Goal: Task Accomplishment & Management: Use online tool/utility

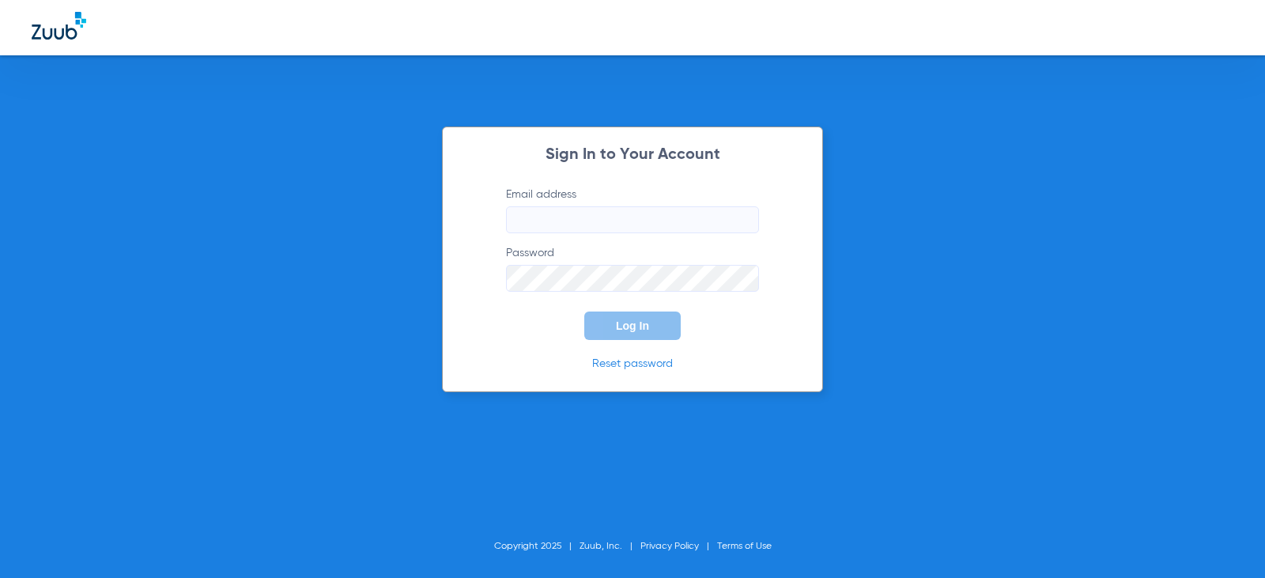
click at [572, 221] on input "Email address" at bounding box center [632, 219] width 253 height 27
type input "elvirabernal98@mydentalmail.com"
click at [584, 312] on button "Log In" at bounding box center [632, 326] width 96 height 28
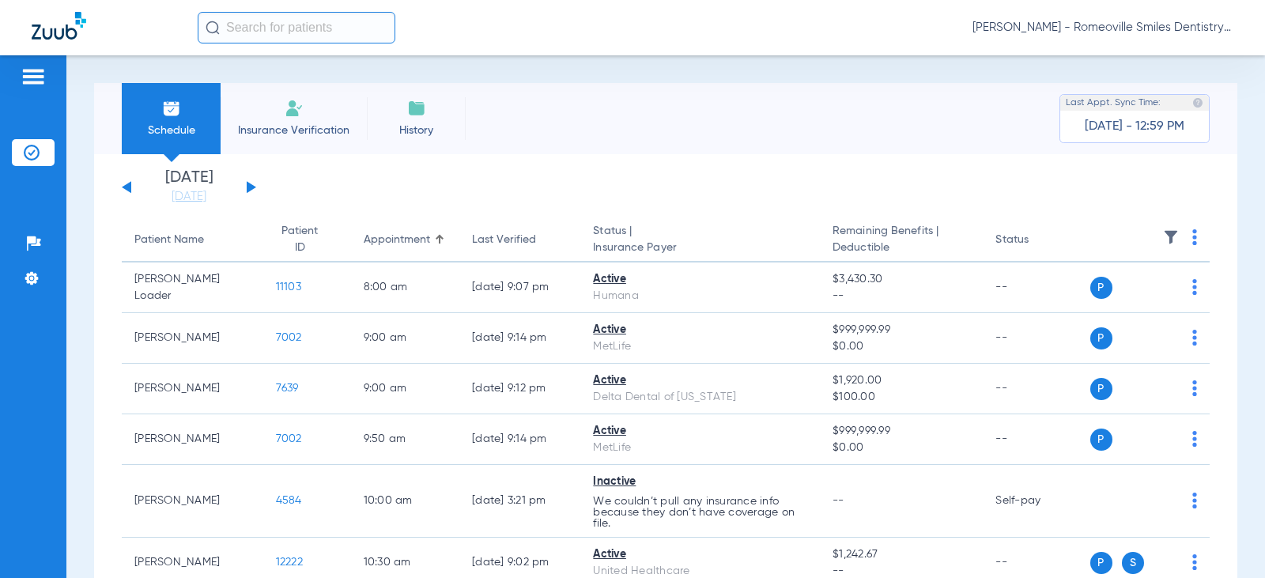
drag, startPoint x: 244, startPoint y: 187, endPoint x: 251, endPoint y: 193, distance: 9.5
click at [244, 187] on div "Saturday 08-02-2025 Sunday 08-03-2025 Monday 08-04-2025 Tuesday 08-05-2025 Wedn…" at bounding box center [189, 187] width 134 height 35
click at [235, 186] on li "Today 10-06-2025" at bounding box center [189, 187] width 95 height 35
drag, startPoint x: 249, startPoint y: 186, endPoint x: 255, endPoint y: 193, distance: 9.5
click at [249, 187] on button at bounding box center [251, 187] width 9 height 12
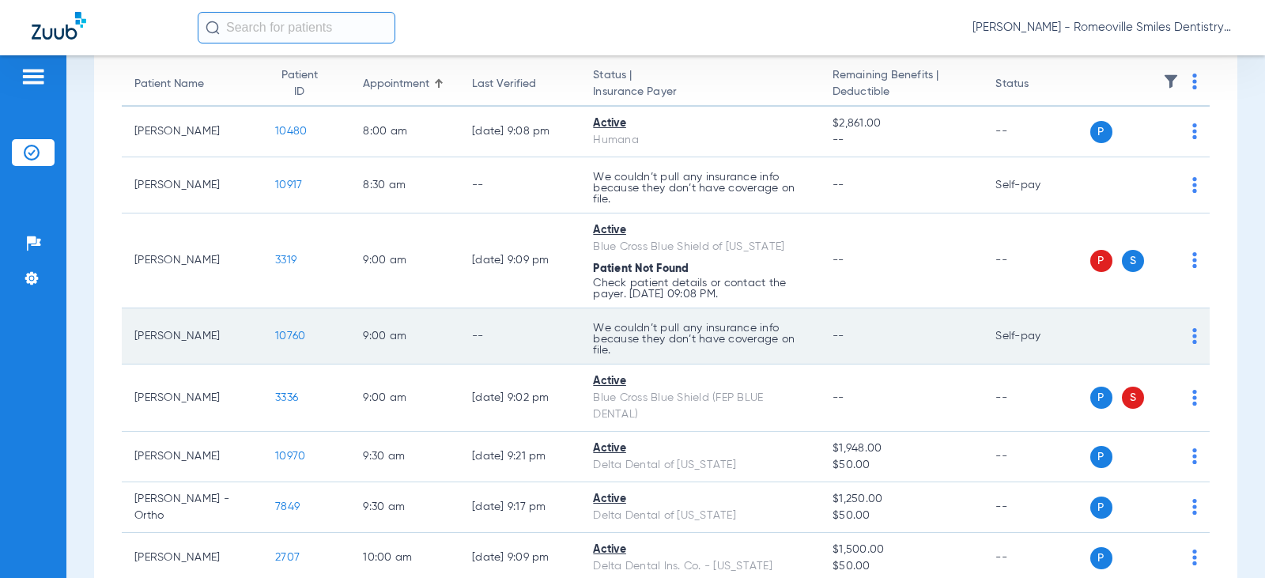
scroll to position [158, 0]
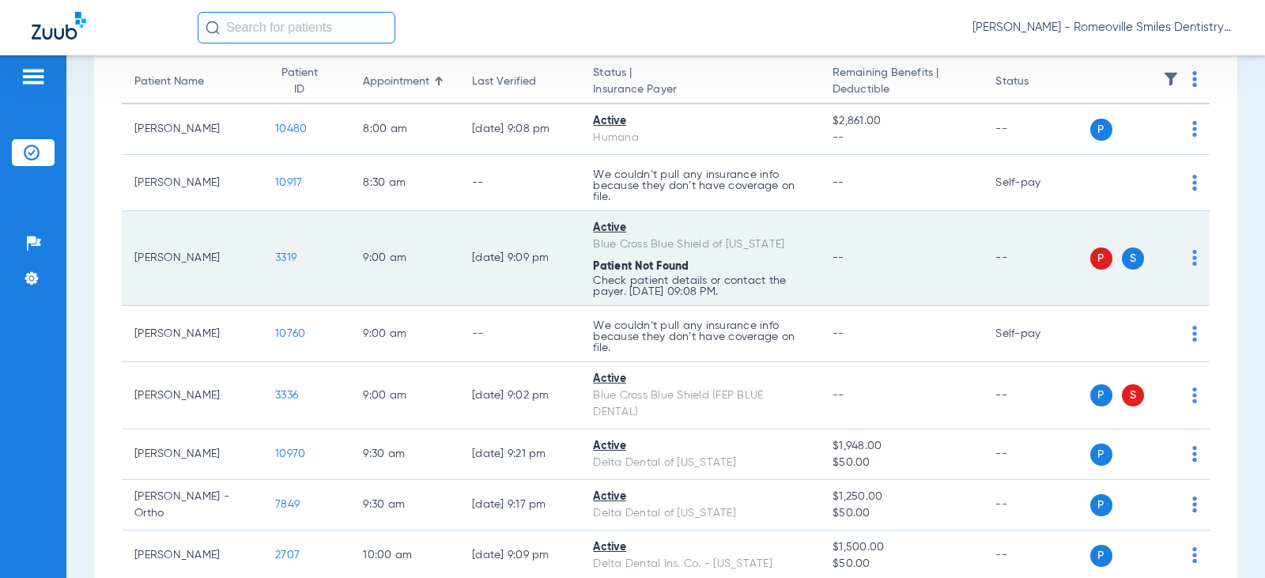
click at [728, 267] on div "Patient Not Found" at bounding box center [700, 267] width 214 height 17
click at [657, 254] on td "Active Blue Cross Blue Shield of Illinois Patient Not Found Check patient detai…" at bounding box center [700, 258] width 240 height 95
click at [698, 285] on p "Check patient details or contact the payer. [DATE] 09:08 PM." at bounding box center [700, 286] width 214 height 22
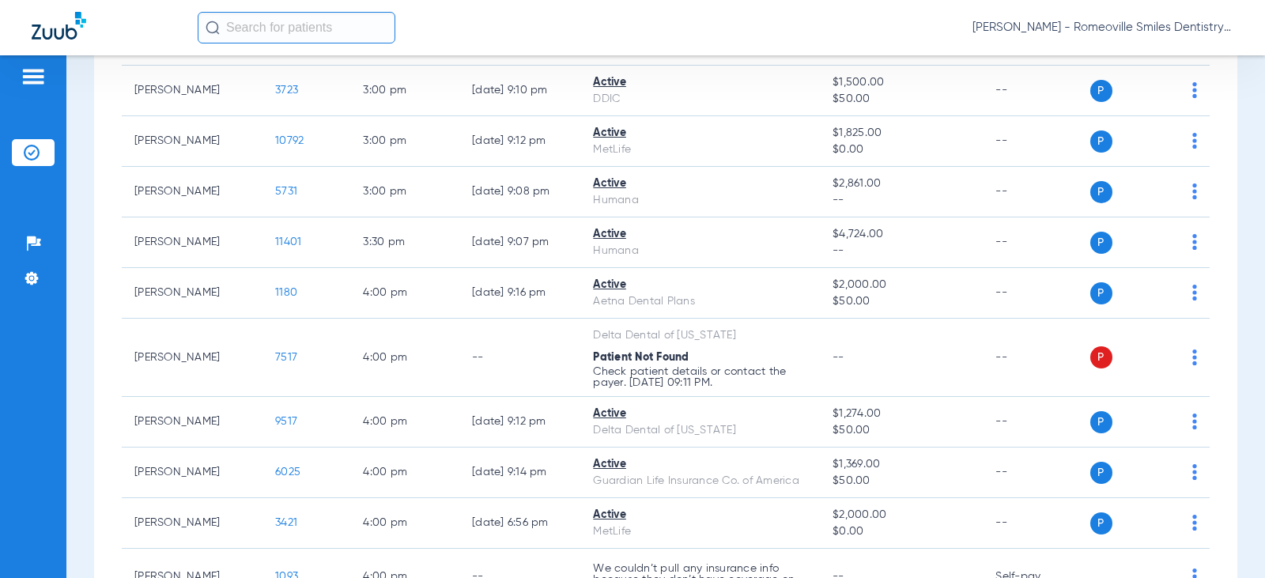
scroll to position [1819, 0]
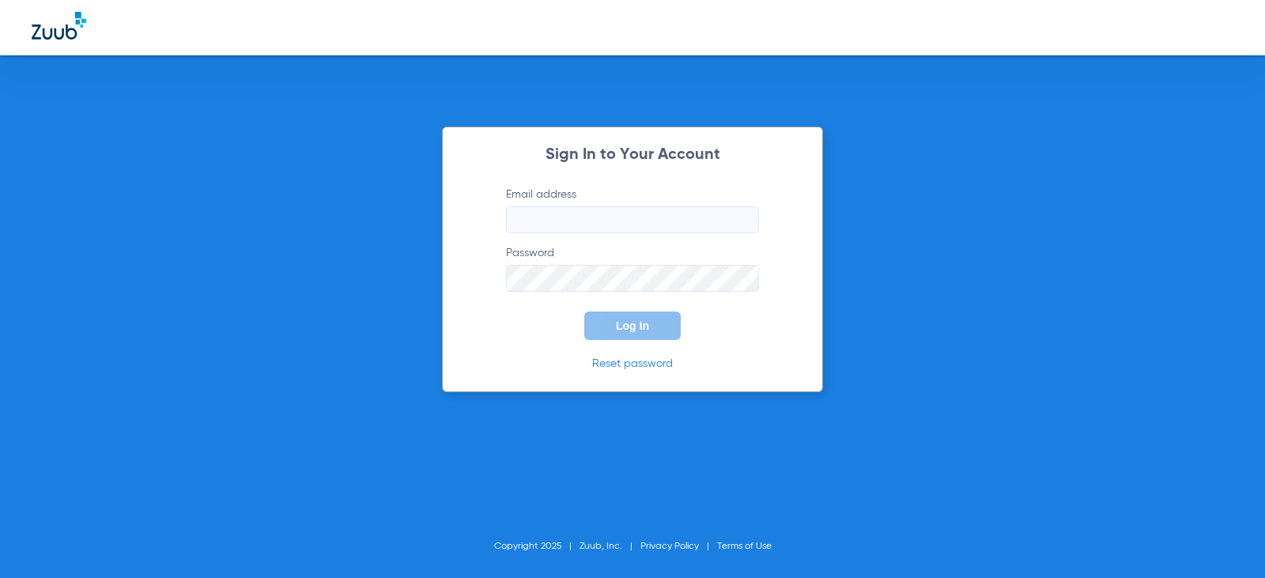
click at [586, 217] on input "Email address" at bounding box center [632, 219] width 253 height 27
click at [626, 221] on input "elvirabernal98@" at bounding box center [632, 219] width 253 height 27
type input "elvirabernal98@mydentalmail.com"
click at [597, 293] on form "Email address elvirabernal98@mydentalmail.com Password Log In" at bounding box center [632, 263] width 301 height 153
click at [584, 312] on button "Log In" at bounding box center [632, 326] width 96 height 28
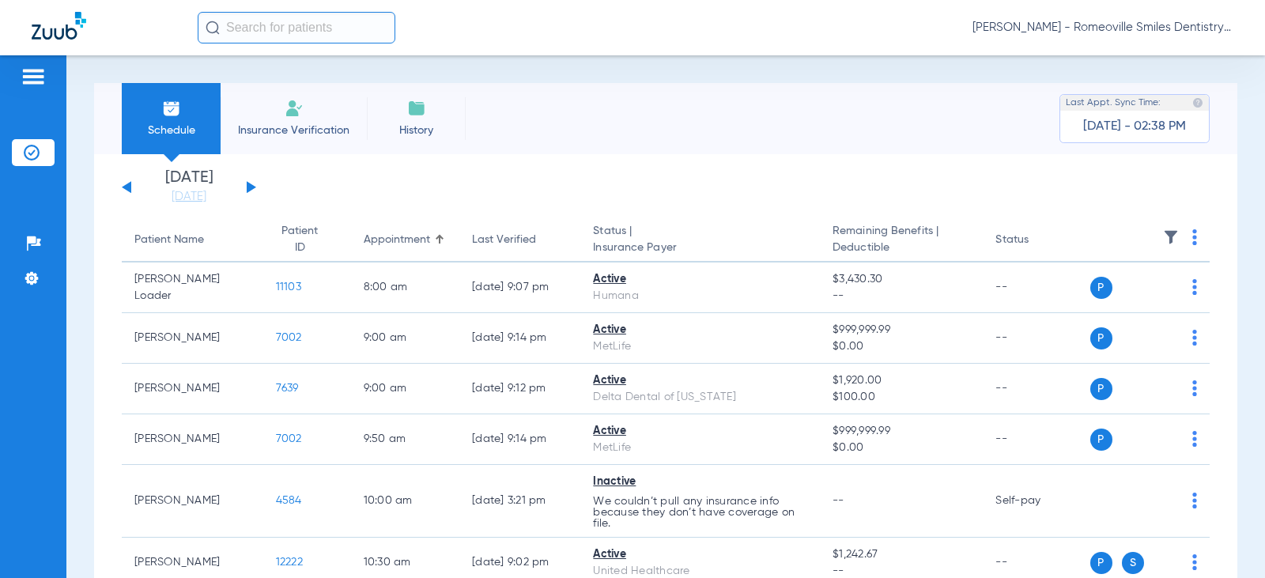
click at [249, 189] on button at bounding box center [251, 187] width 9 height 12
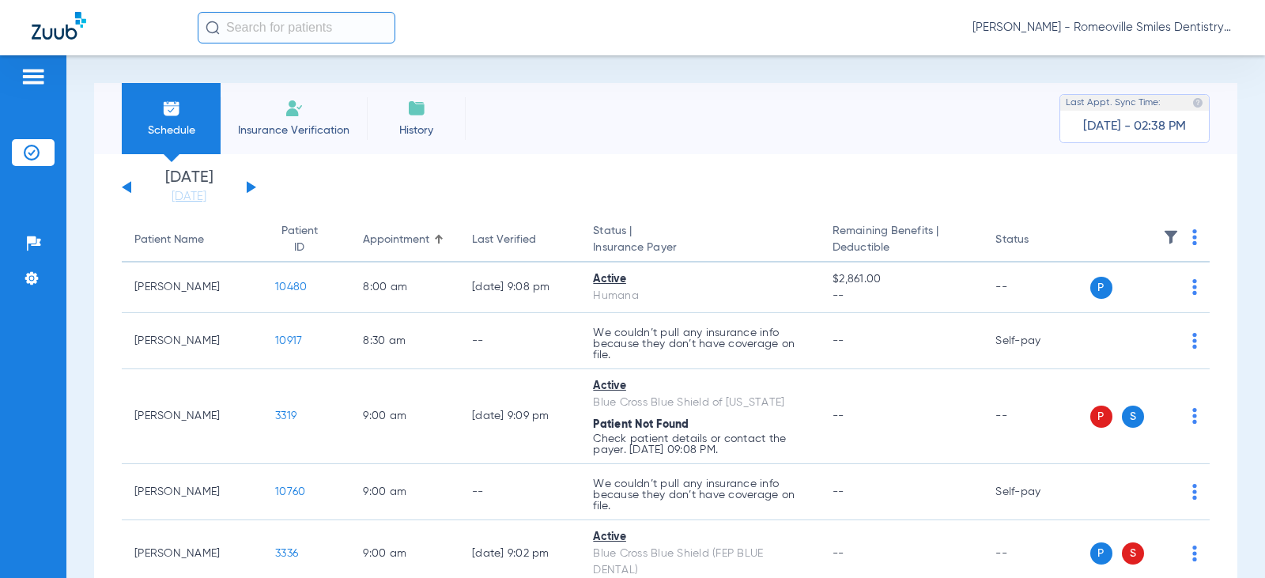
click at [261, 22] on input "text" at bounding box center [297, 28] width 198 height 32
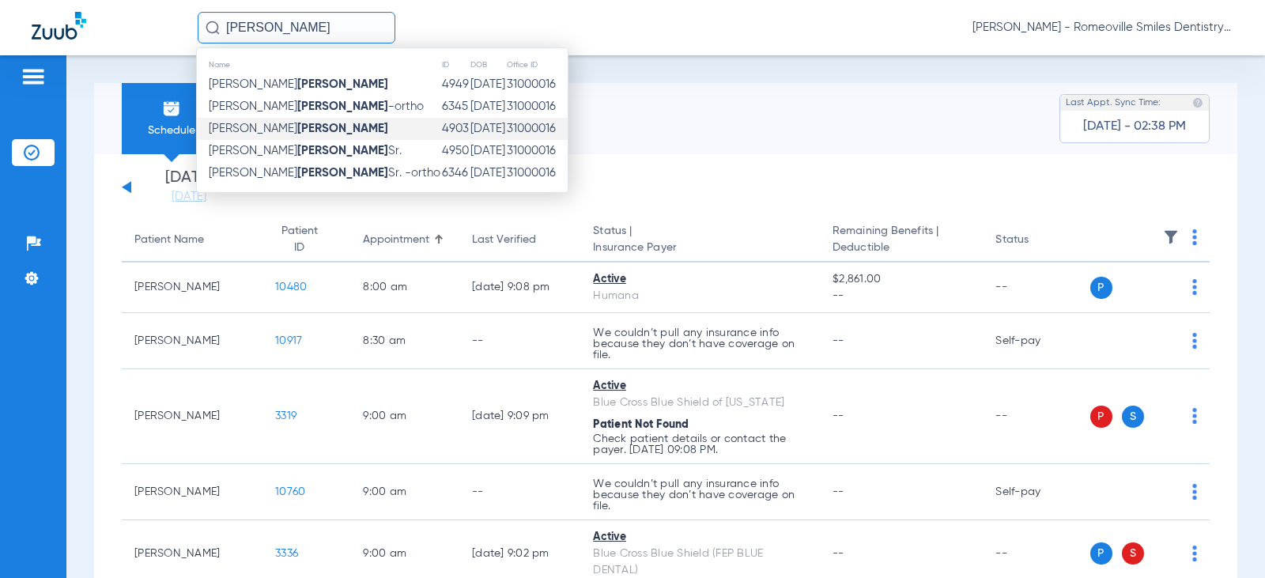
type input "huante"
click at [297, 127] on strong "Huante" at bounding box center [342, 129] width 91 height 12
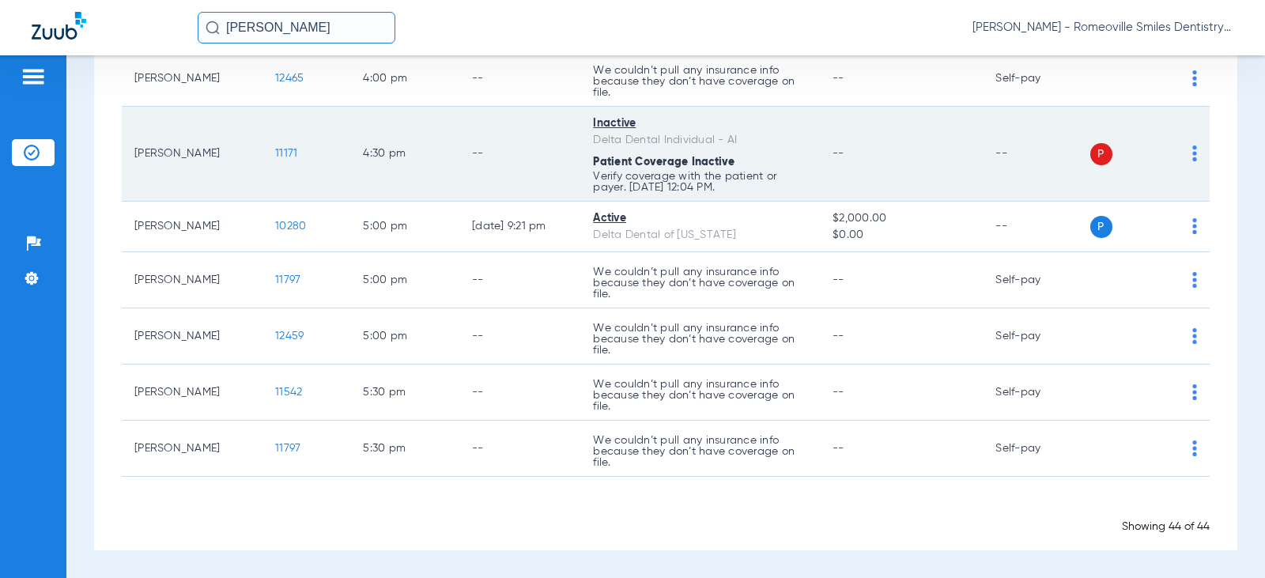
scroll to position [1955, 0]
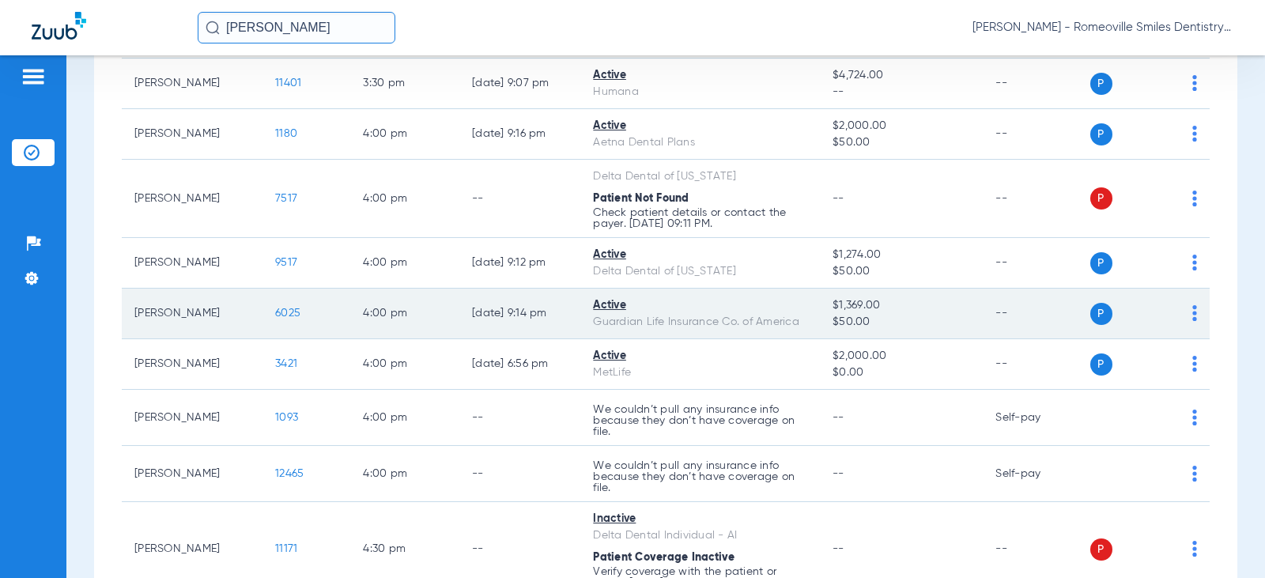
click at [184, 314] on td "[PERSON_NAME]" at bounding box center [192, 314] width 141 height 51
click at [276, 312] on span "6025" at bounding box center [287, 313] width 25 height 11
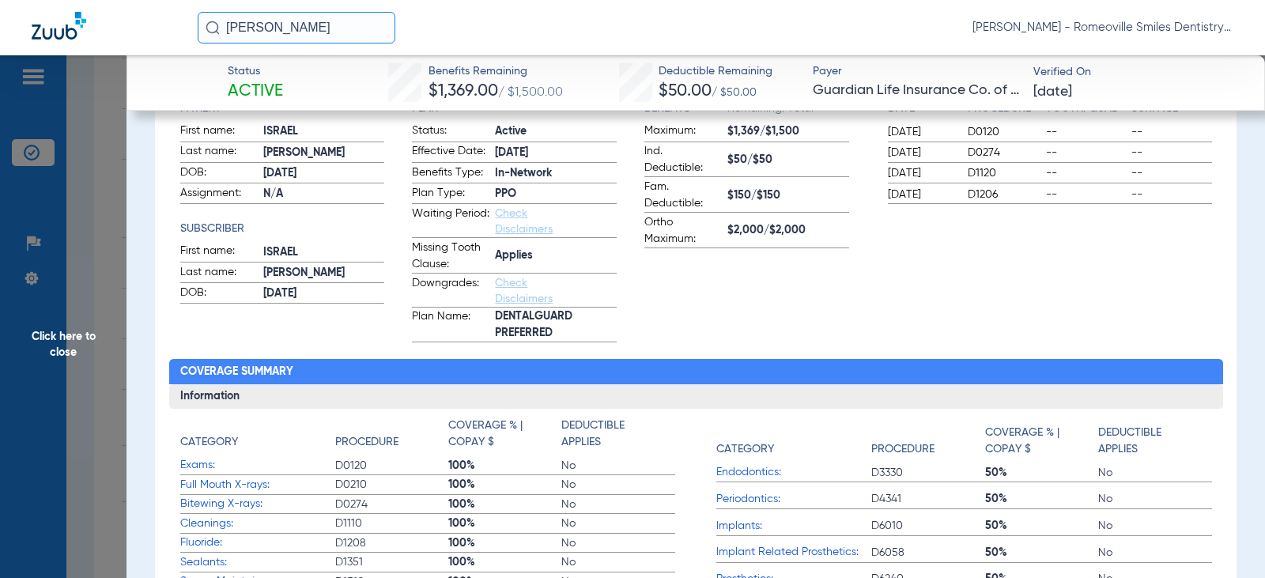
scroll to position [0, 0]
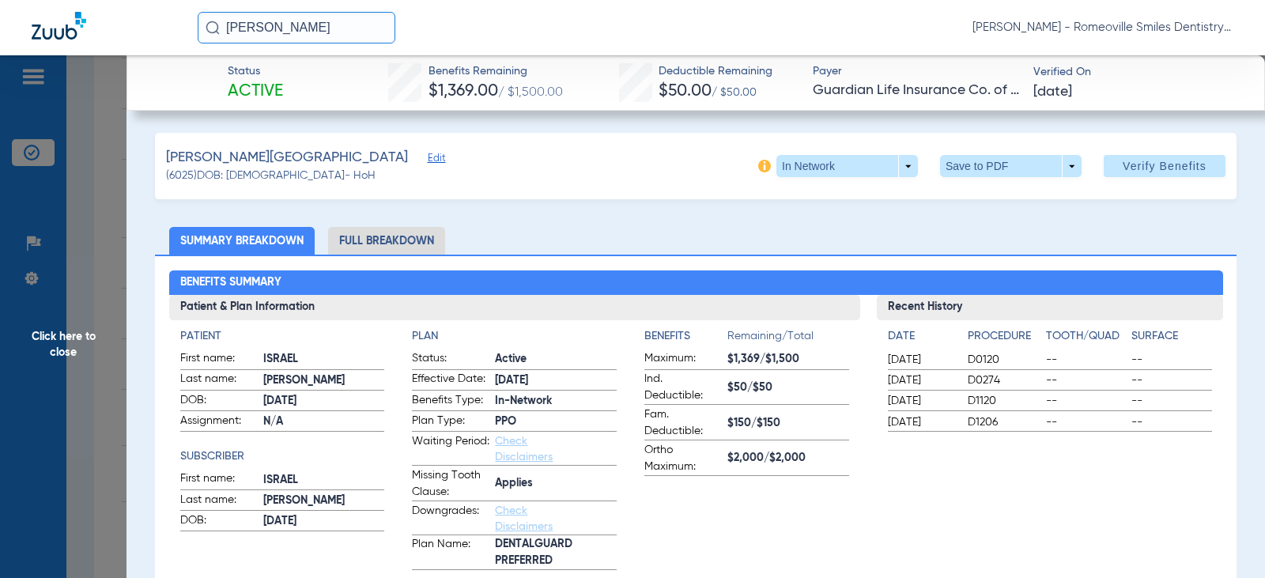
click at [586, 333] on h4 "Plan" at bounding box center [514, 336] width 205 height 17
click at [392, 233] on li "Full Breakdown" at bounding box center [386, 241] width 117 height 28
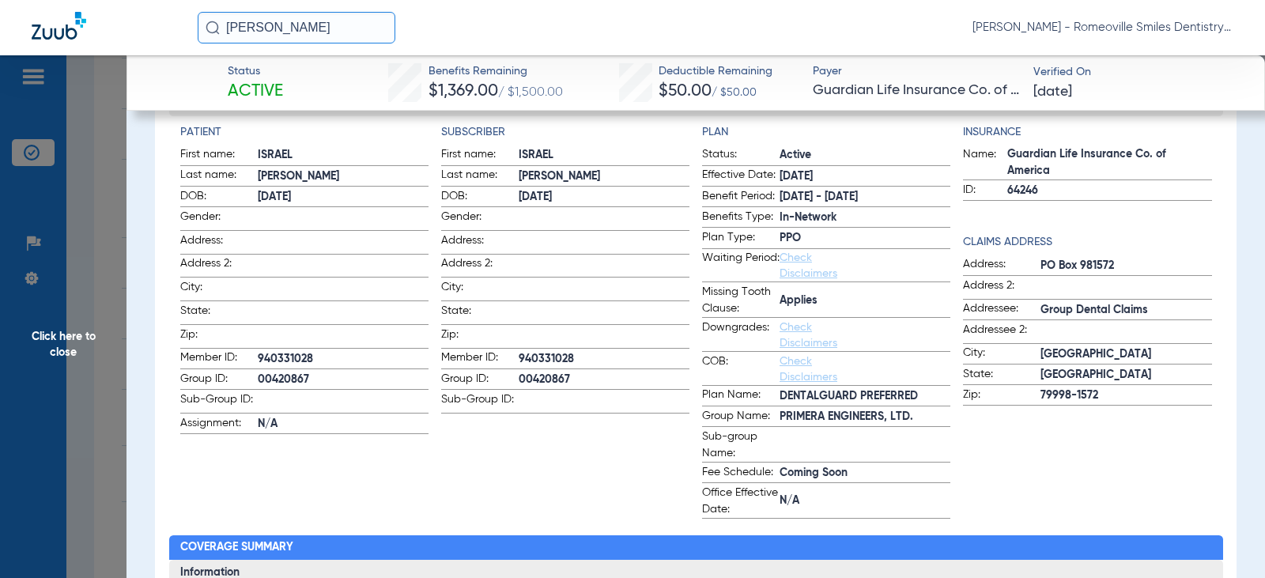
scroll to position [40, 0]
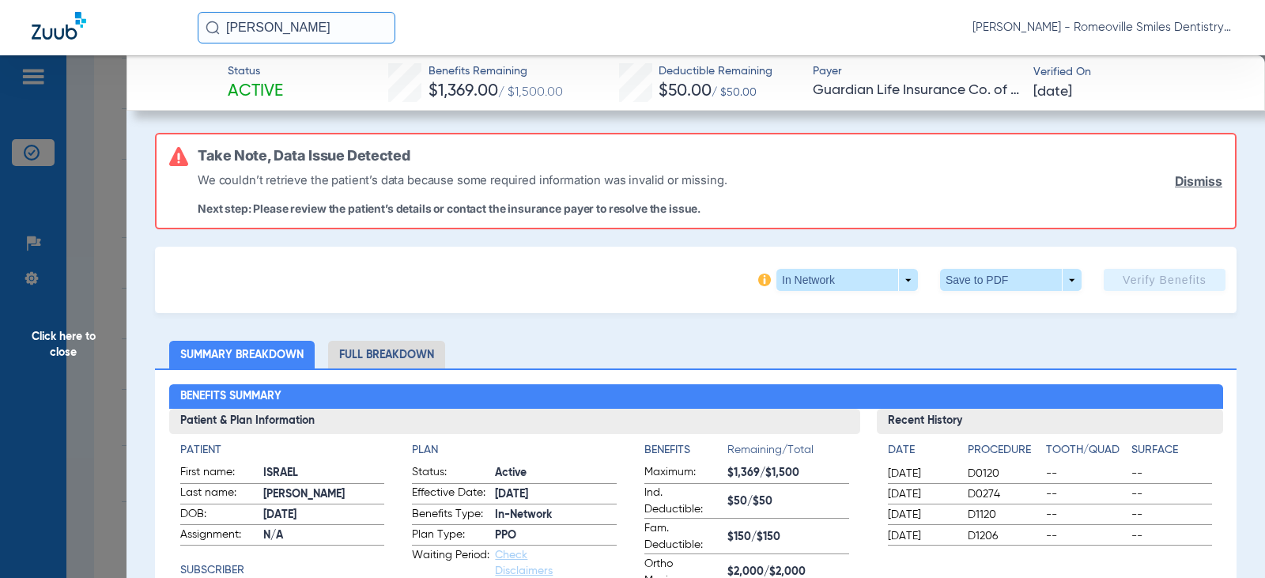
click at [55, 346] on span "Click here to close" at bounding box center [63, 344] width 127 height 578
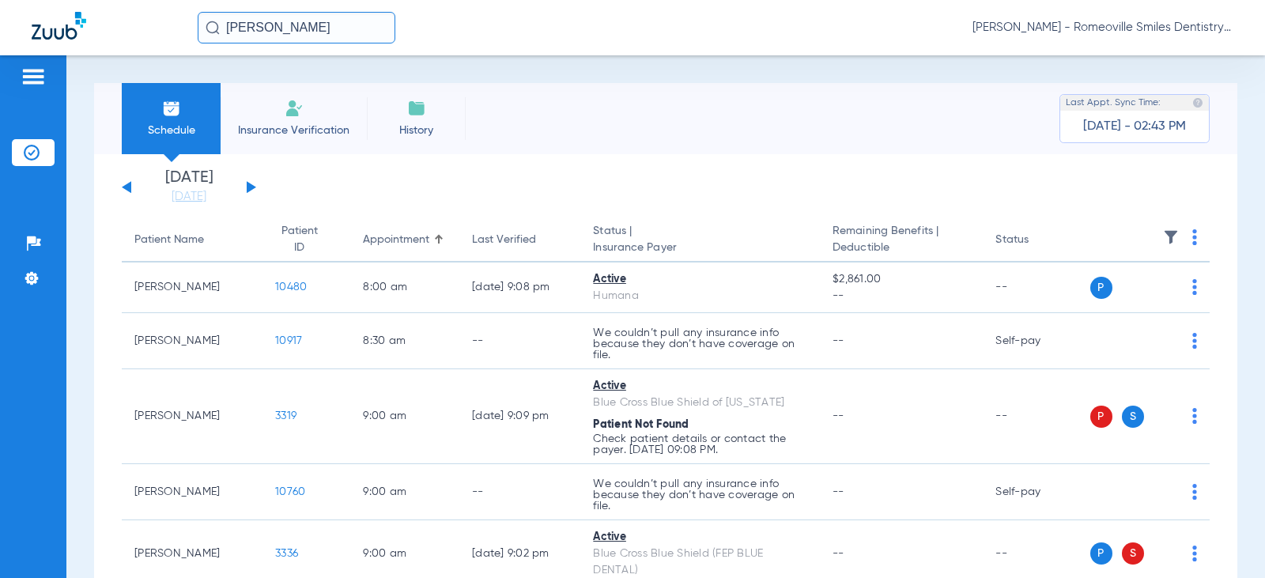
click at [297, 118] on li "Insurance Verification" at bounding box center [294, 118] width 146 height 71
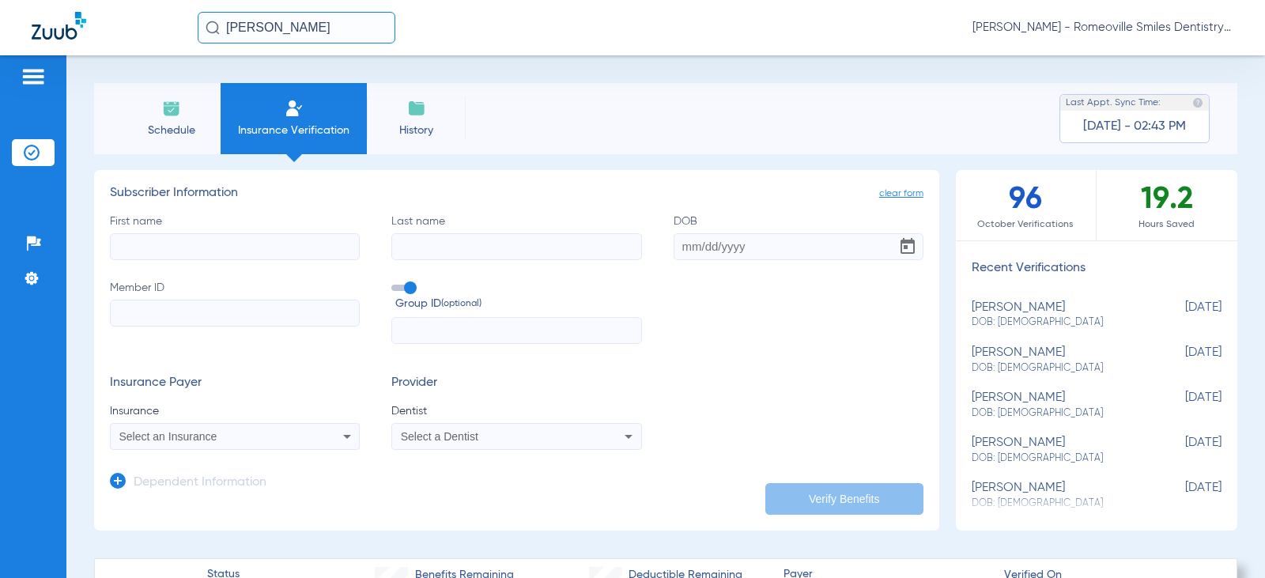
click at [180, 256] on input "First name" at bounding box center [235, 246] width 250 height 27
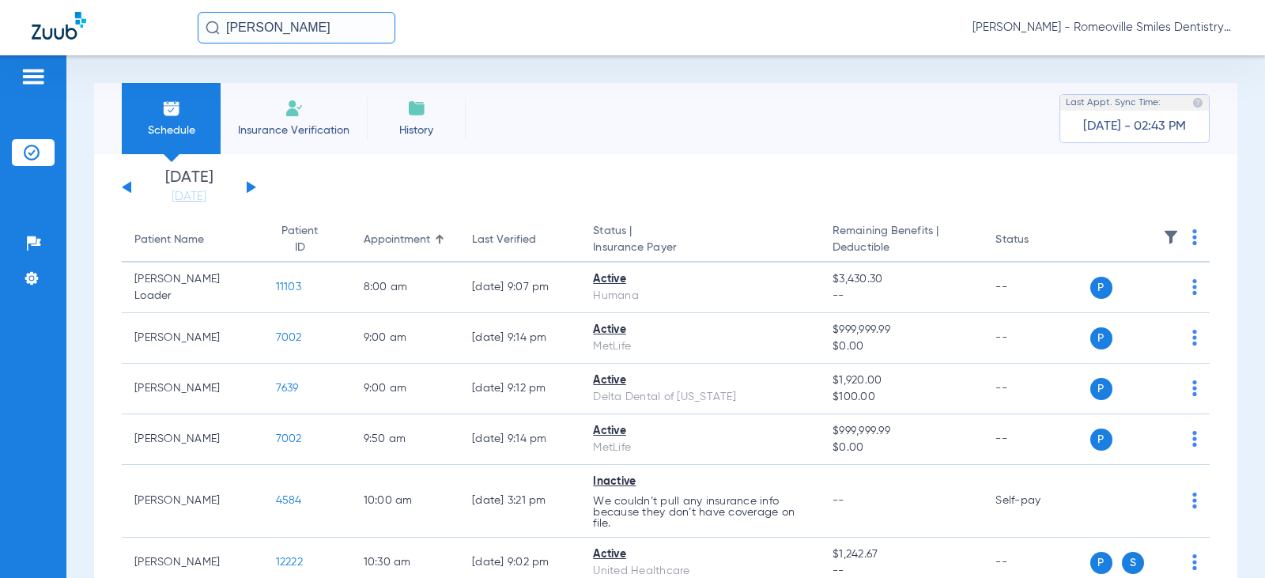
drag, startPoint x: 251, startPoint y: 191, endPoint x: 259, endPoint y: 191, distance: 7.9
click at [251, 191] on div "Saturday 08-02-2025 Sunday 08-03-2025 Monday 08-04-2025 Tuesday 08-05-2025 Wedn…" at bounding box center [189, 187] width 134 height 35
click at [251, 185] on button at bounding box center [251, 187] width 9 height 12
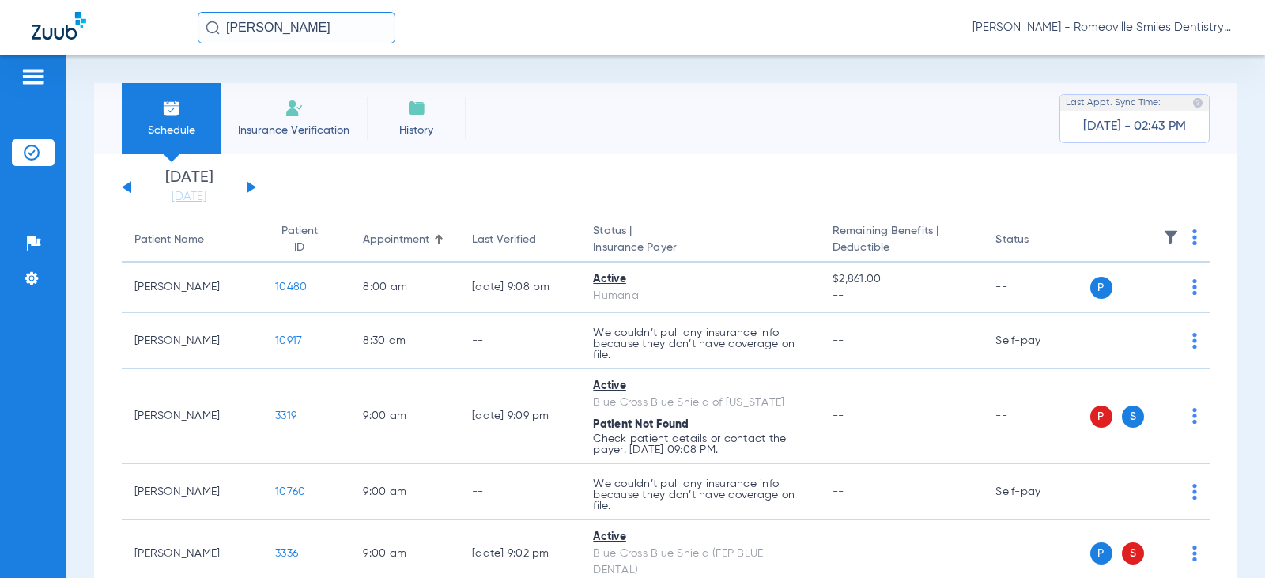
click at [250, 186] on button at bounding box center [251, 187] width 9 height 12
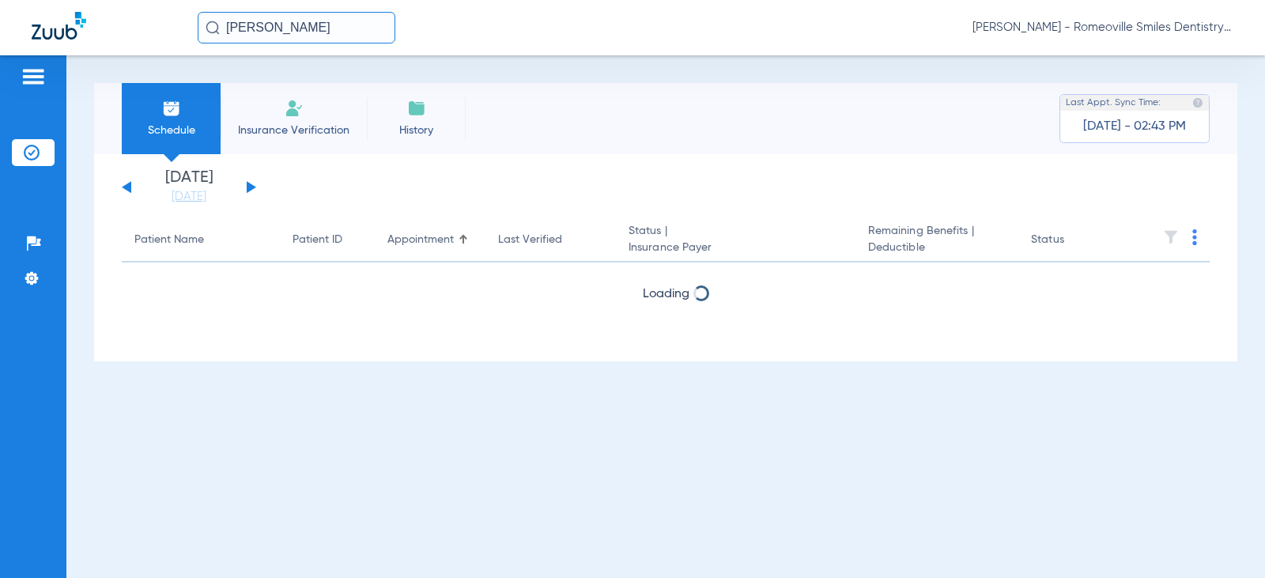
click at [250, 186] on button at bounding box center [251, 187] width 9 height 12
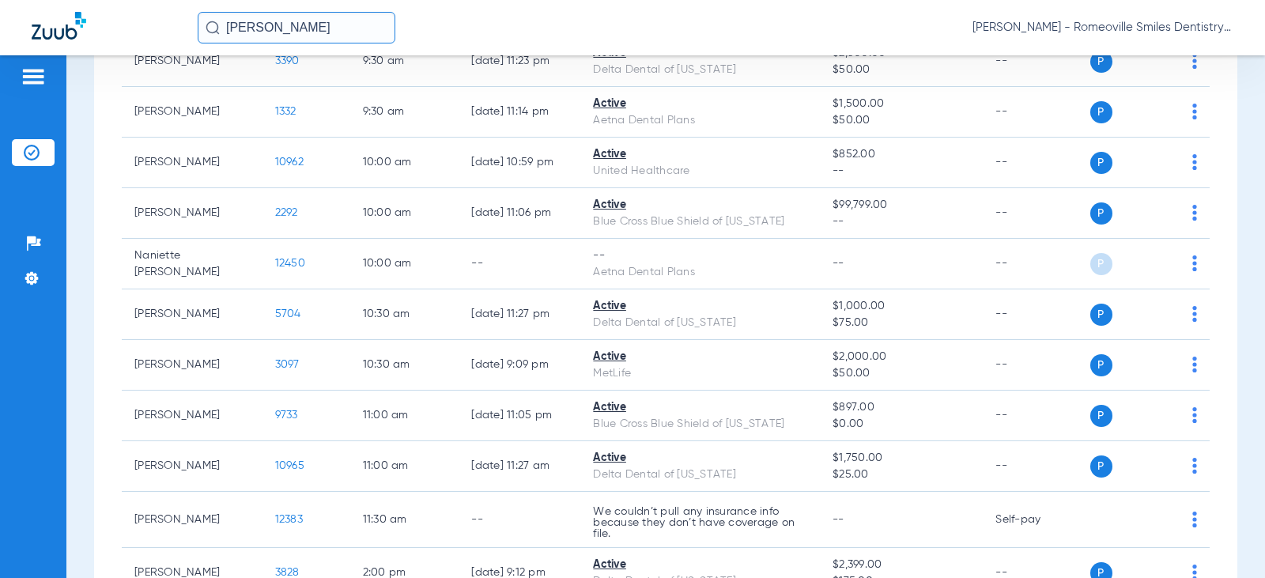
scroll to position [474, 0]
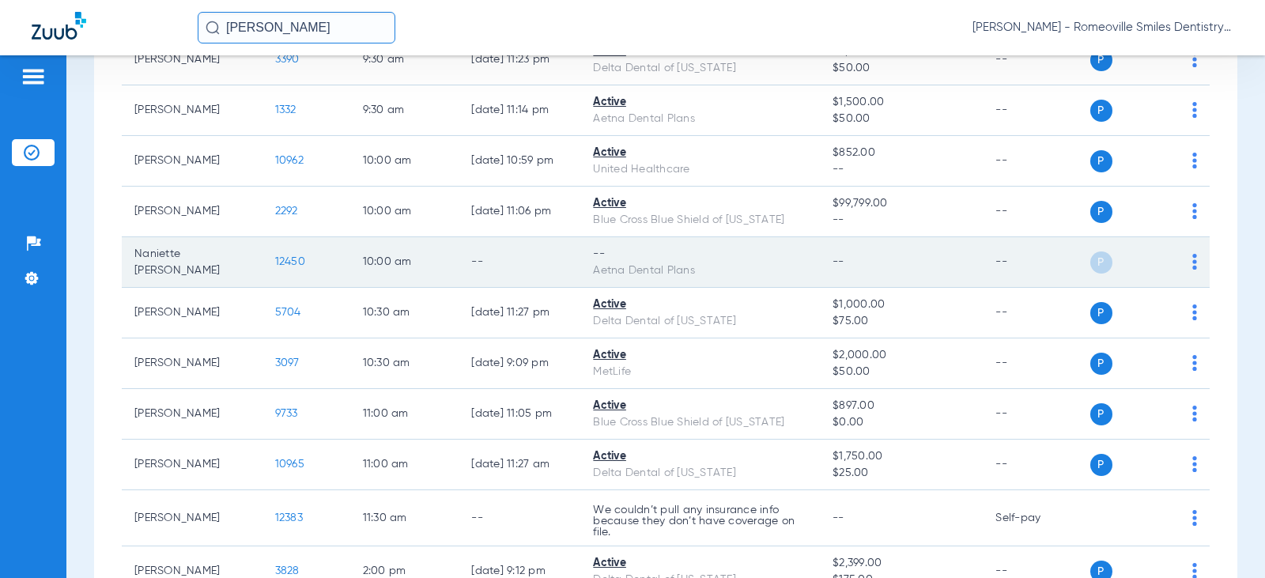
click at [333, 257] on td "12450" at bounding box center [307, 262] width 88 height 51
click at [277, 260] on span "12450" at bounding box center [290, 261] width 30 height 11
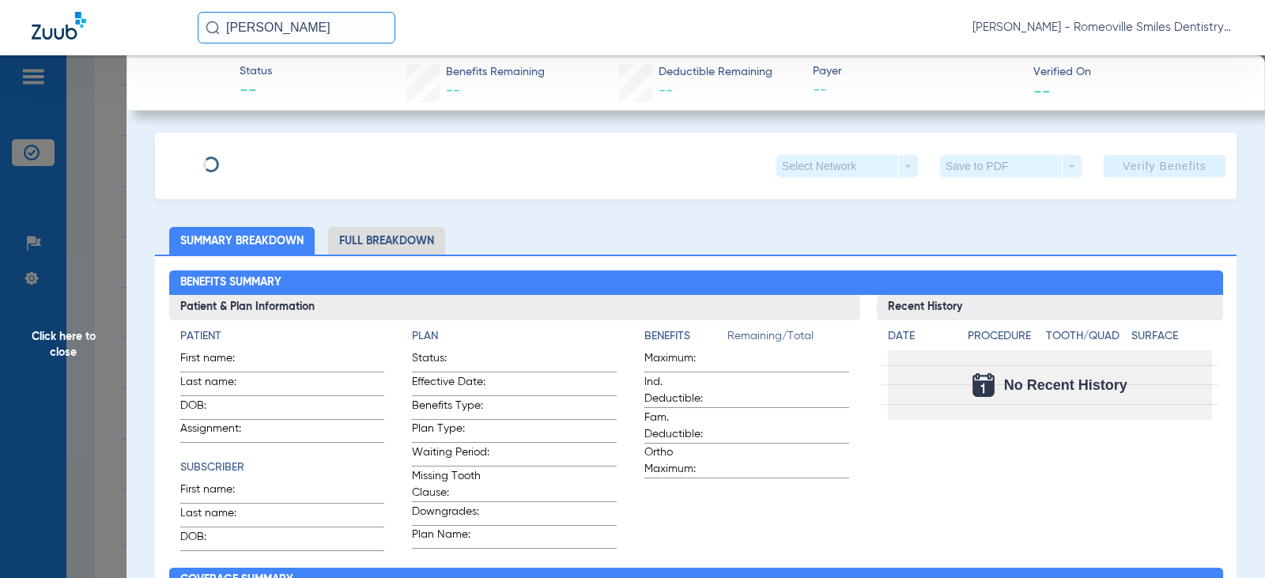
type input "Naniette"
type input "Schmakel"
type input "07/17/1951"
type input "101369660500"
type input "000003IL000013"
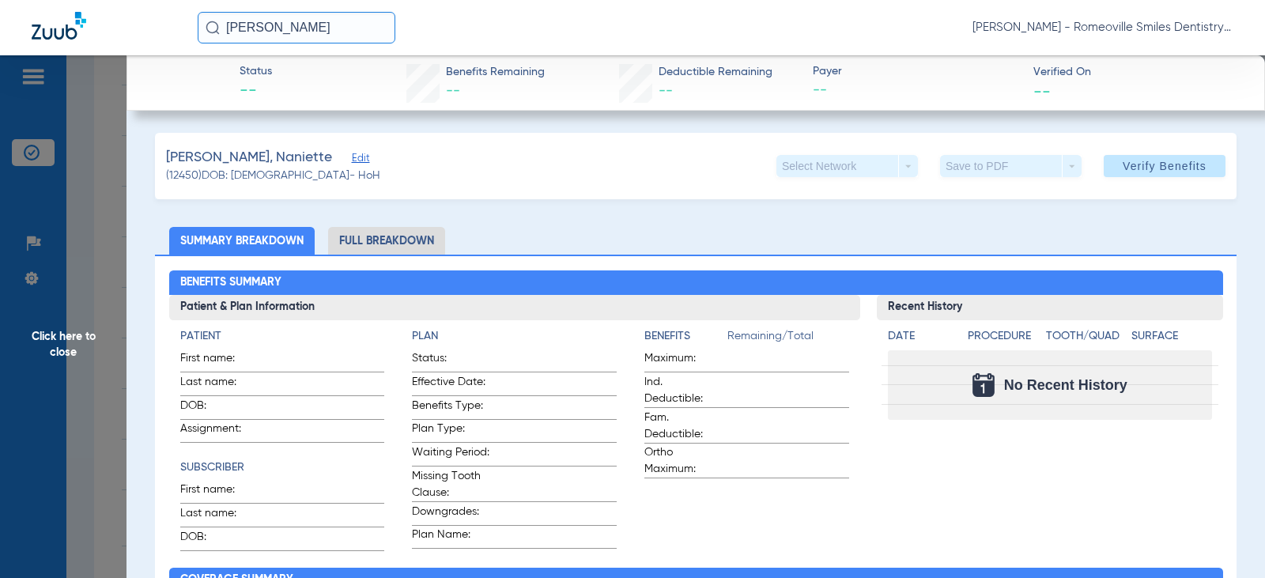
click at [352, 157] on span "Edit" at bounding box center [359, 160] width 14 height 15
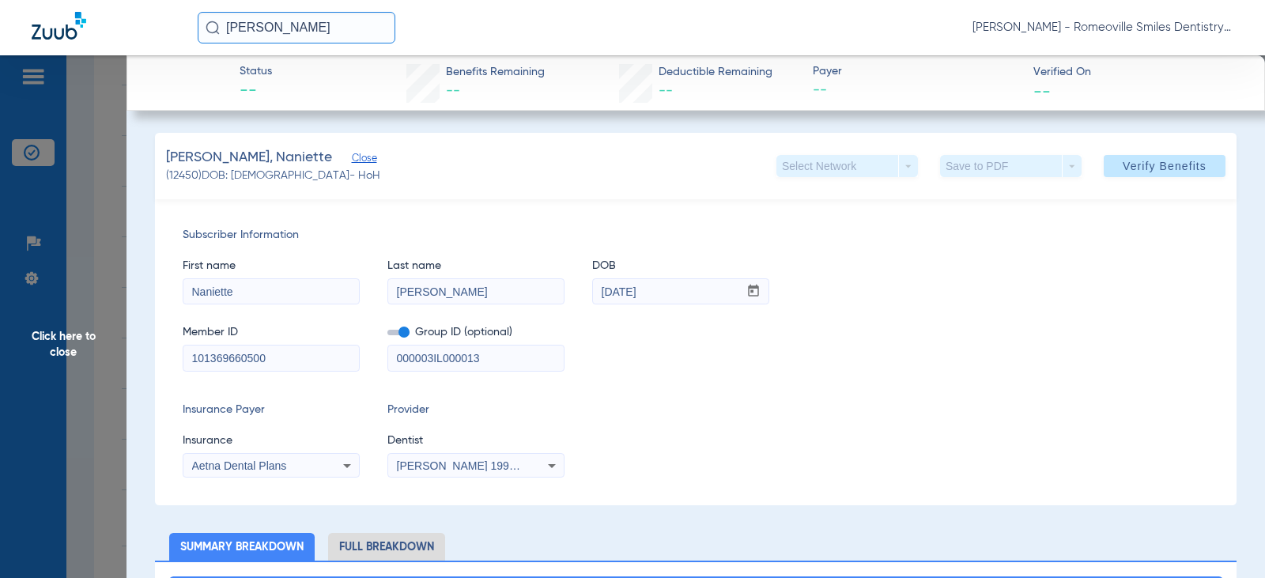
click at [352, 161] on span "Close" at bounding box center [359, 160] width 14 height 15
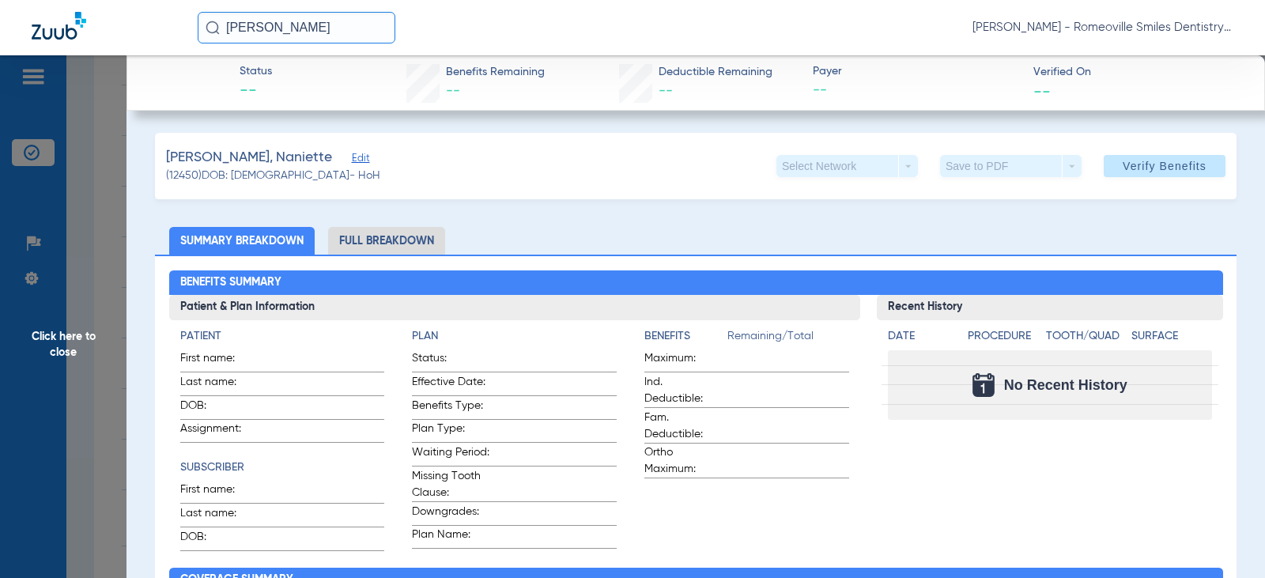
click at [352, 161] on span "Edit" at bounding box center [359, 160] width 14 height 15
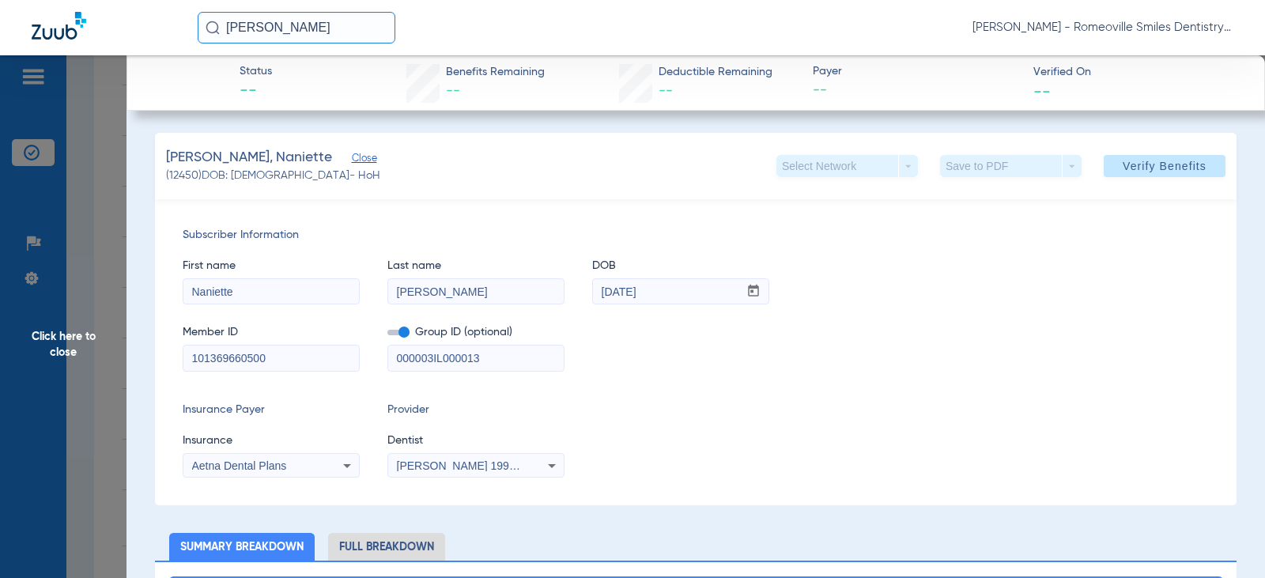
click at [352, 161] on span "Close" at bounding box center [359, 160] width 14 height 15
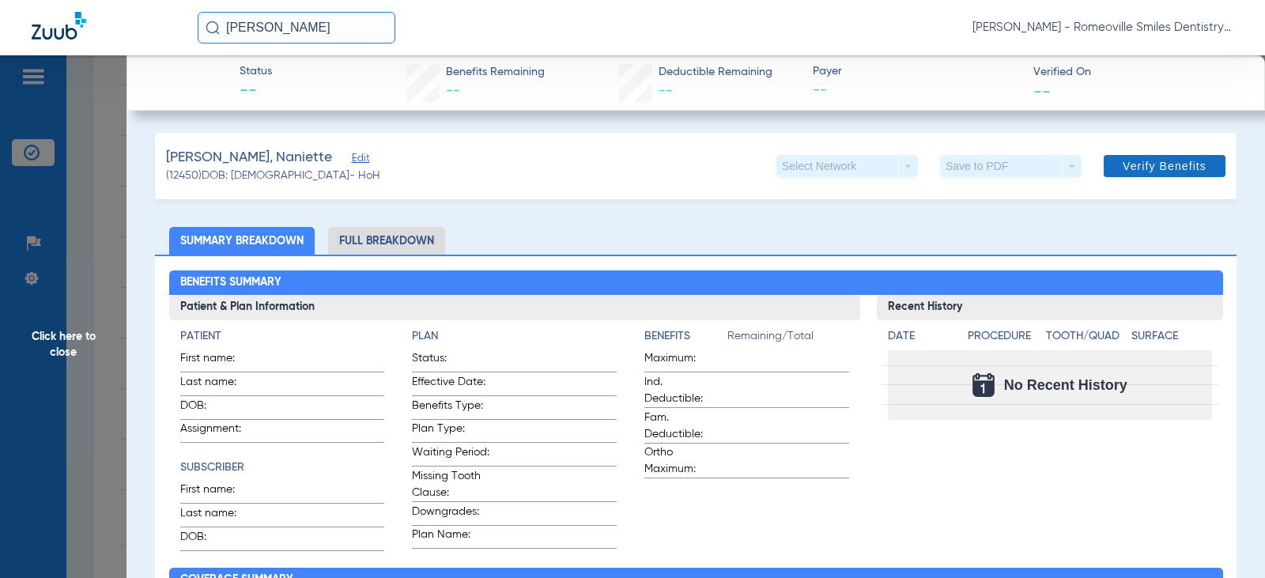
click at [1146, 167] on span "Verify Benefits" at bounding box center [1165, 166] width 84 height 13
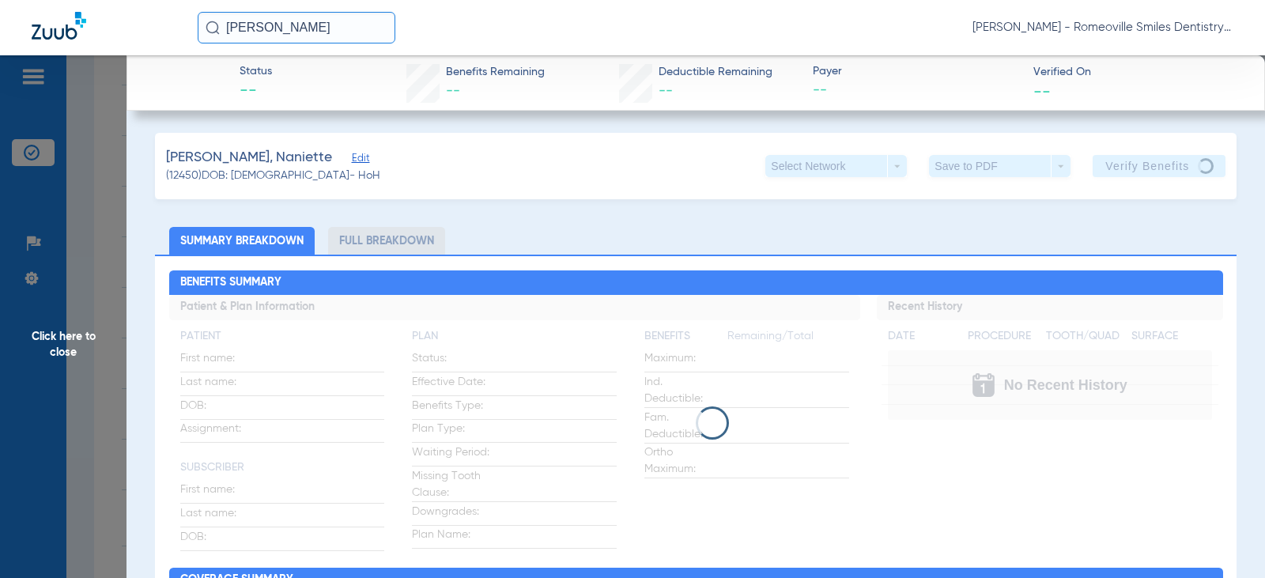
click at [77, 331] on span "Click here to close" at bounding box center [63, 344] width 127 height 578
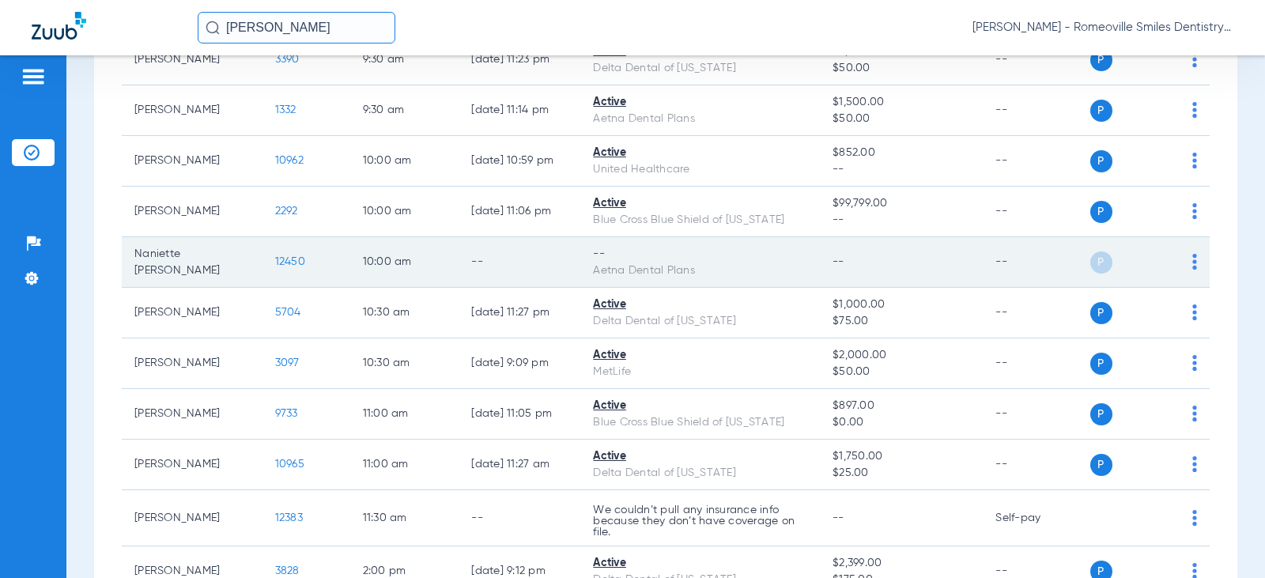
click at [278, 253] on td "12450" at bounding box center [307, 262] width 88 height 51
click at [278, 261] on span "12450" at bounding box center [290, 261] width 30 height 11
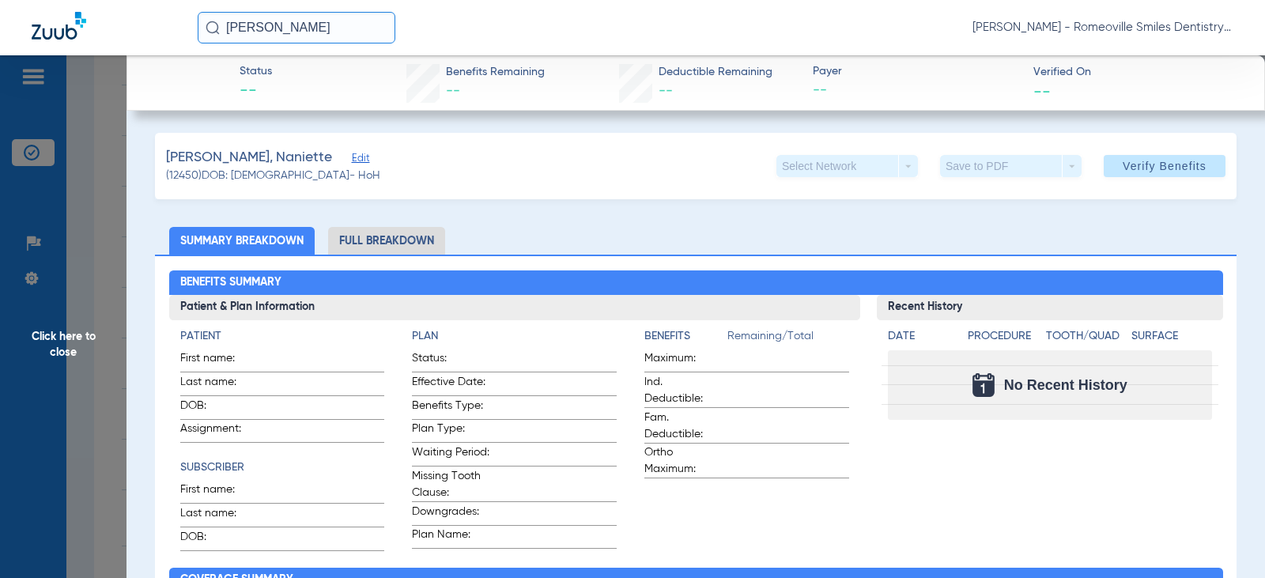
click at [66, 332] on span "Click here to close" at bounding box center [63, 344] width 127 height 578
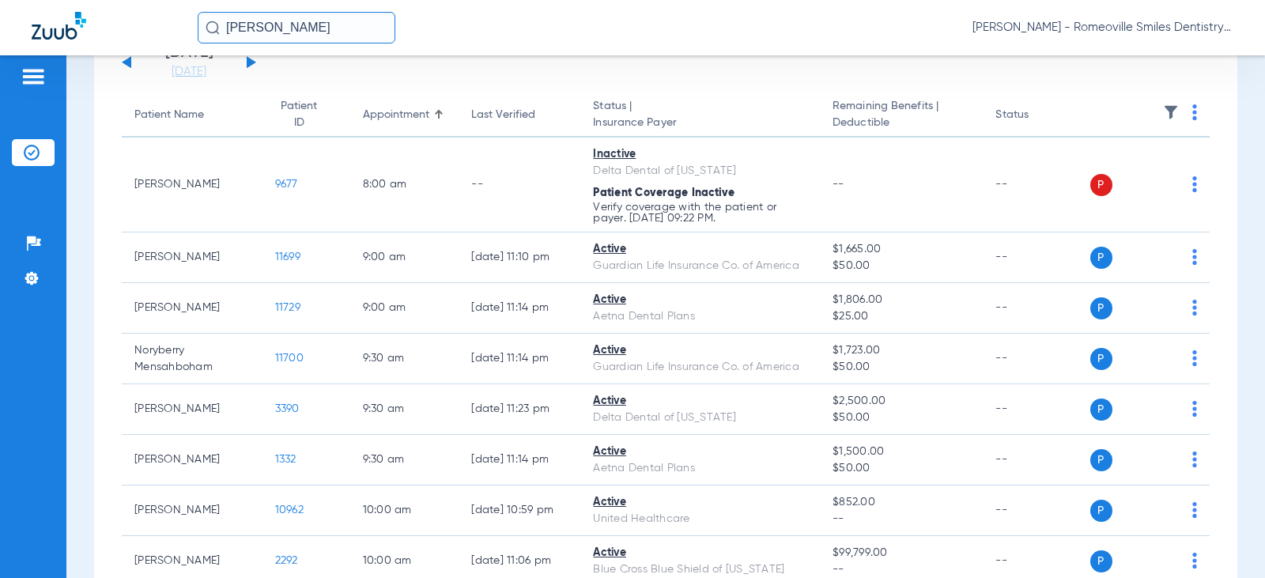
scroll to position [0, 0]
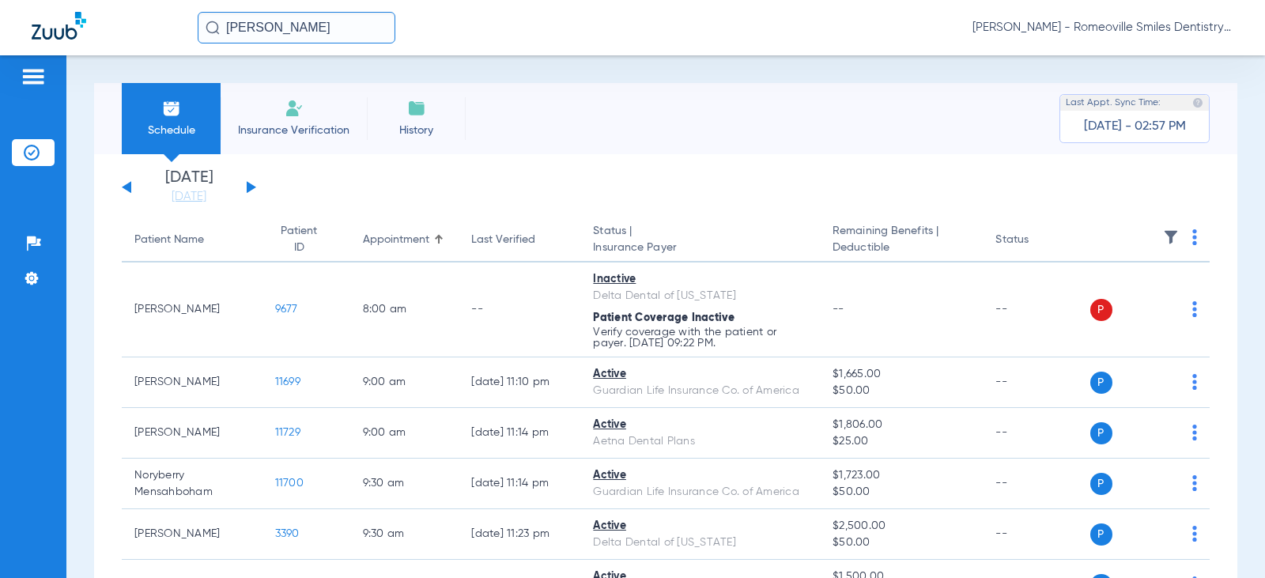
click at [314, 33] on input "huante" at bounding box center [297, 28] width 198 height 32
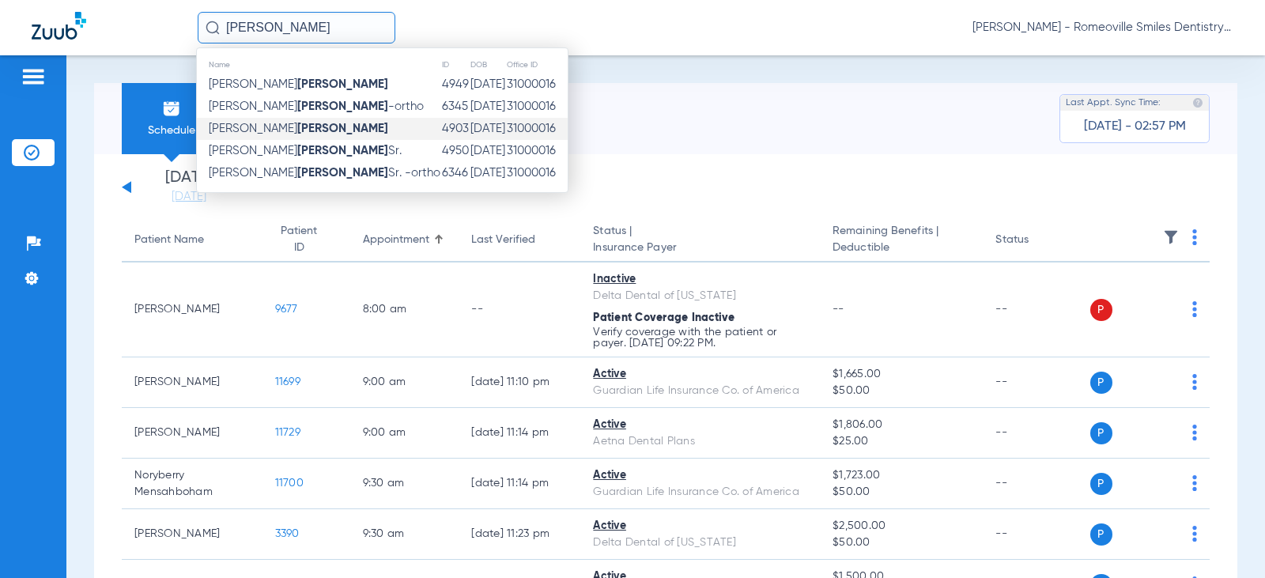
click at [314, 33] on input "huante" at bounding box center [297, 28] width 198 height 32
click at [649, 55] on div "huante Name ID DOB Office ID Christine Huante 4949 06/26/1967 31000016 Christin…" at bounding box center [632, 27] width 1265 height 55
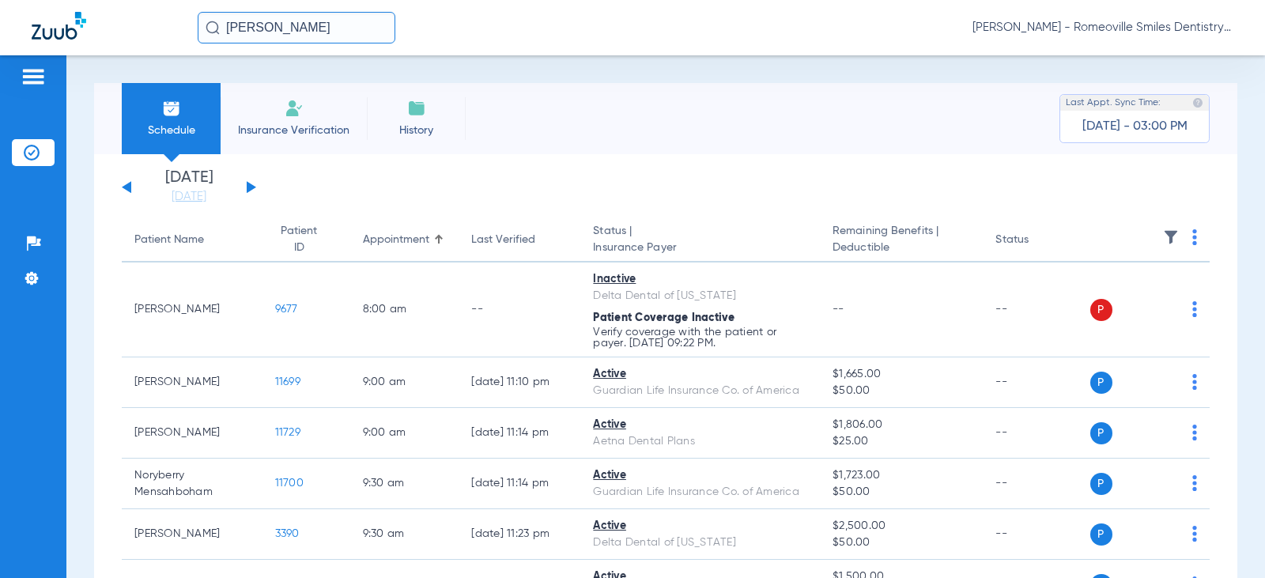
click at [579, 153] on div "Schedule Insurance Verification History Last Appt. Sync Time: Today - 03:00 PM" at bounding box center [666, 118] width 1144 height 71
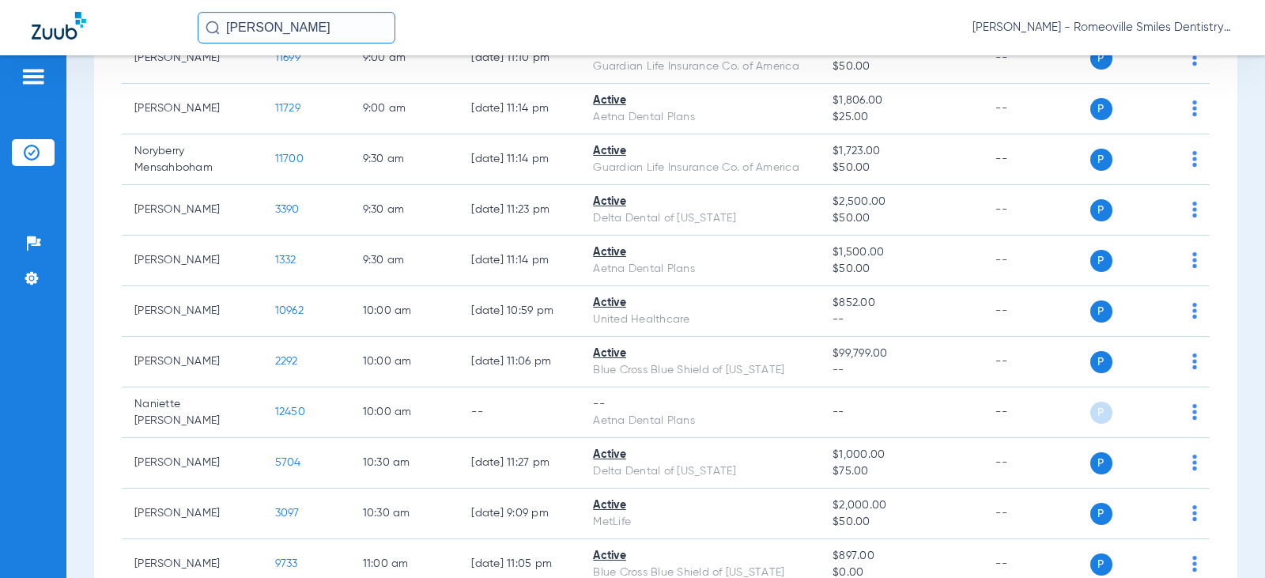
scroll to position [395, 0]
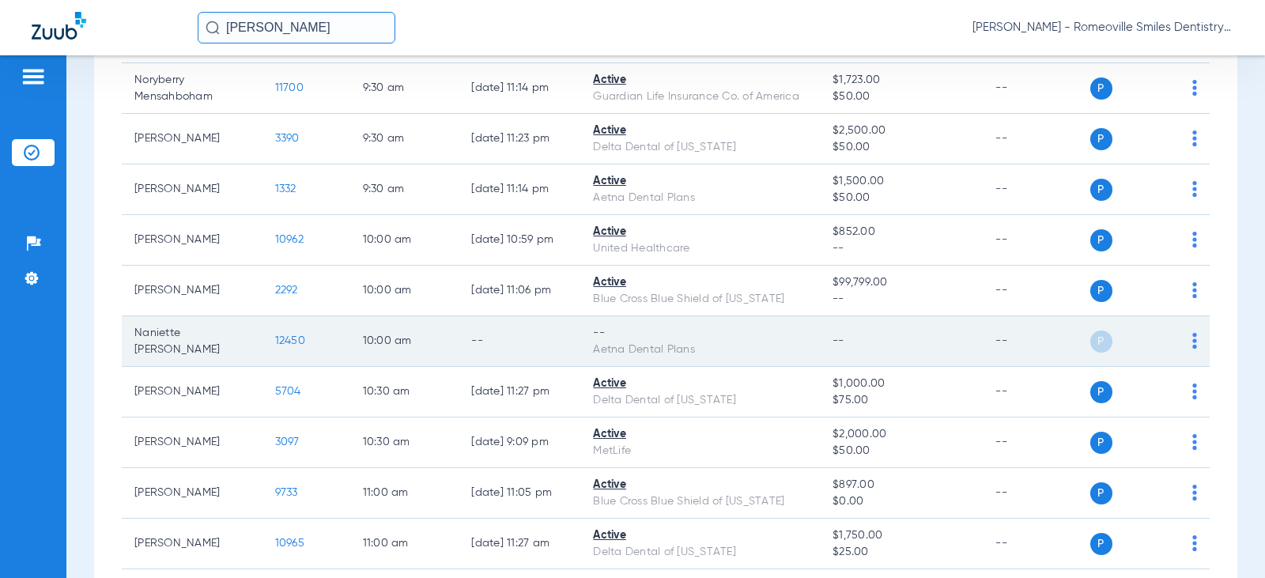
click at [286, 340] on span "12450" at bounding box center [290, 340] width 30 height 11
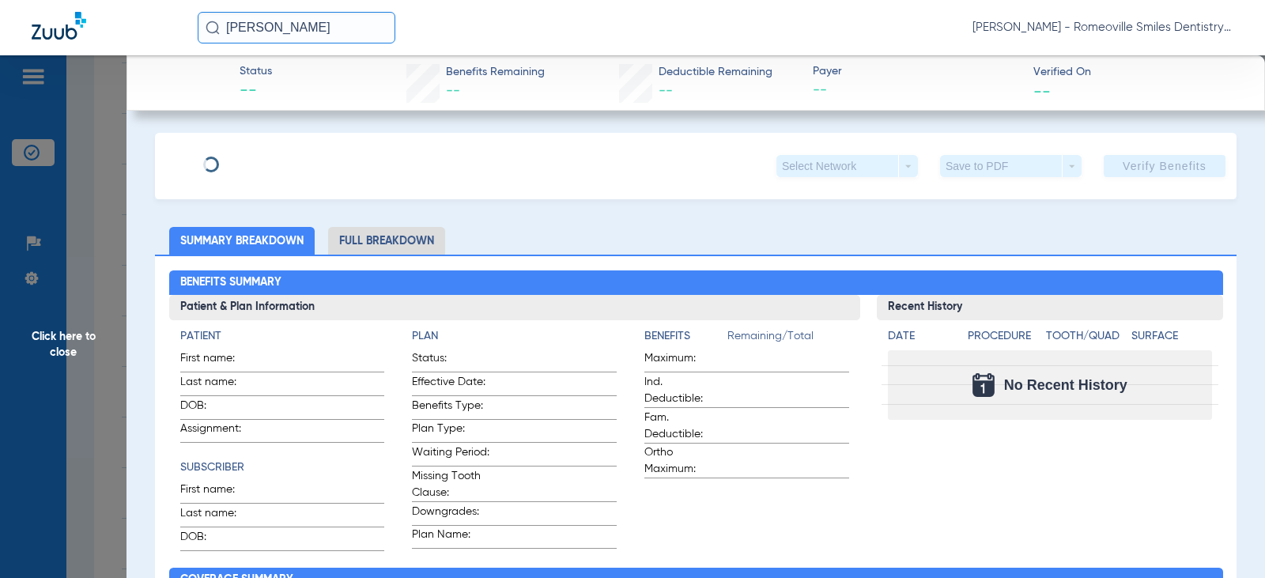
type input "Naniette"
type input "Schmakel"
type input "07/17/1951"
type input "101369660500"
type input "000003IL000013"
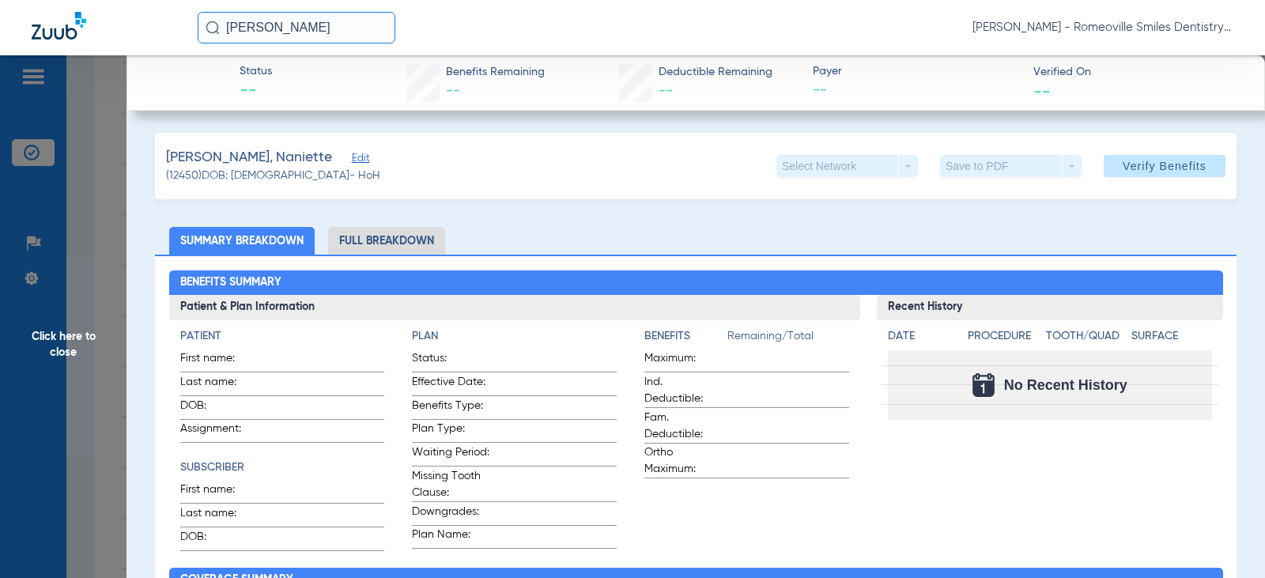
click at [352, 156] on span "Edit" at bounding box center [359, 160] width 14 height 15
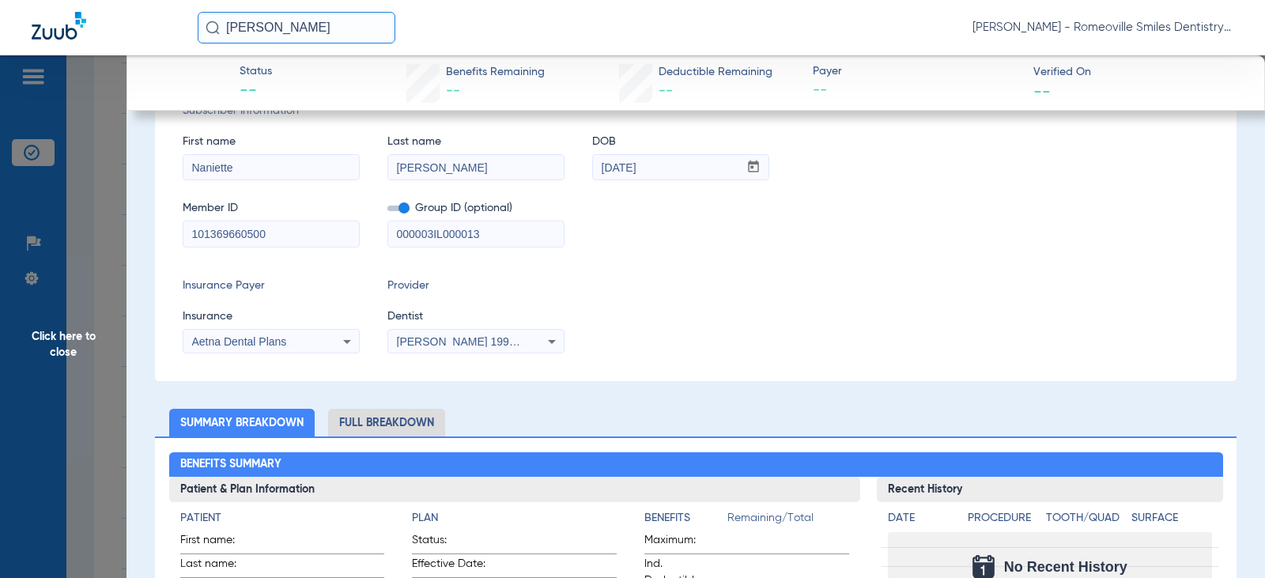
scroll to position [0, 0]
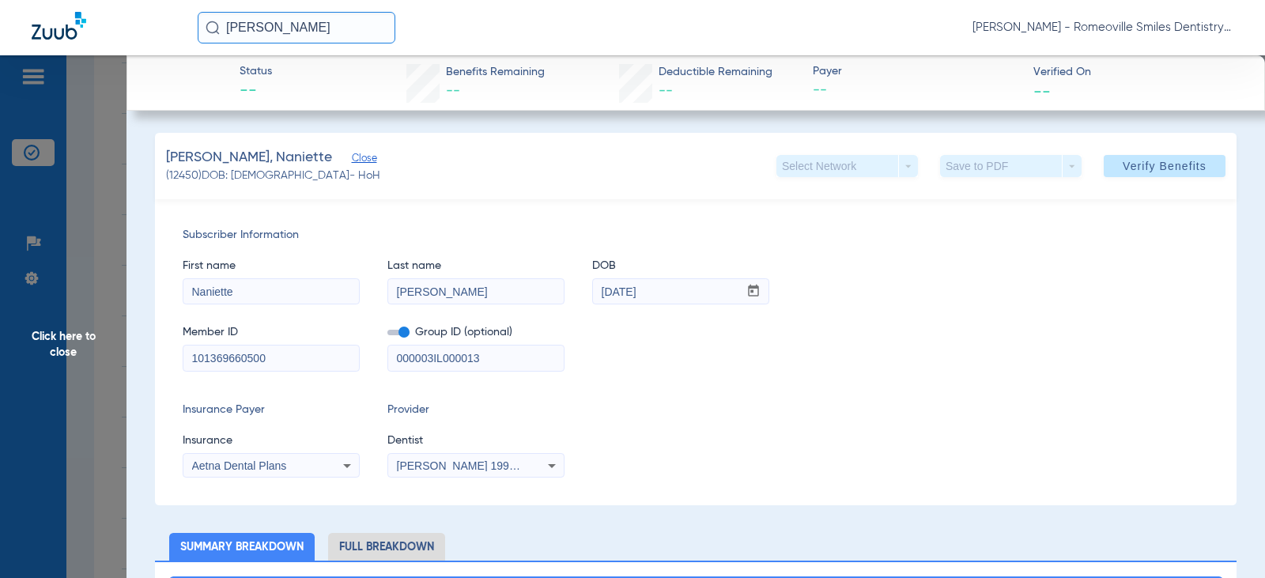
click at [352, 157] on span "Close" at bounding box center [359, 160] width 14 height 15
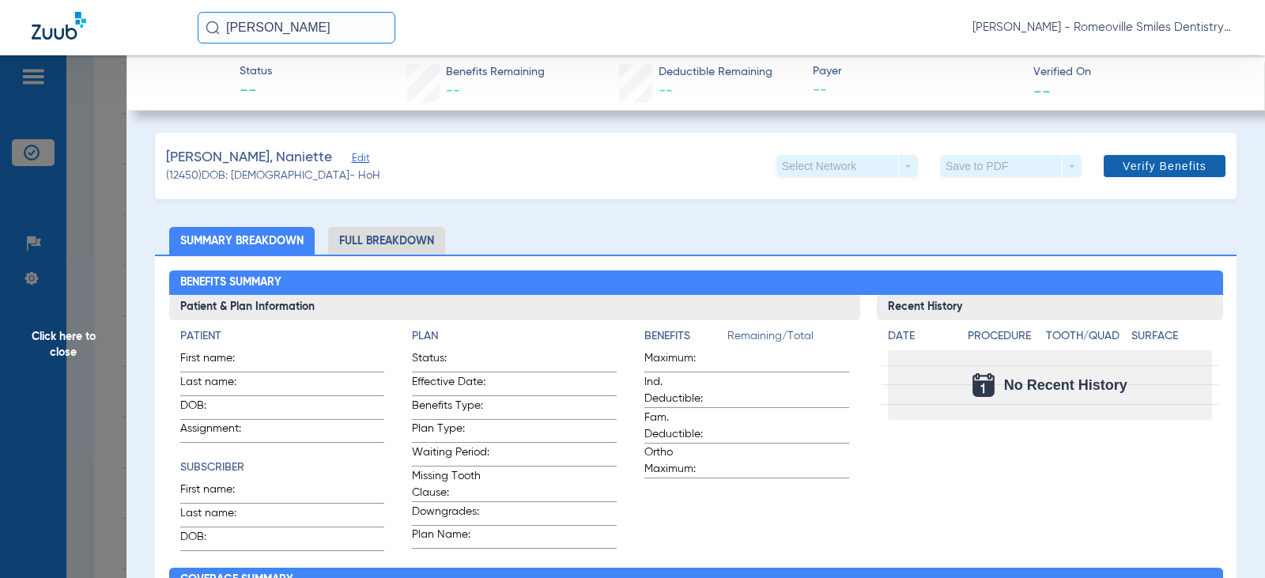
click at [1144, 156] on span at bounding box center [1165, 166] width 122 height 38
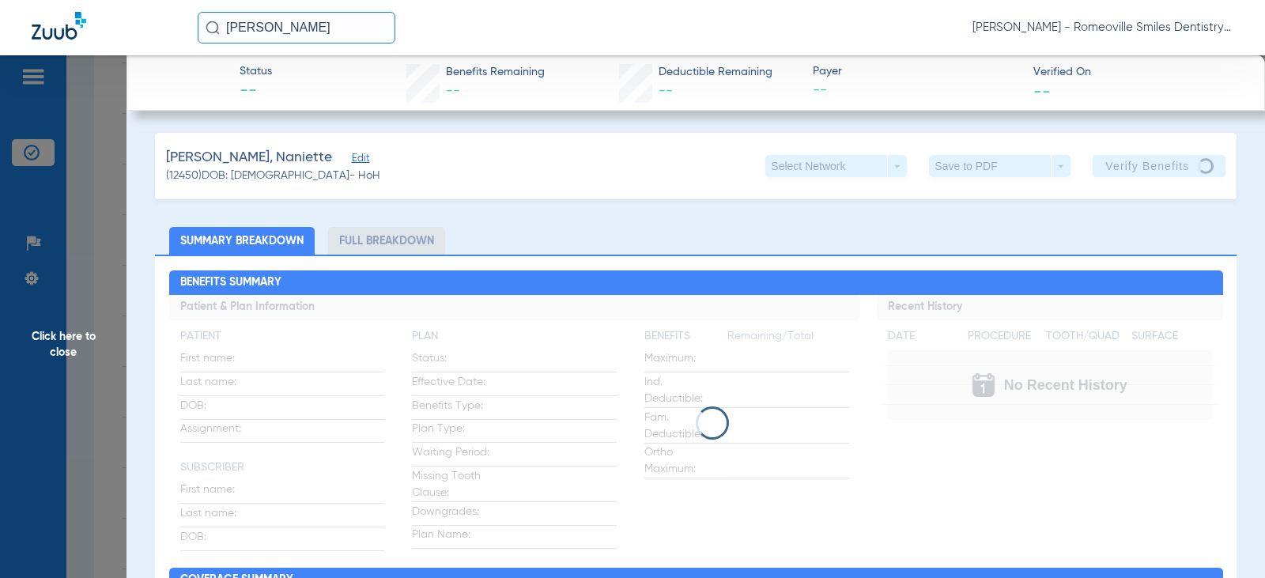
click at [68, 327] on span "Click here to close" at bounding box center [63, 344] width 127 height 578
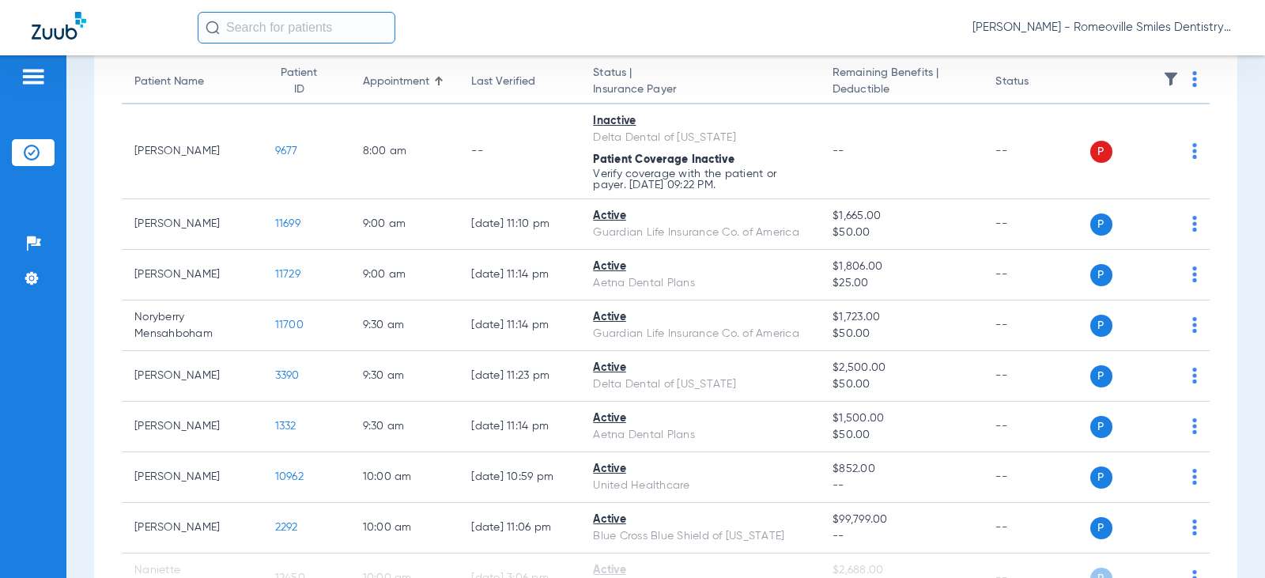
scroll to position [474, 0]
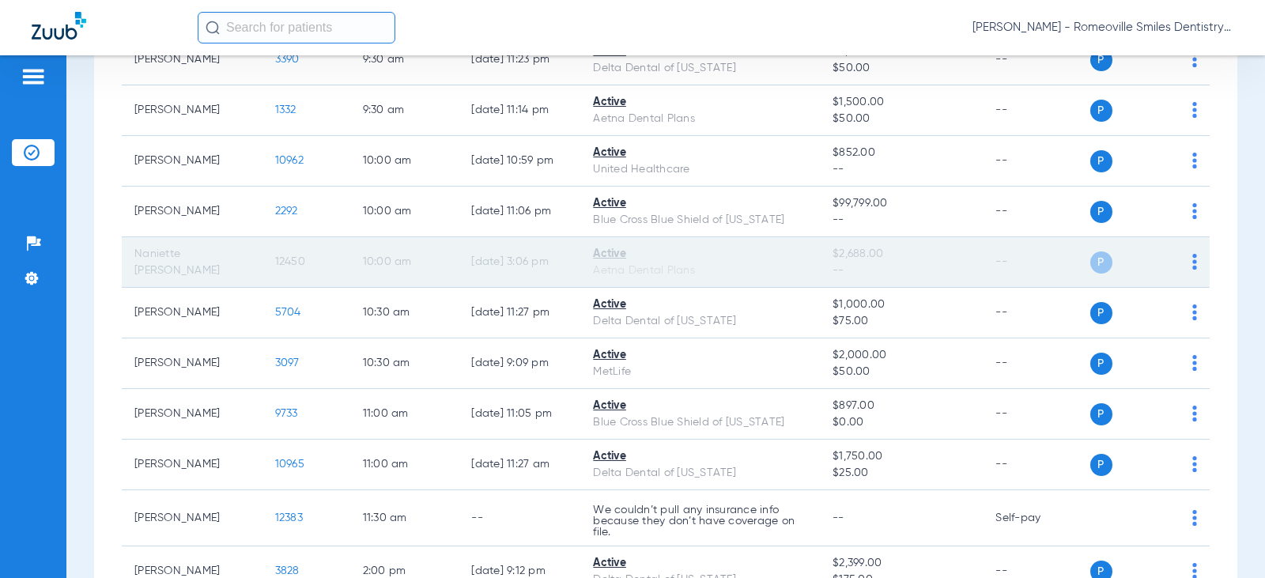
click at [282, 265] on span "12450" at bounding box center [290, 261] width 30 height 11
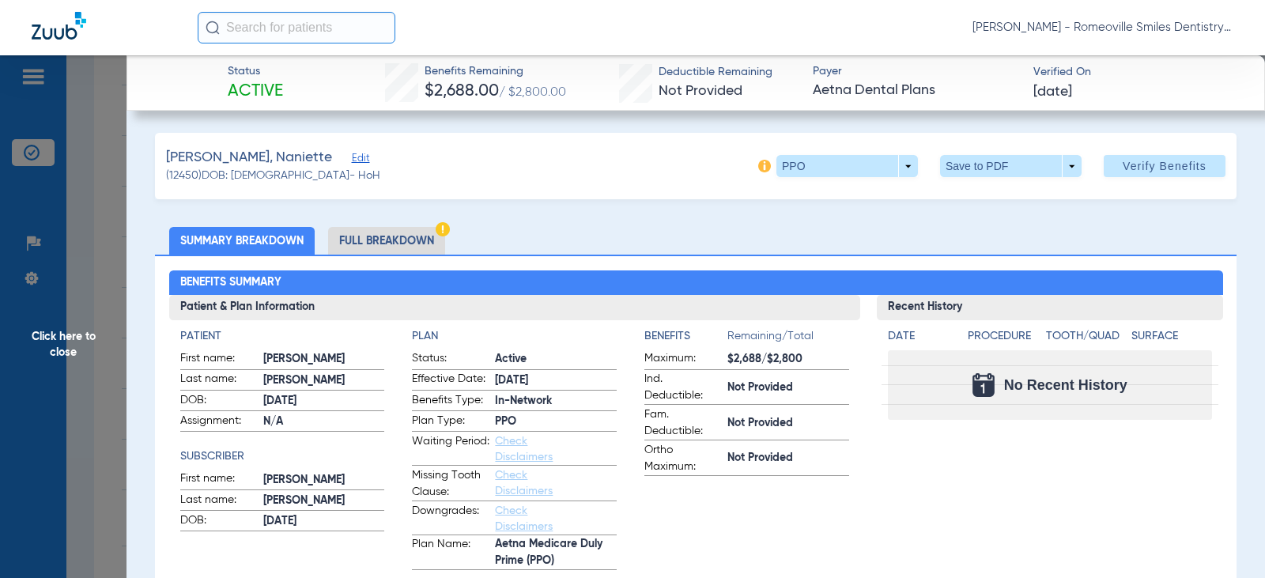
click at [409, 235] on li "Full Breakdown" at bounding box center [386, 241] width 117 height 28
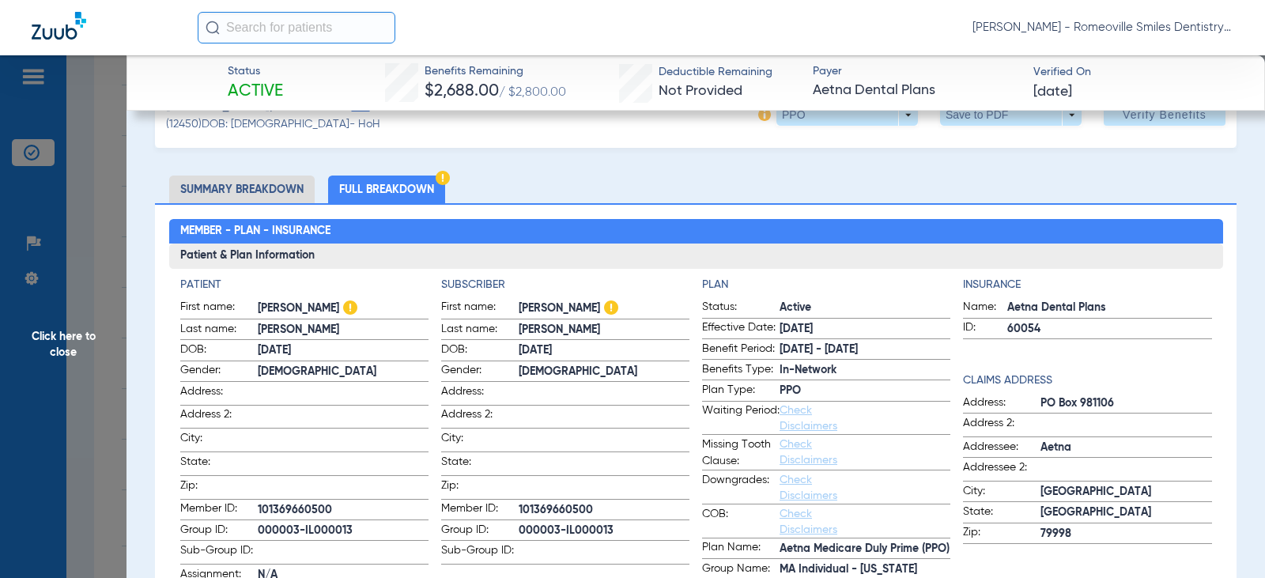
scroll to position [79, 0]
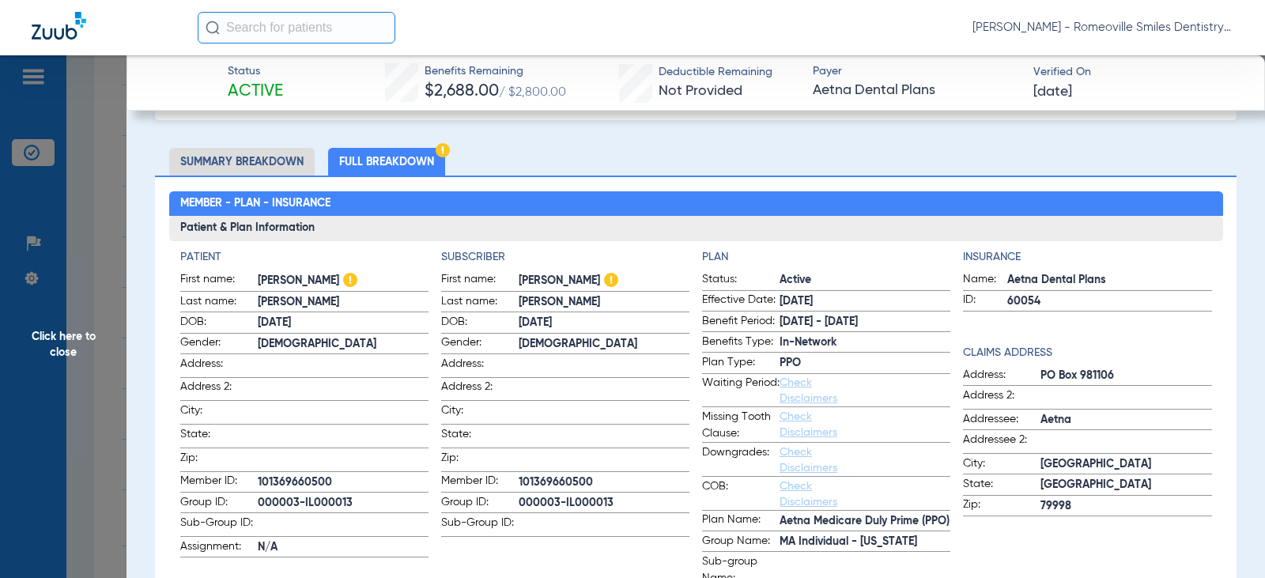
click at [516, 203] on h2 "Member - Plan - Insurance" at bounding box center [696, 203] width 1054 height 25
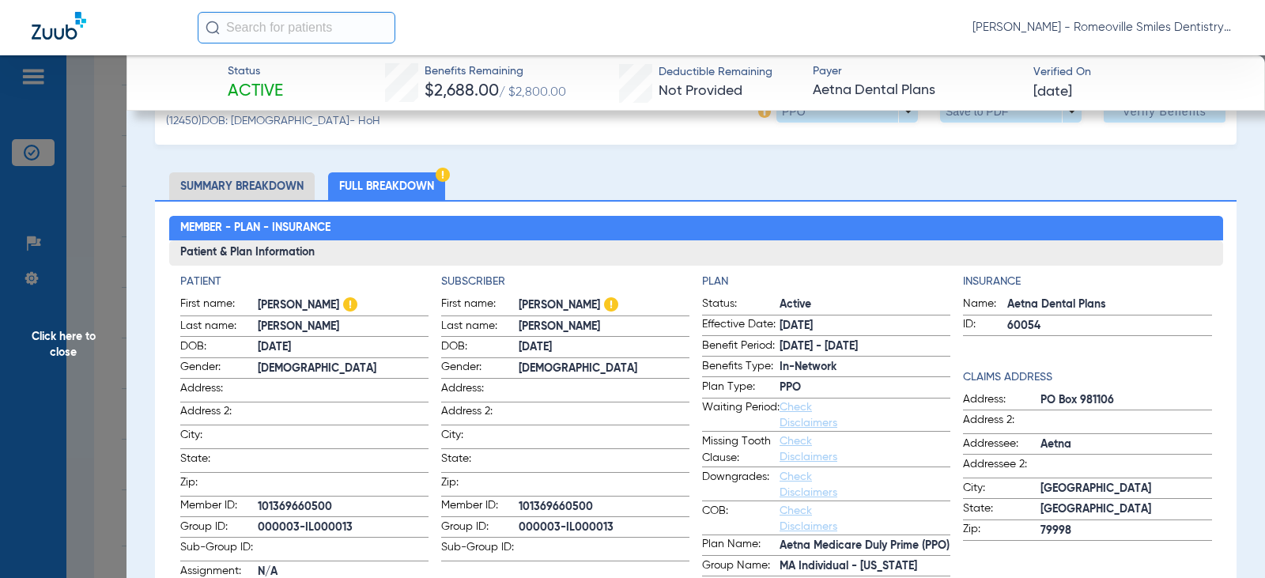
scroll to position [0, 0]
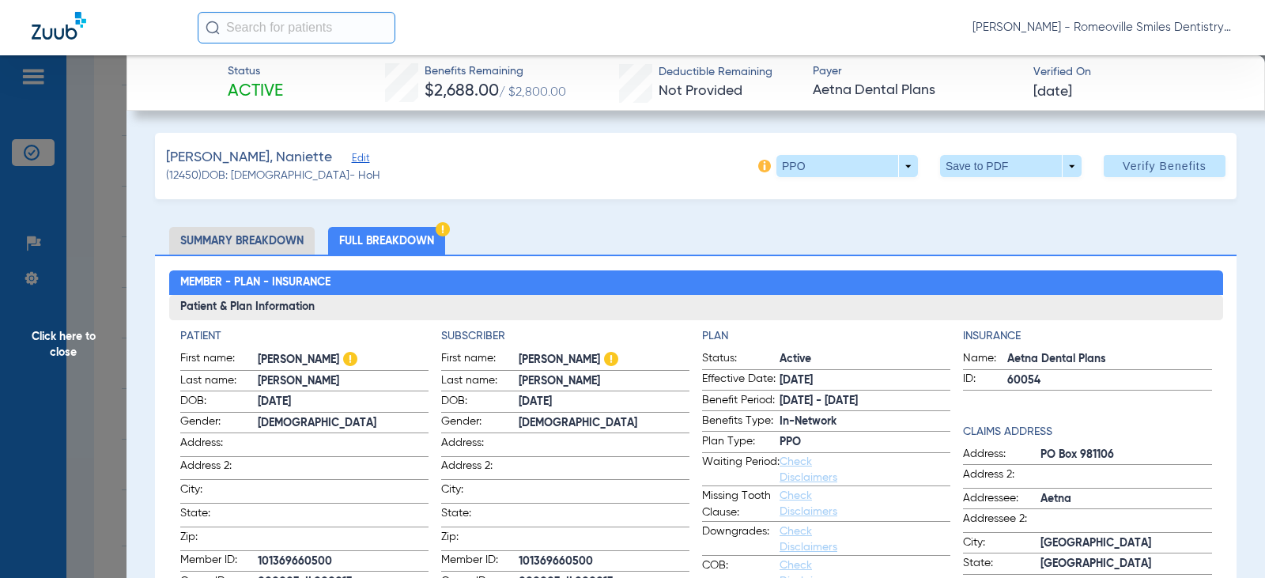
drag, startPoint x: 236, startPoint y: 159, endPoint x: 297, endPoint y: 158, distance: 60.9
click at [297, 158] on div "Schmakel, Naniette Edit" at bounding box center [273, 158] width 214 height 20
click at [352, 155] on span "Edit" at bounding box center [359, 160] width 14 height 15
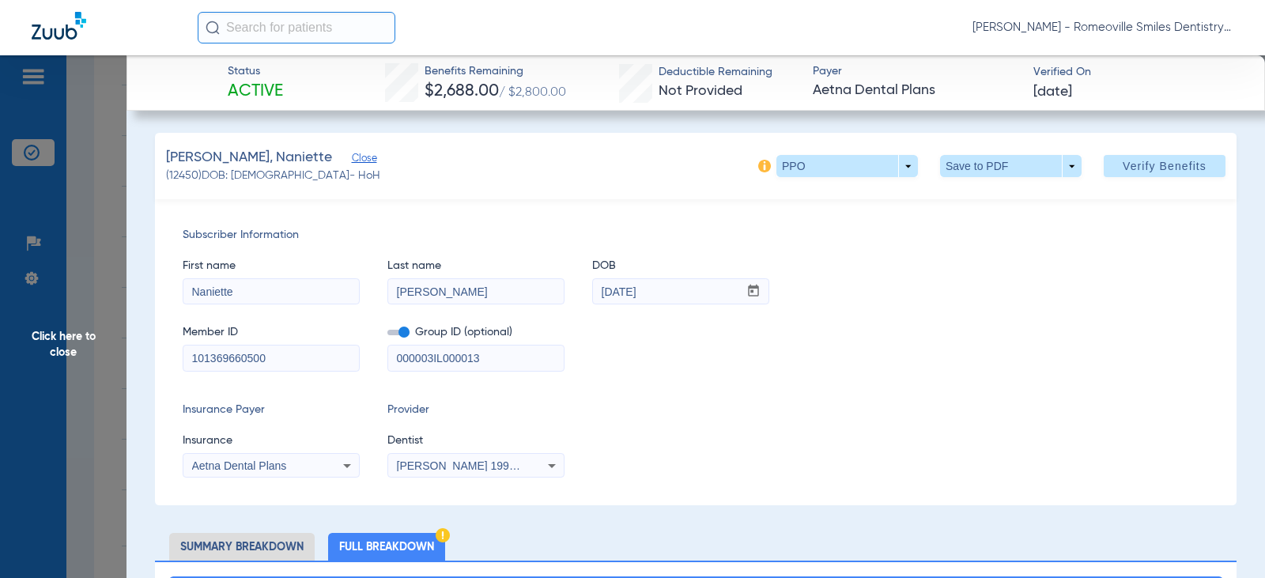
click at [318, 151] on div "Schmakel, Naniette Close" at bounding box center [273, 158] width 214 height 20
click at [352, 157] on span "Close" at bounding box center [359, 160] width 14 height 15
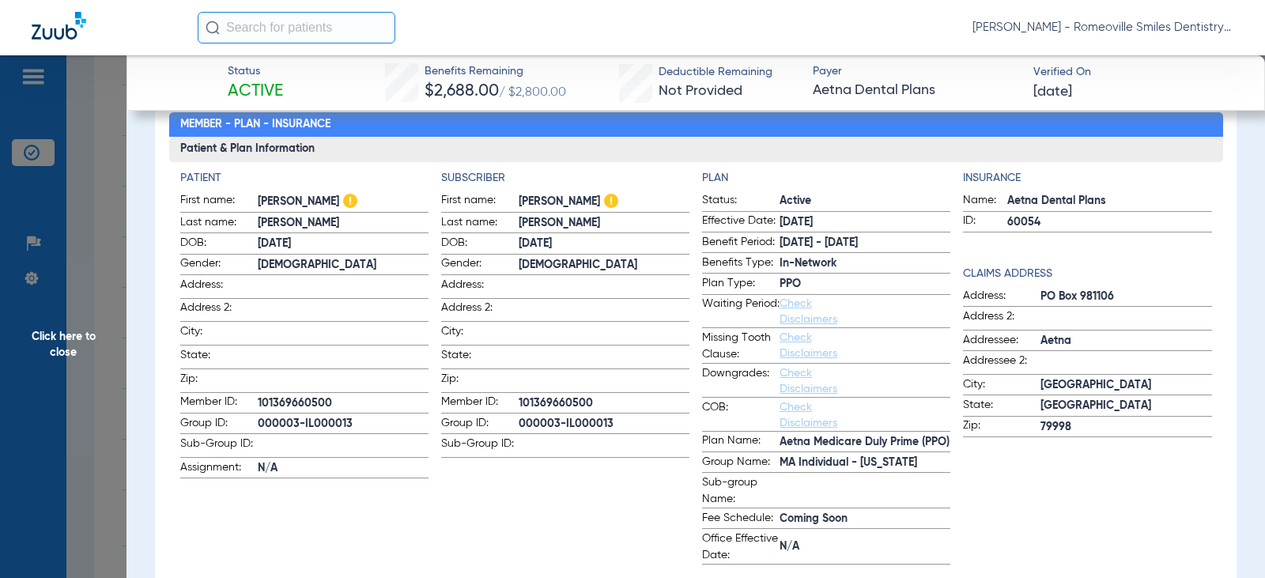
scroll to position [79, 0]
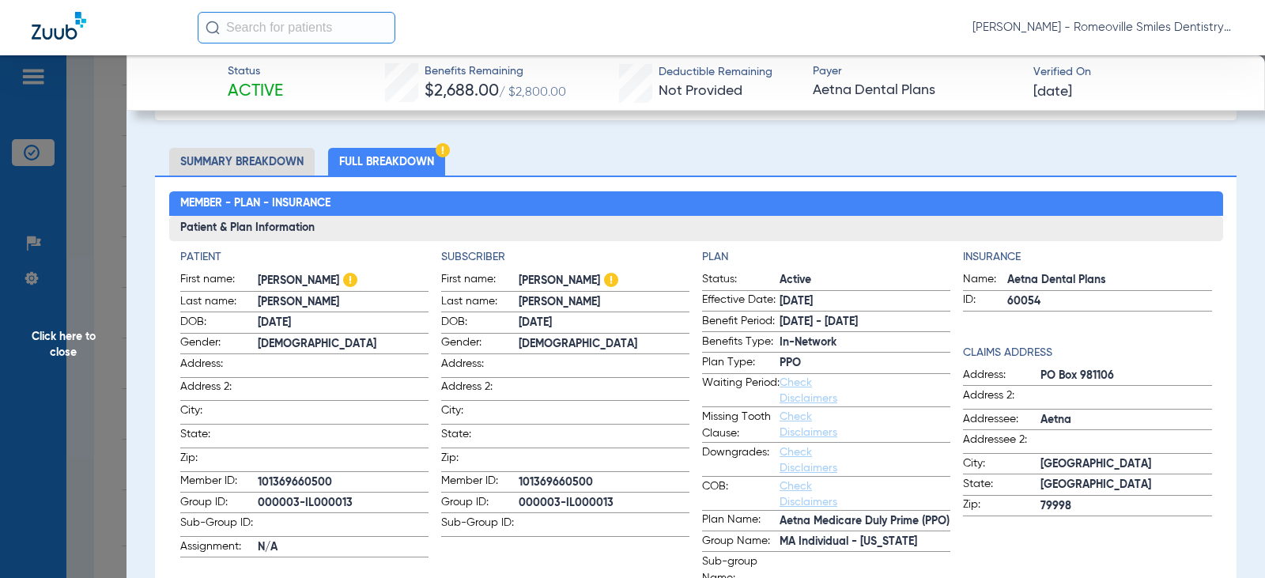
click at [91, 331] on span "Click here to close" at bounding box center [63, 344] width 127 height 578
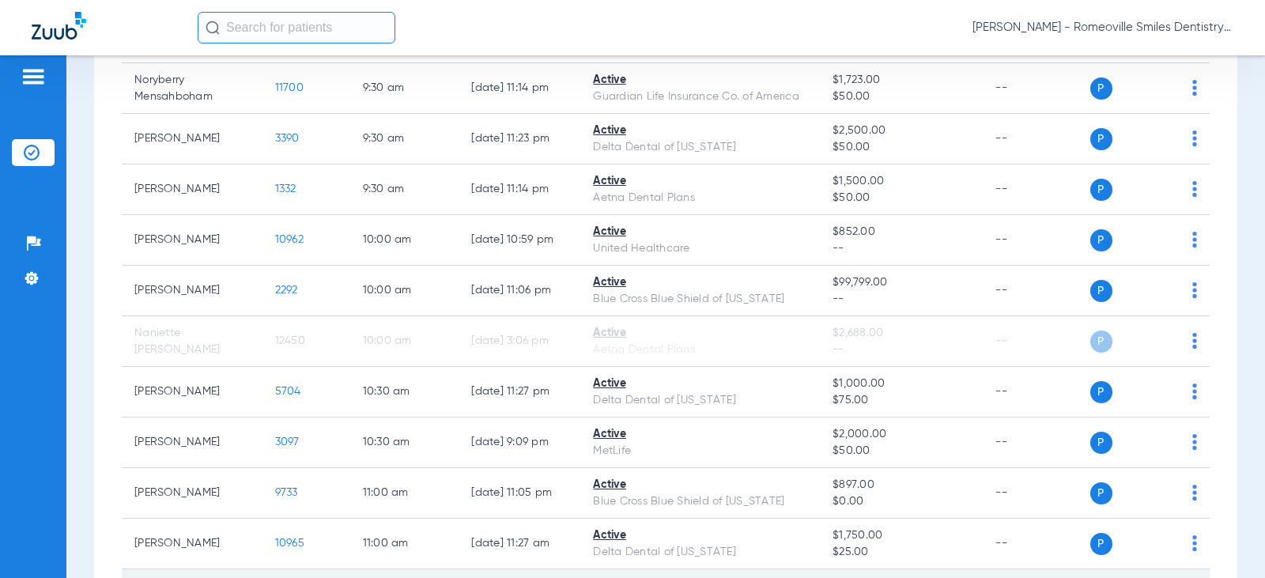
scroll to position [0, 0]
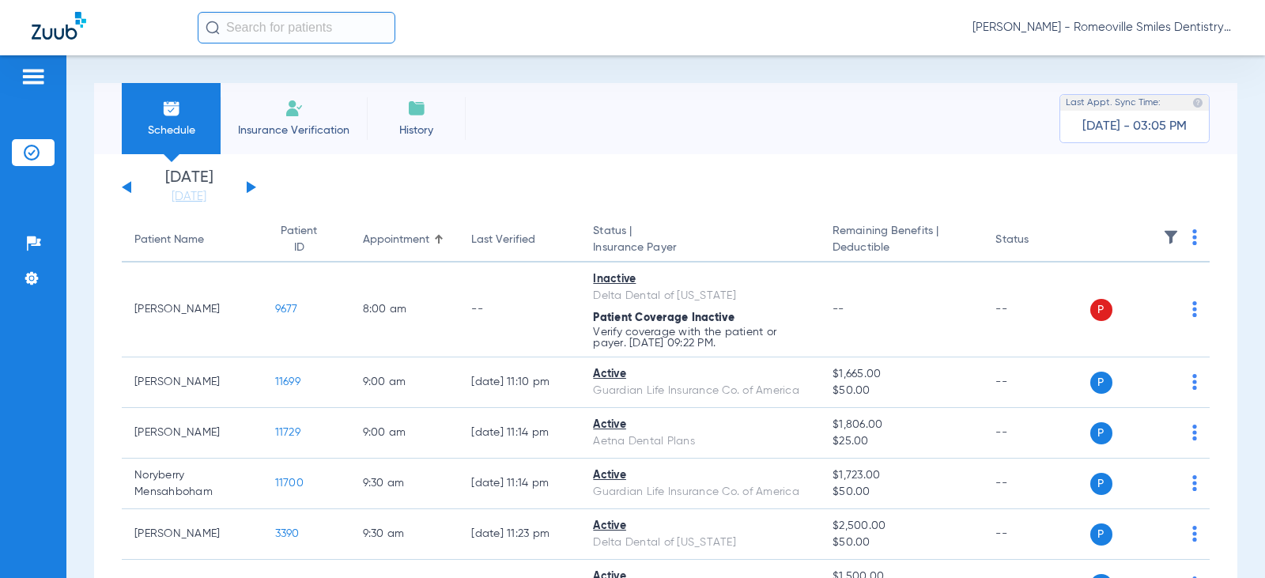
click at [282, 124] on span "Insurance Verification" at bounding box center [294, 131] width 123 height 16
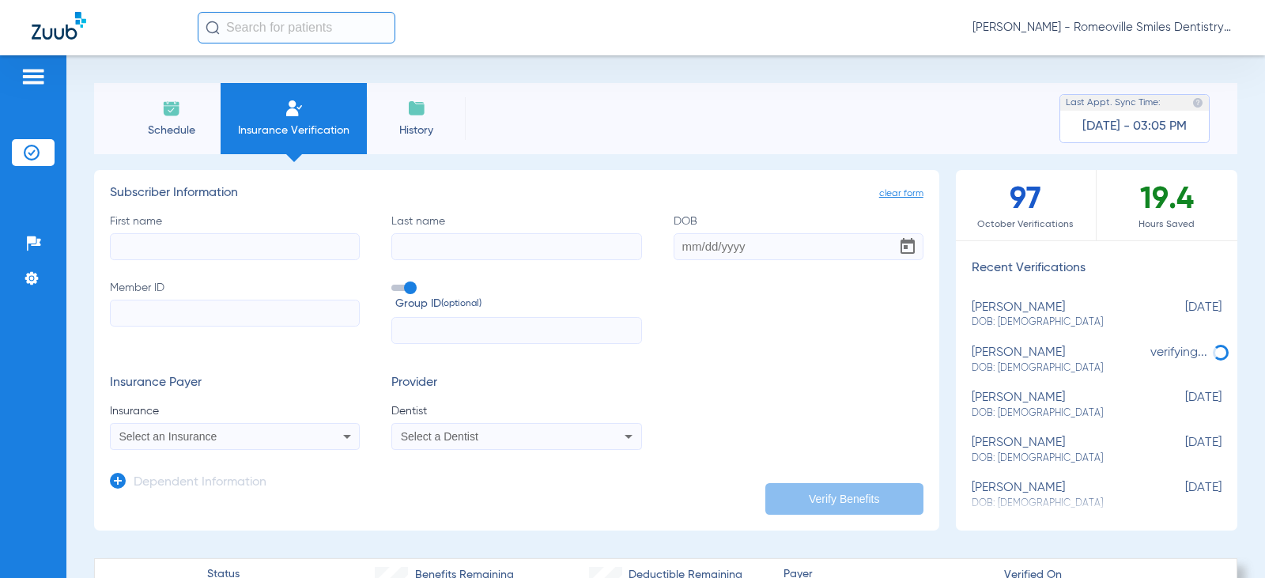
click at [283, 19] on input "text" at bounding box center [297, 28] width 198 height 32
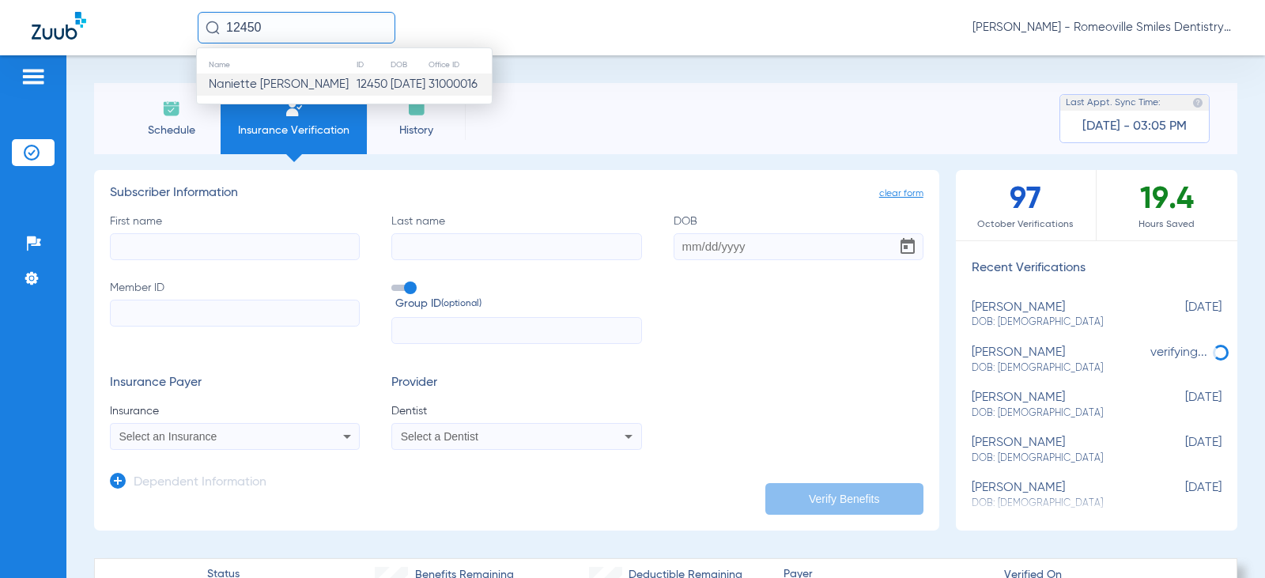
click at [298, 81] on span "Naniette Schmakel" at bounding box center [279, 84] width 140 height 12
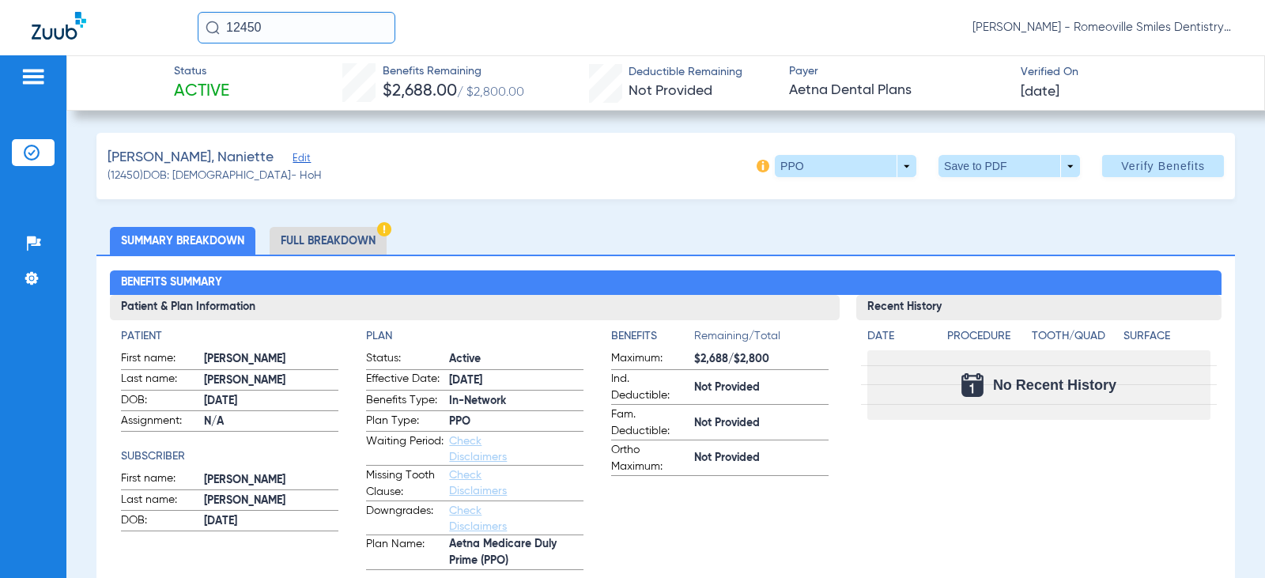
click at [280, 36] on input "12450" at bounding box center [297, 28] width 198 height 32
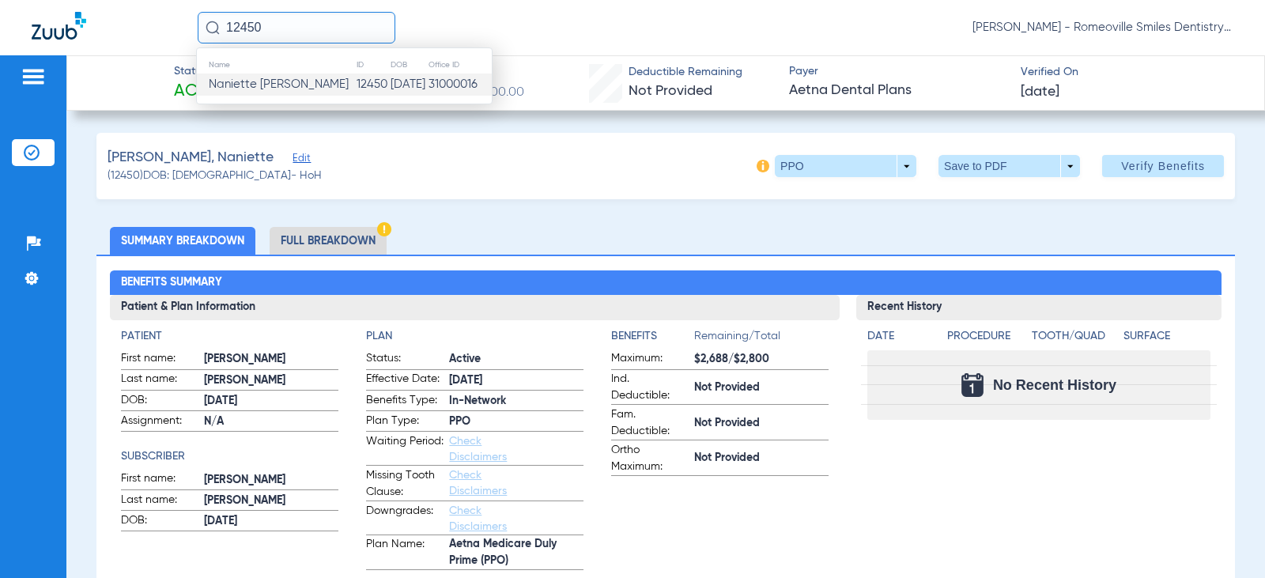
click at [280, 36] on input "12450" at bounding box center [297, 28] width 198 height 32
click at [291, 87] on span "Nani ette Schmakel" at bounding box center [279, 84] width 141 height 12
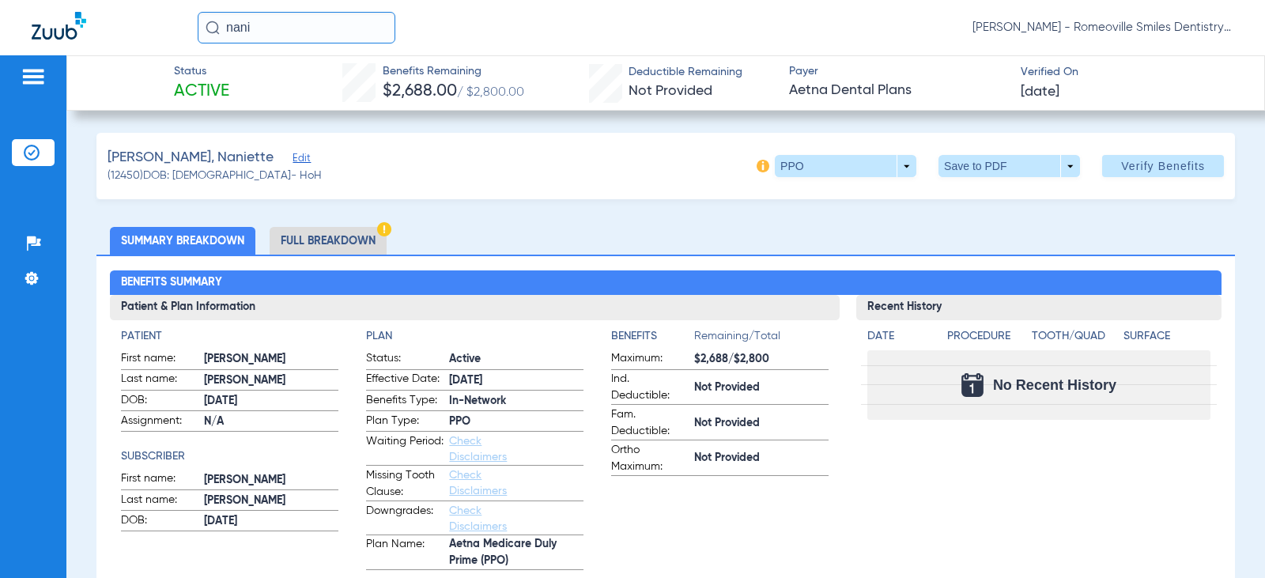
click at [278, 16] on input "nani" at bounding box center [297, 28] width 198 height 32
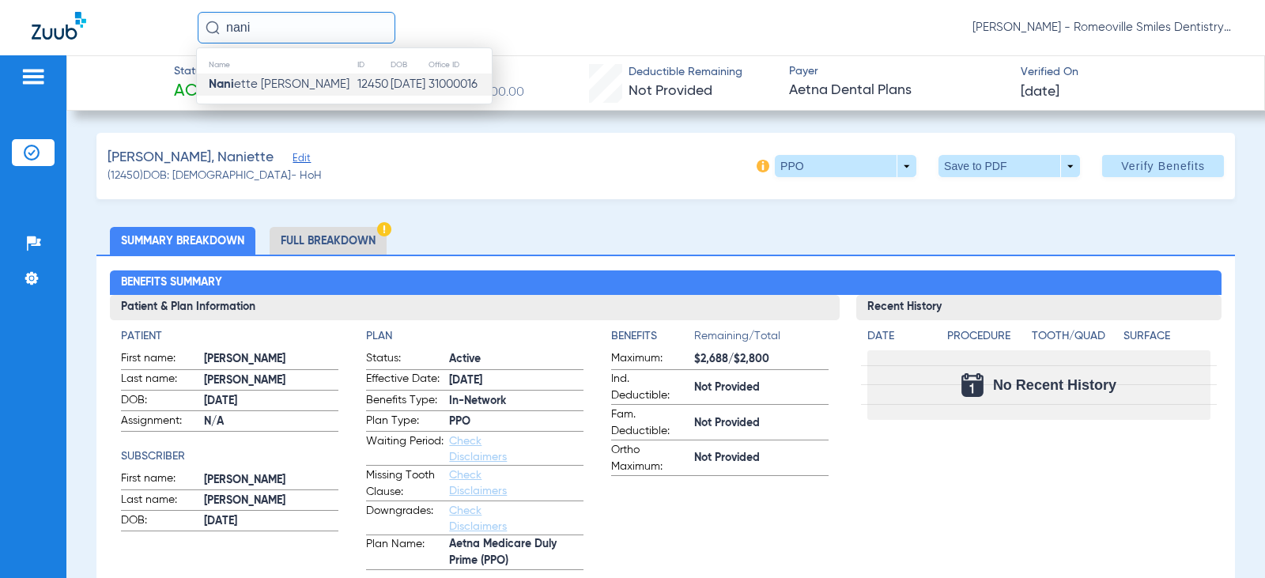
click at [471, 177] on div "Schmakel, Naniette Edit (12450) DOB: 07/17/1951 - HoH PPO arrow_drop_down Save …" at bounding box center [665, 166] width 1139 height 66
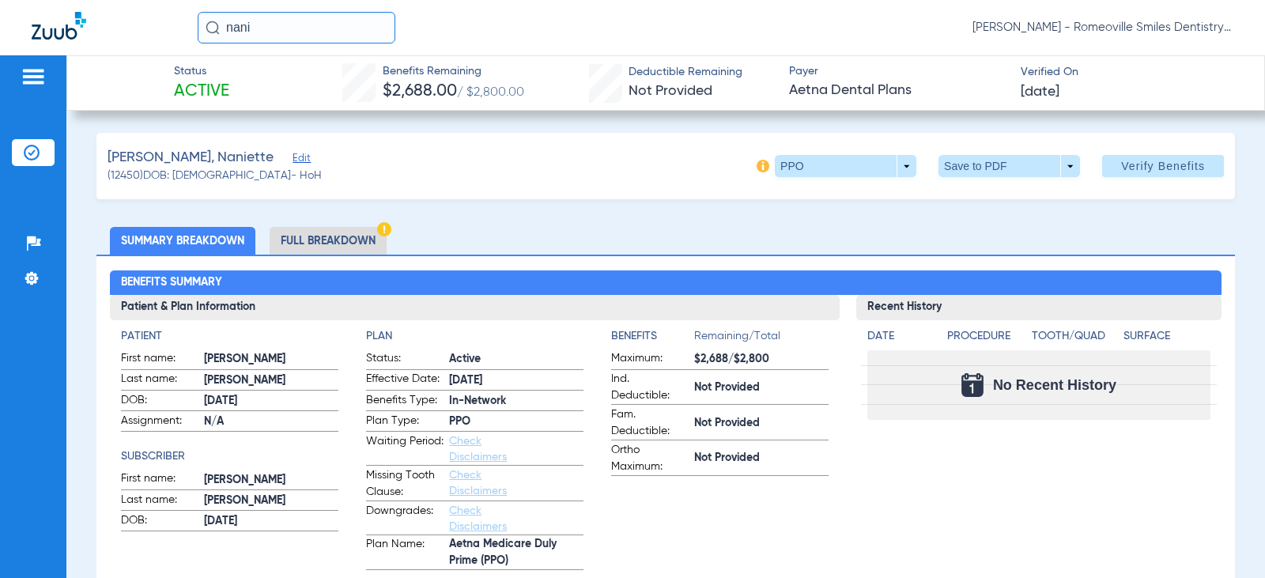
click at [293, 153] on span "Edit" at bounding box center [300, 160] width 14 height 15
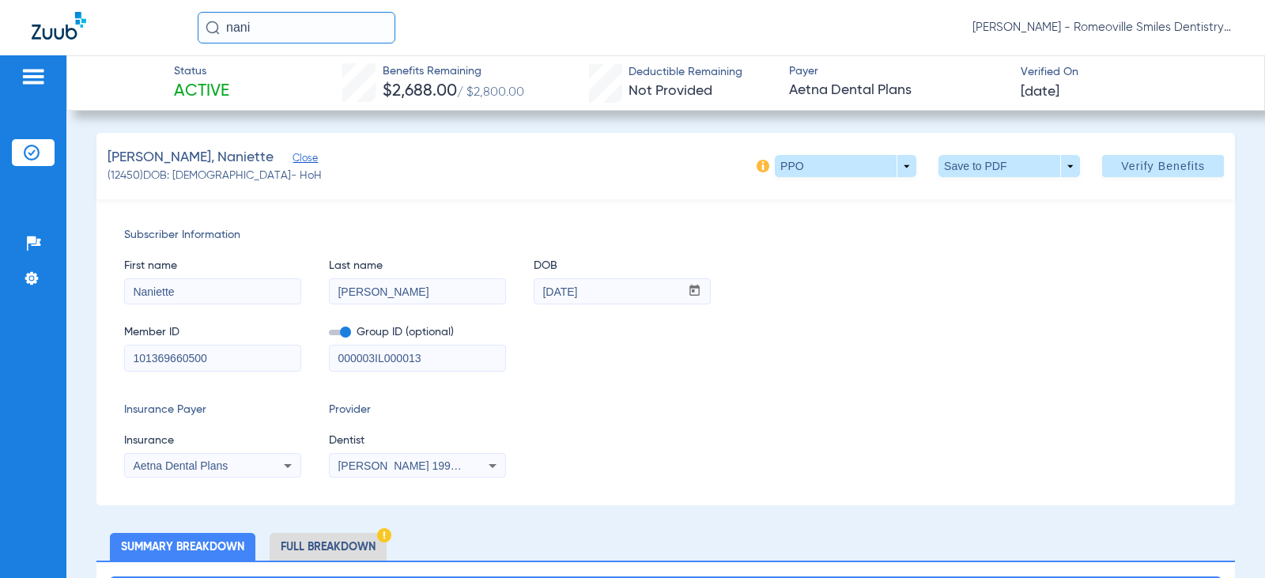
click at [257, 146] on div "Schmakel, Naniette Close (12450) DOB: 07/17/1951 - HoH PPO arrow_drop_down Save…" at bounding box center [665, 166] width 1139 height 66
click at [293, 154] on span "Close" at bounding box center [300, 160] width 14 height 15
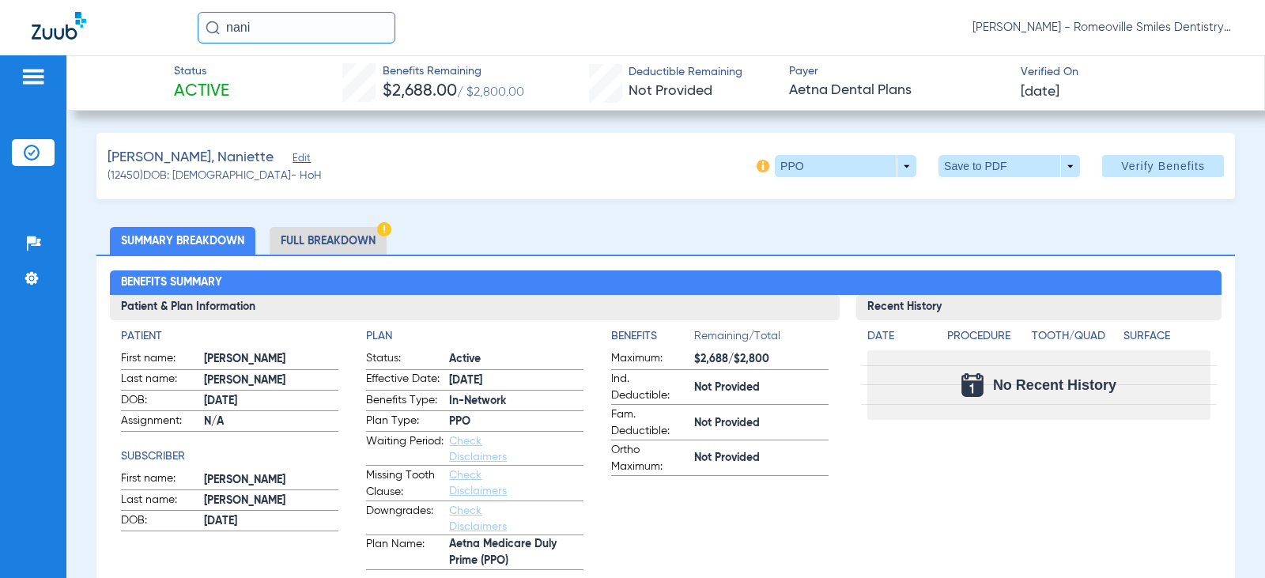
click at [293, 155] on span "Edit" at bounding box center [300, 160] width 14 height 15
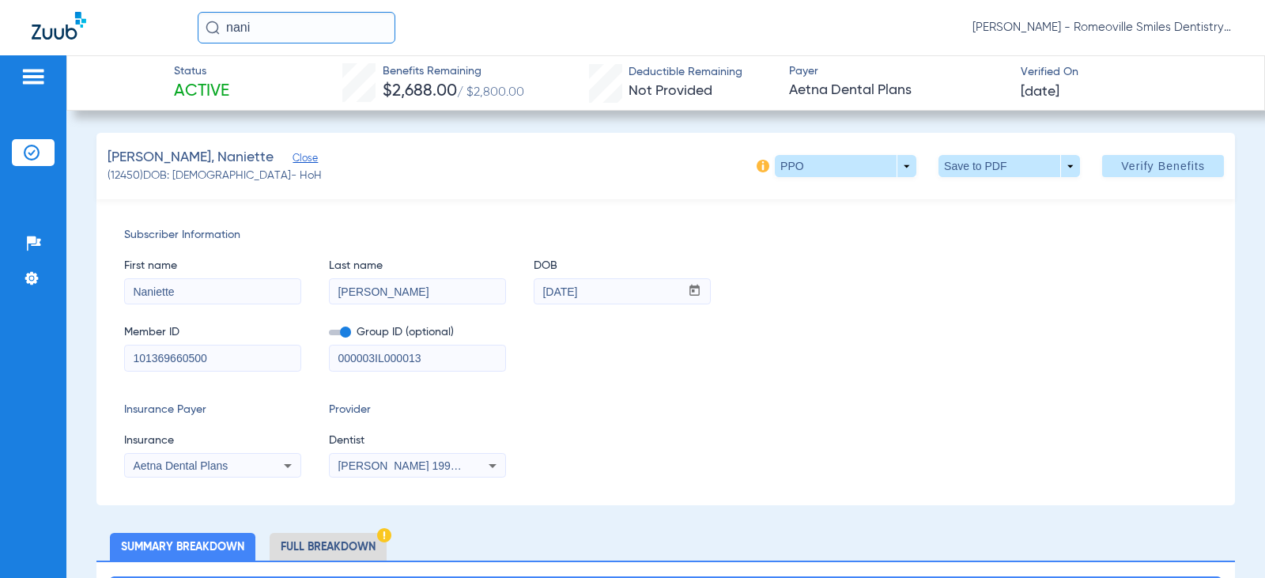
drag, startPoint x: 294, startPoint y: 32, endPoint x: 192, endPoint y: 46, distance: 103.0
click at [192, 46] on div "nani Elvira Bernal - Romeoville Smiles Dentistry" at bounding box center [632, 27] width 1265 height 55
type input "huante"
click at [209, 25] on img at bounding box center [213, 28] width 14 height 14
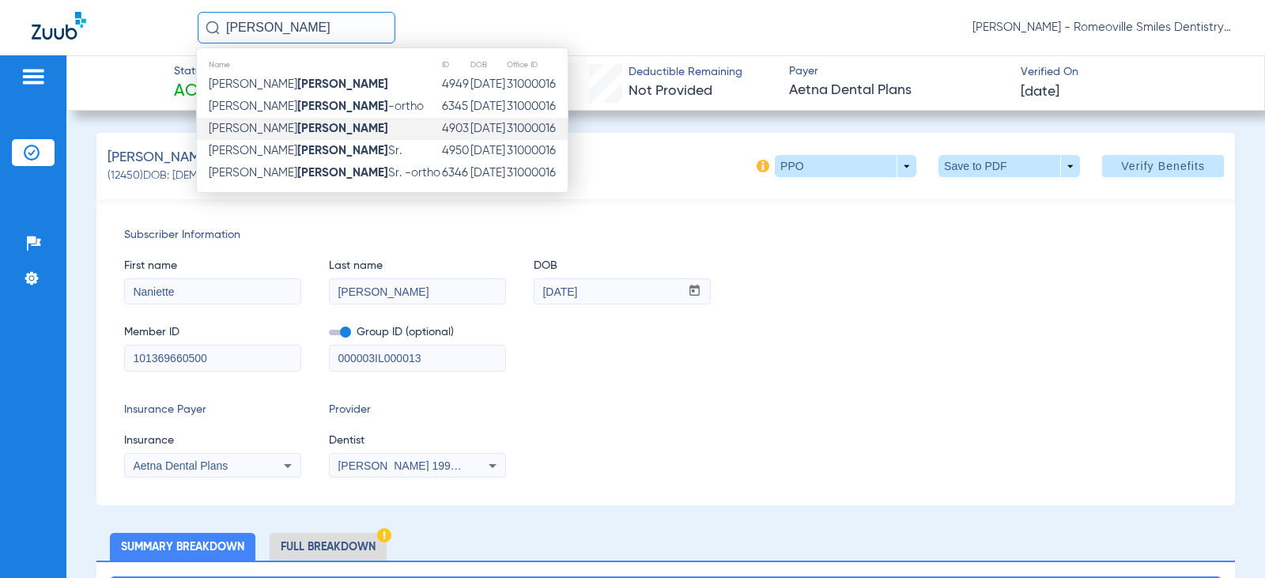
click at [297, 133] on strong "Huante" at bounding box center [342, 129] width 91 height 12
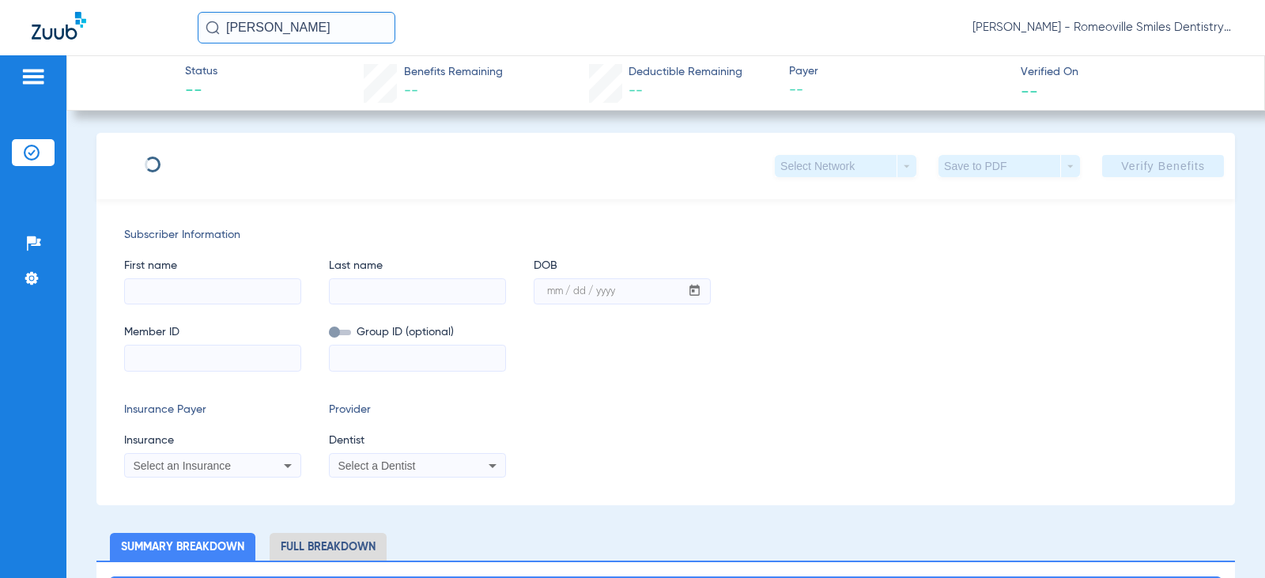
type input "David"
type input "Huante"
type input "11/04/1996"
type input "354927586"
type input "014740"
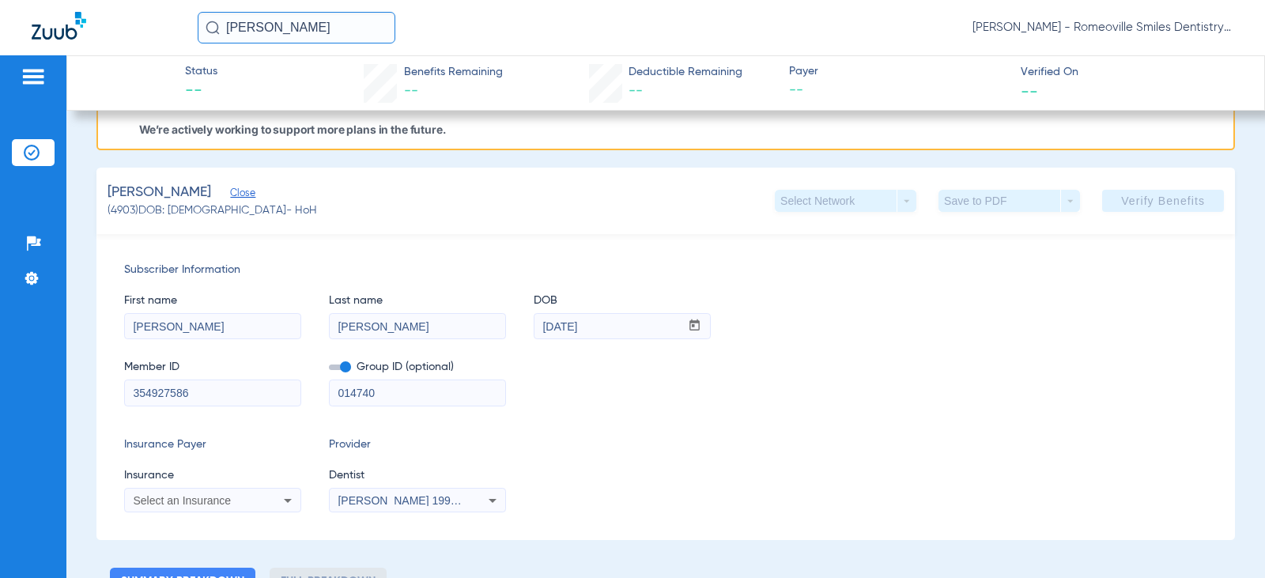
scroll to position [158, 0]
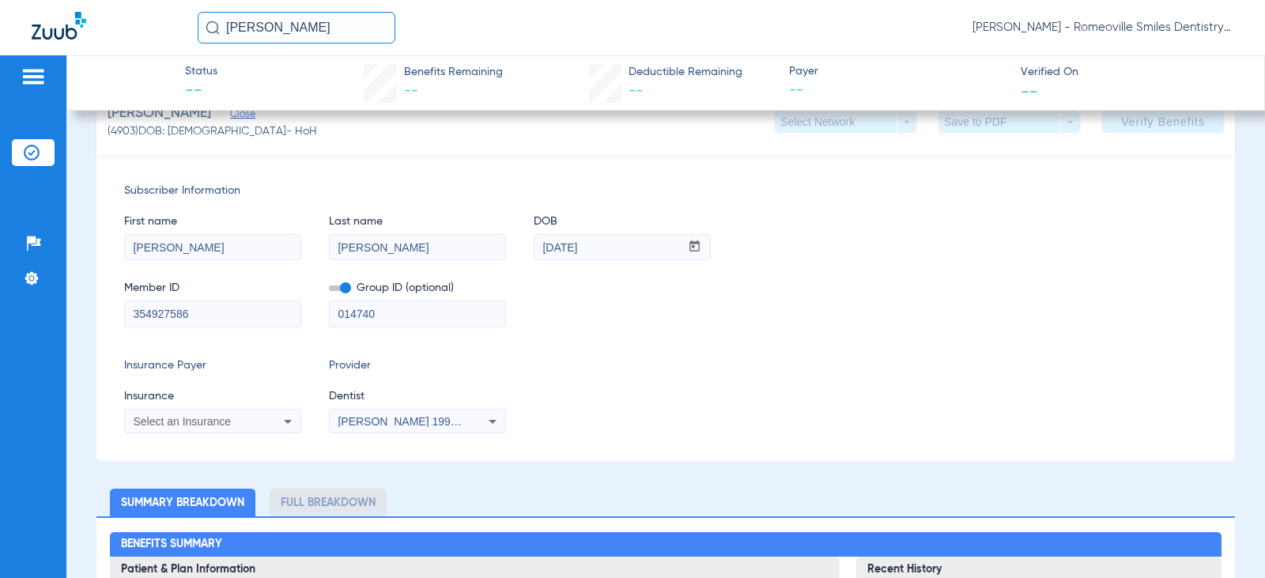
click at [293, 425] on icon at bounding box center [287, 421] width 19 height 19
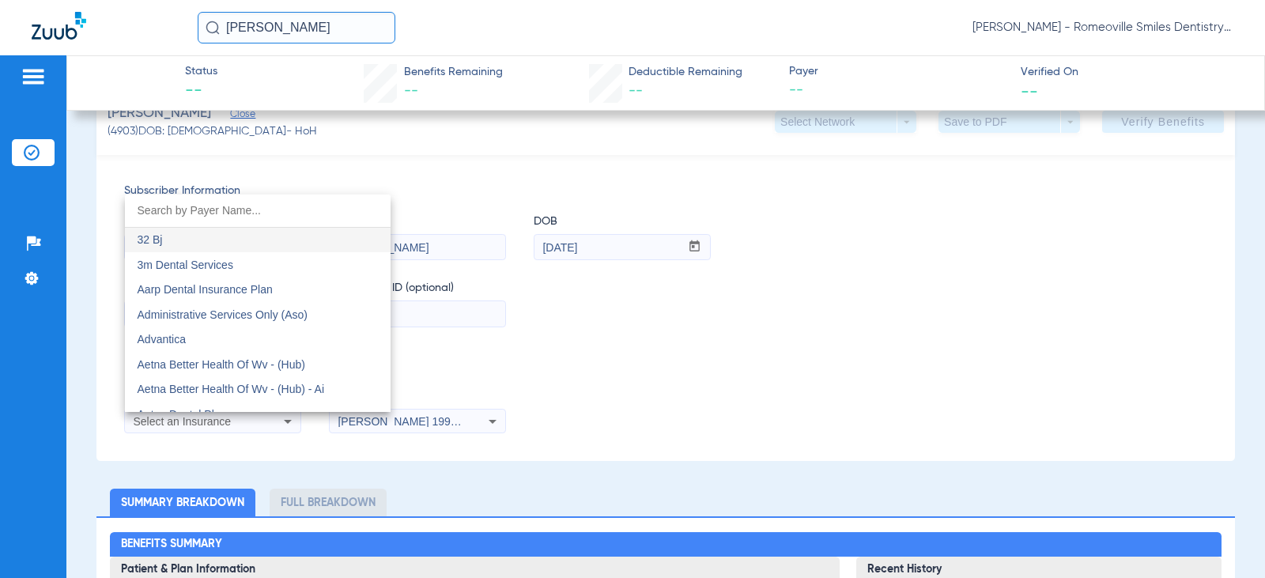
click at [518, 361] on div at bounding box center [632, 289] width 1265 height 578
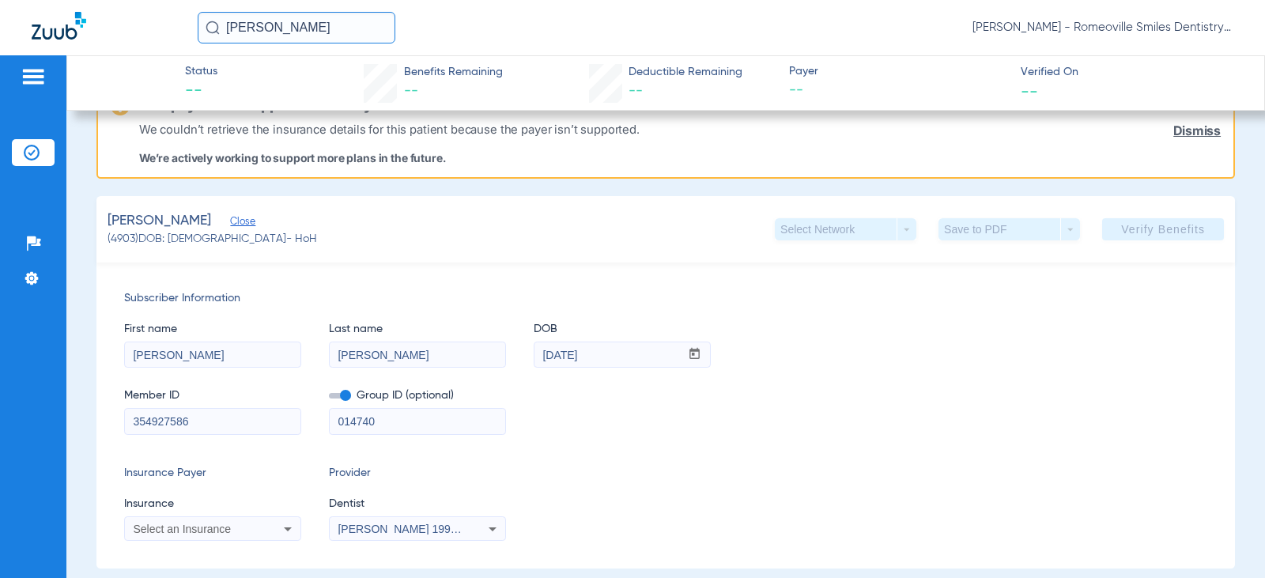
scroll to position [79, 0]
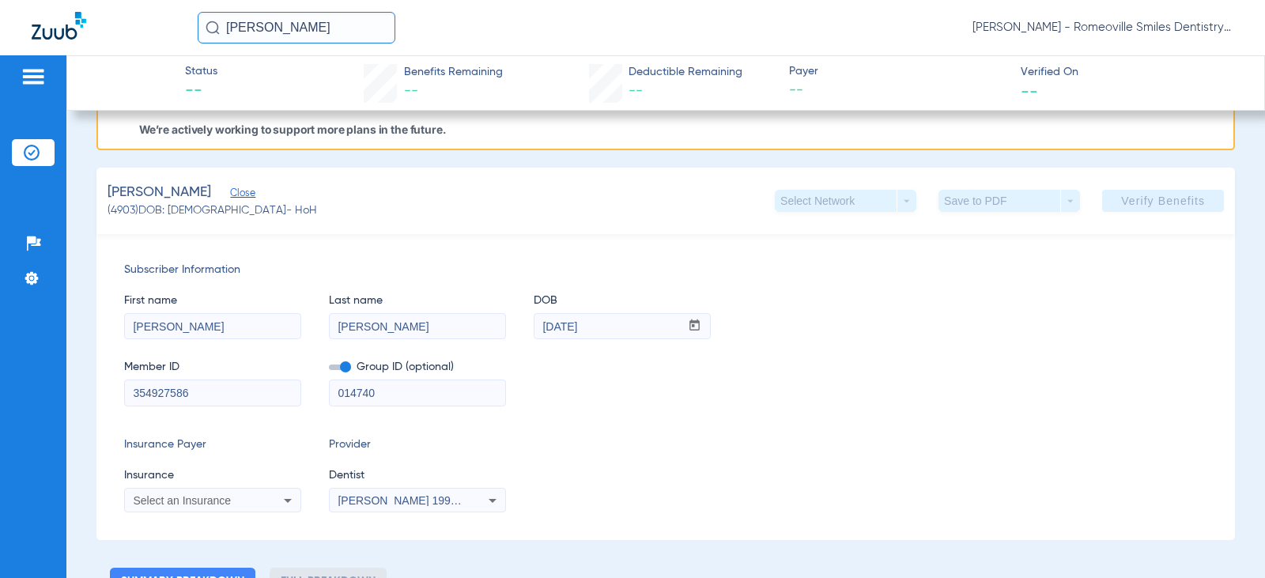
click at [957, 411] on div "Subscriber Information First name David Last name Huante DOB mm / dd / yyyy 11/…" at bounding box center [665, 387] width 1139 height 306
click at [450, 491] on div "Ellen Boomsma 1992235840" at bounding box center [418, 500] width 176 height 19
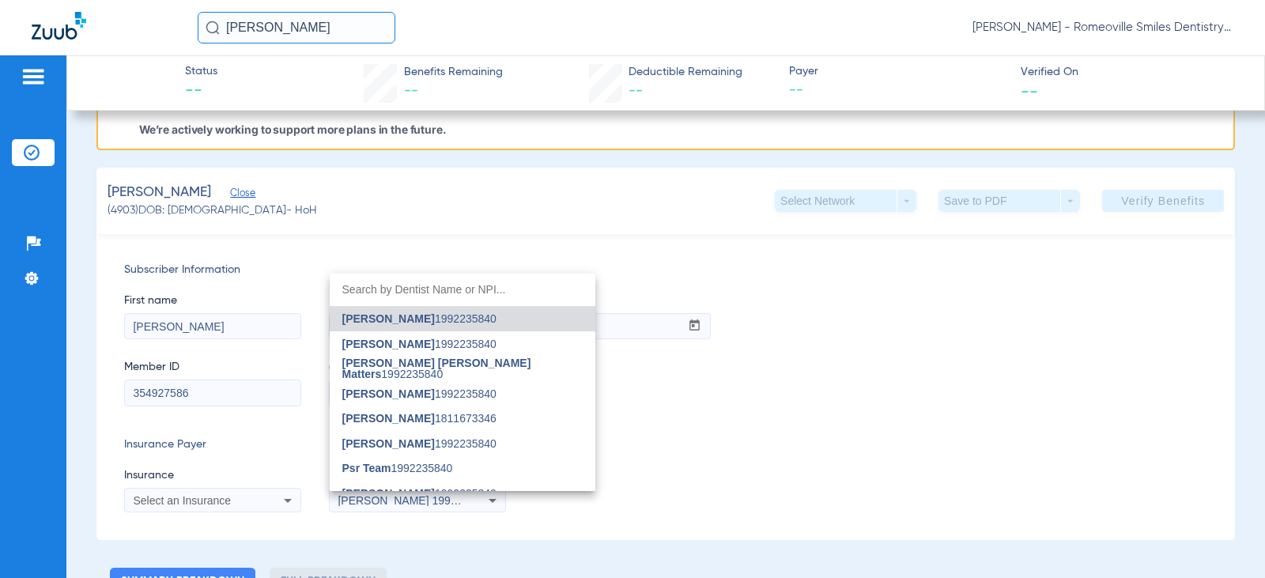
click at [726, 474] on div at bounding box center [632, 289] width 1265 height 578
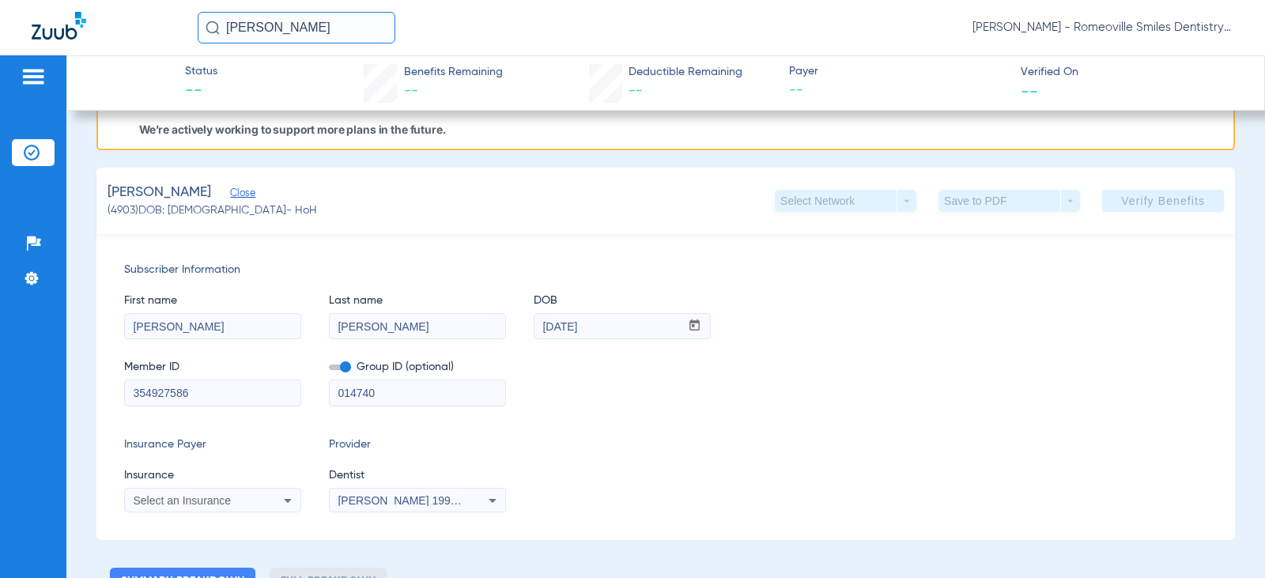
click at [494, 501] on icon at bounding box center [493, 501] width 8 height 4
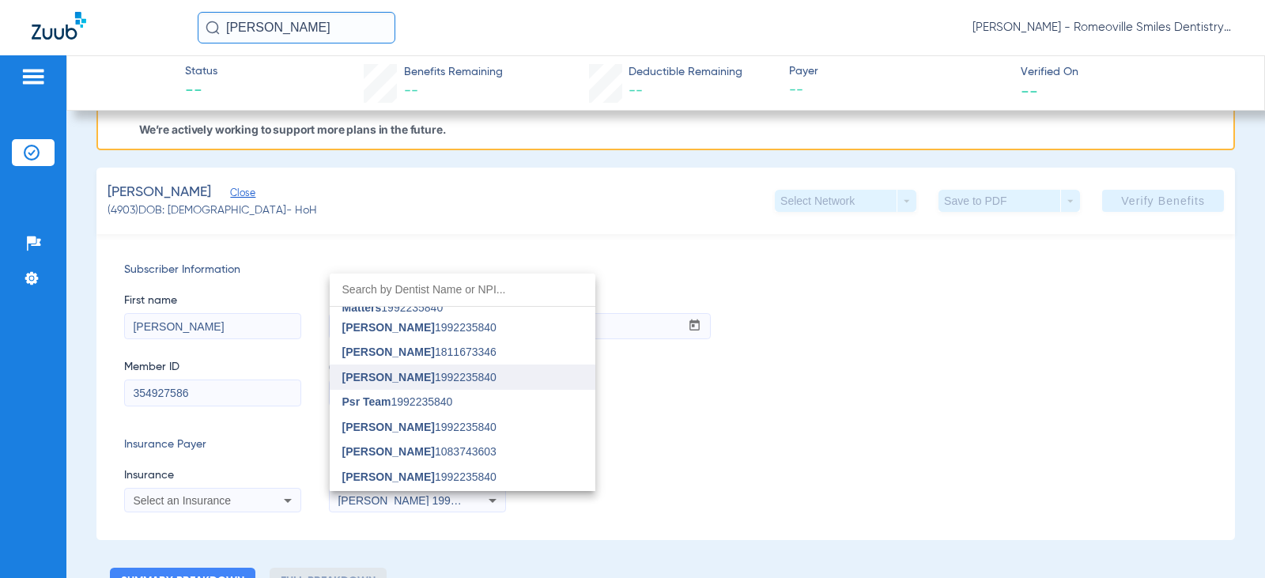
scroll to position [158, 0]
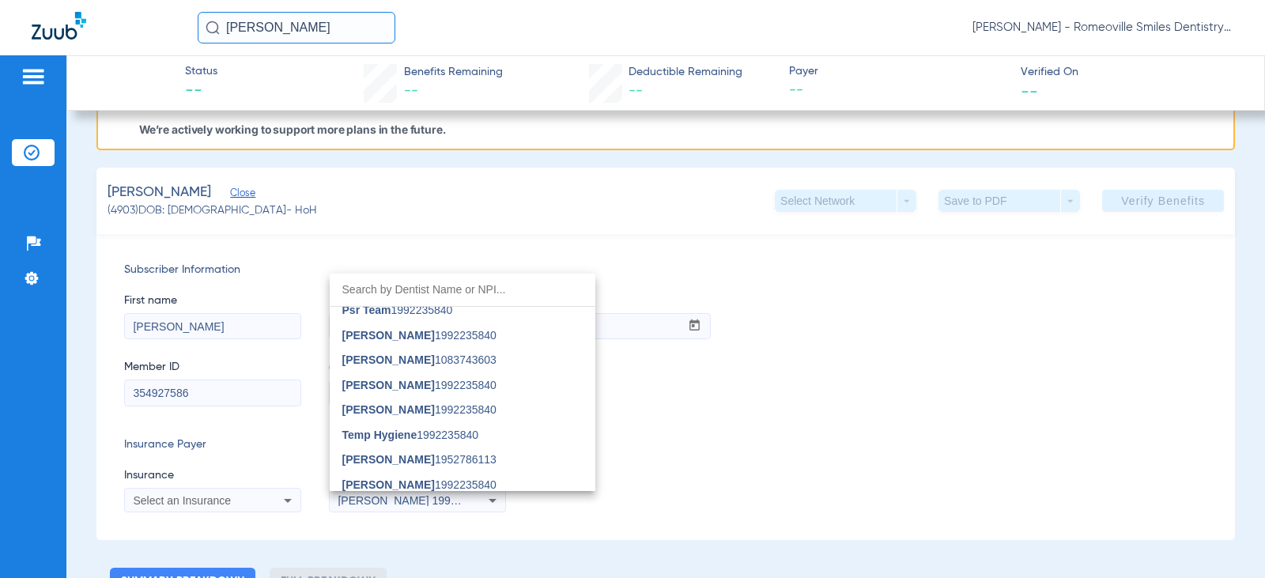
click at [762, 476] on div at bounding box center [632, 289] width 1265 height 578
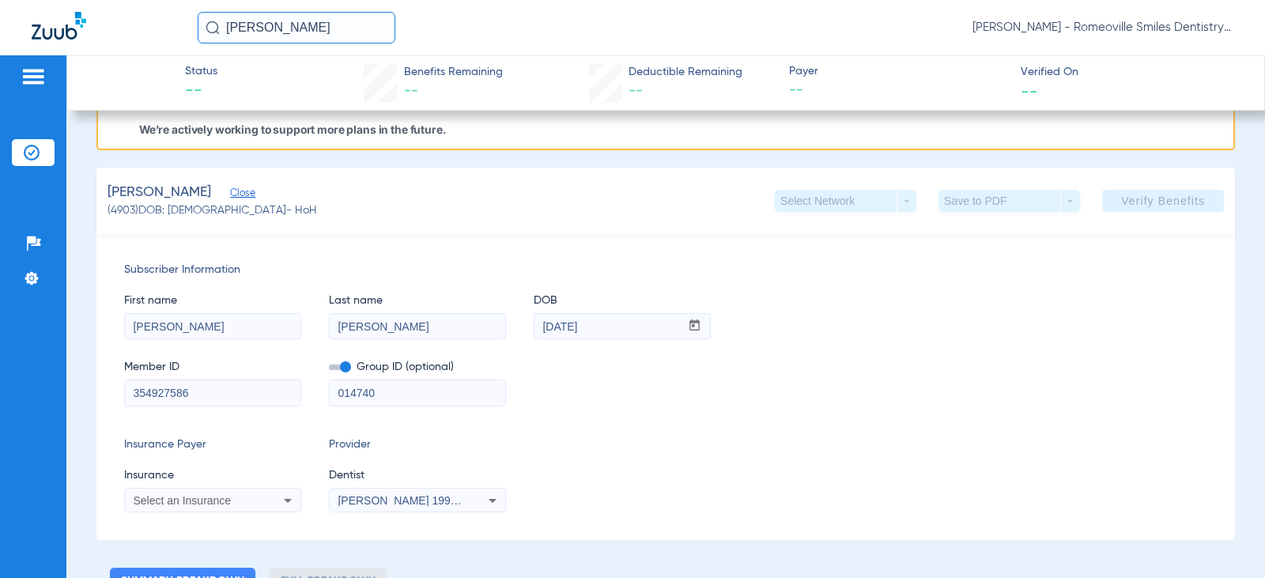
click at [406, 502] on span "Ellen Boomsma 1992235840" at bounding box center [416, 500] width 156 height 13
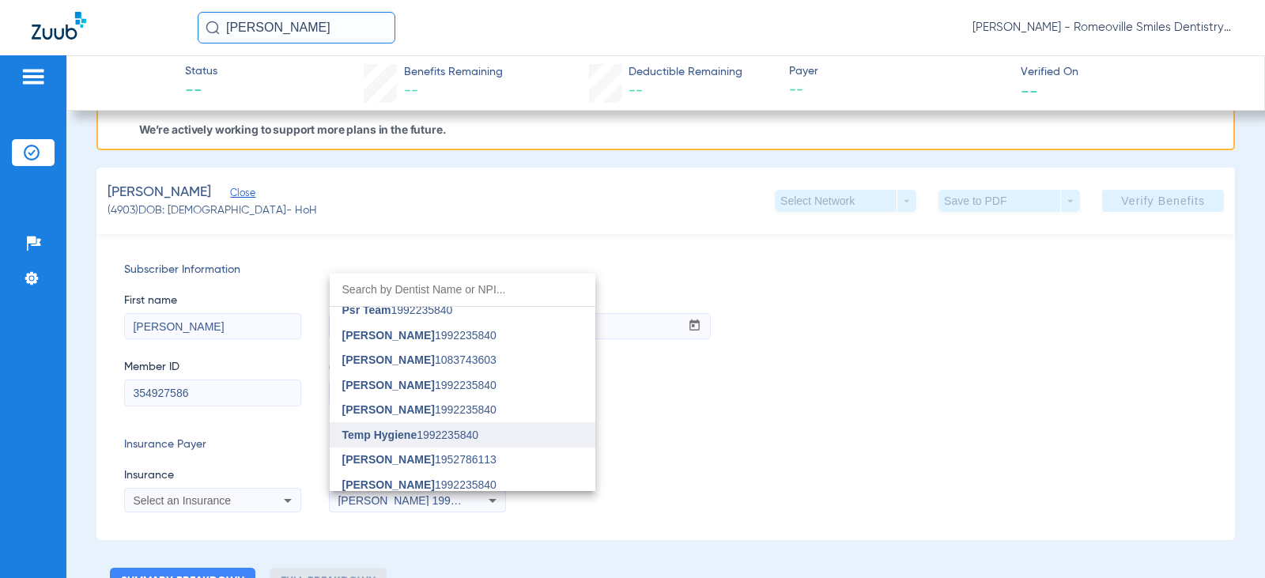
scroll to position [237, 0]
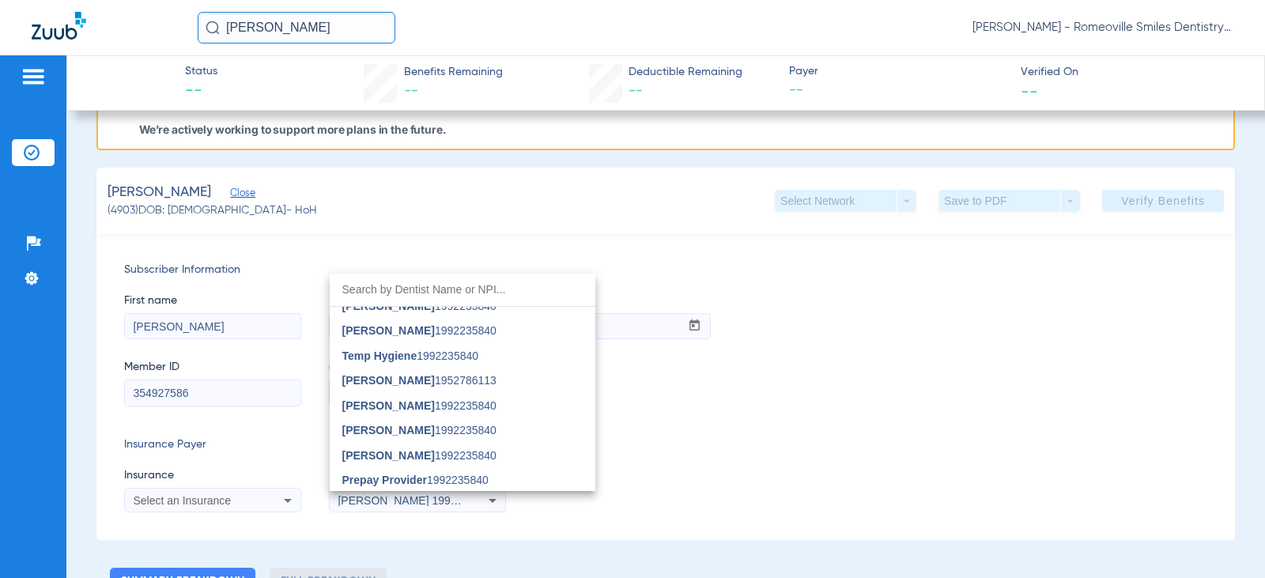
click at [810, 461] on div at bounding box center [632, 289] width 1265 height 578
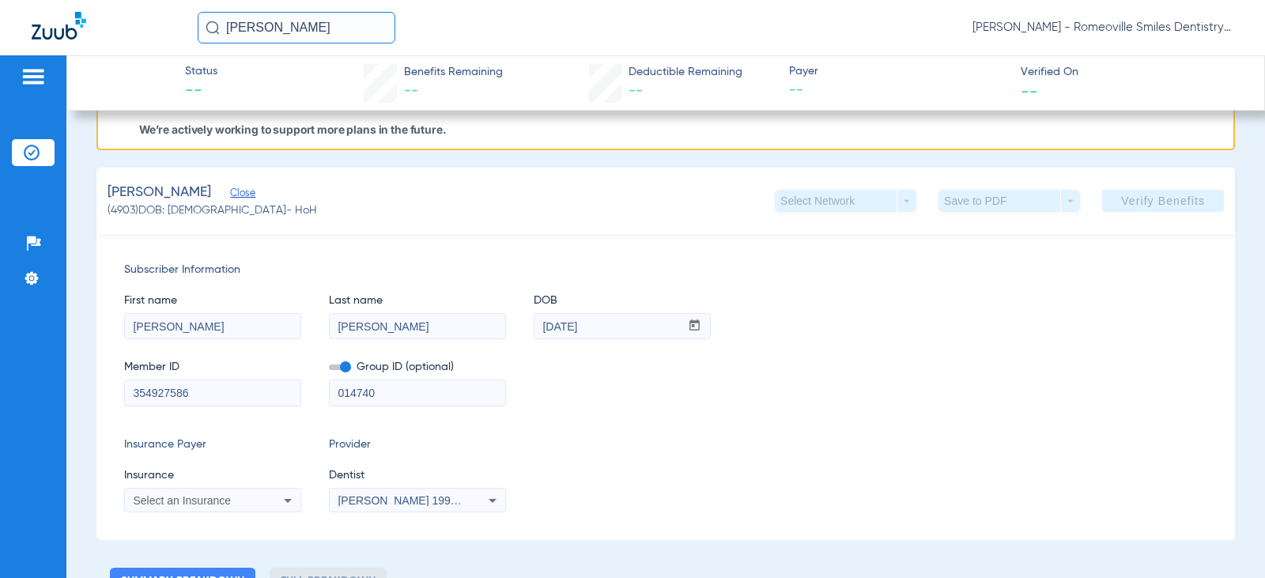
click at [415, 502] on span "Ellen Boomsma 1992235840" at bounding box center [416, 500] width 156 height 13
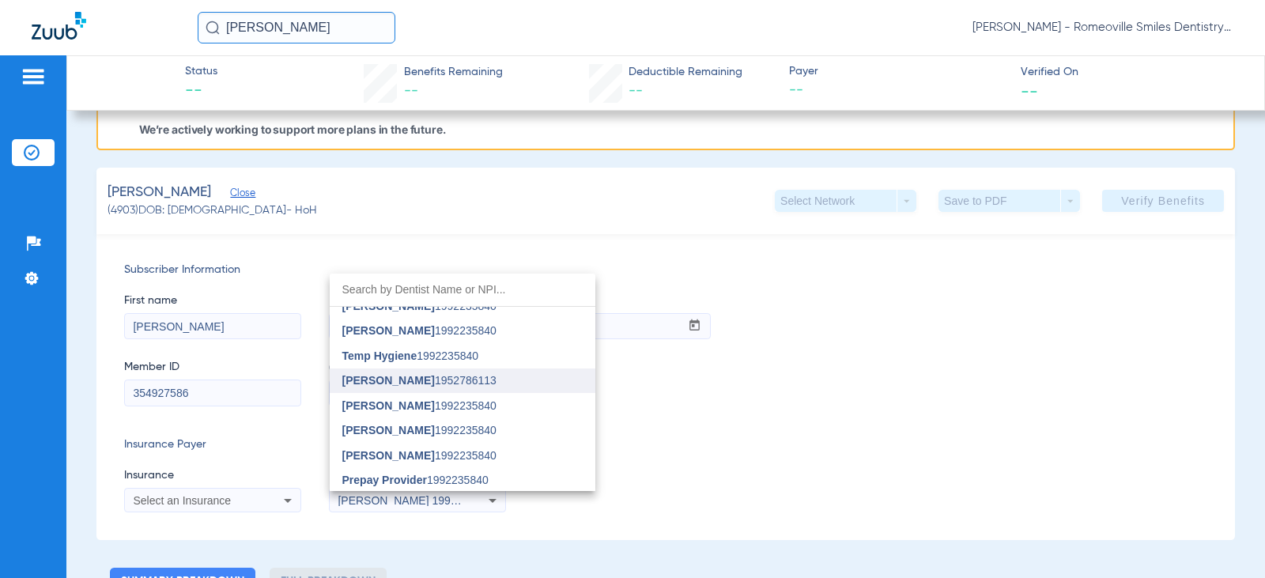
scroll to position [0, 0]
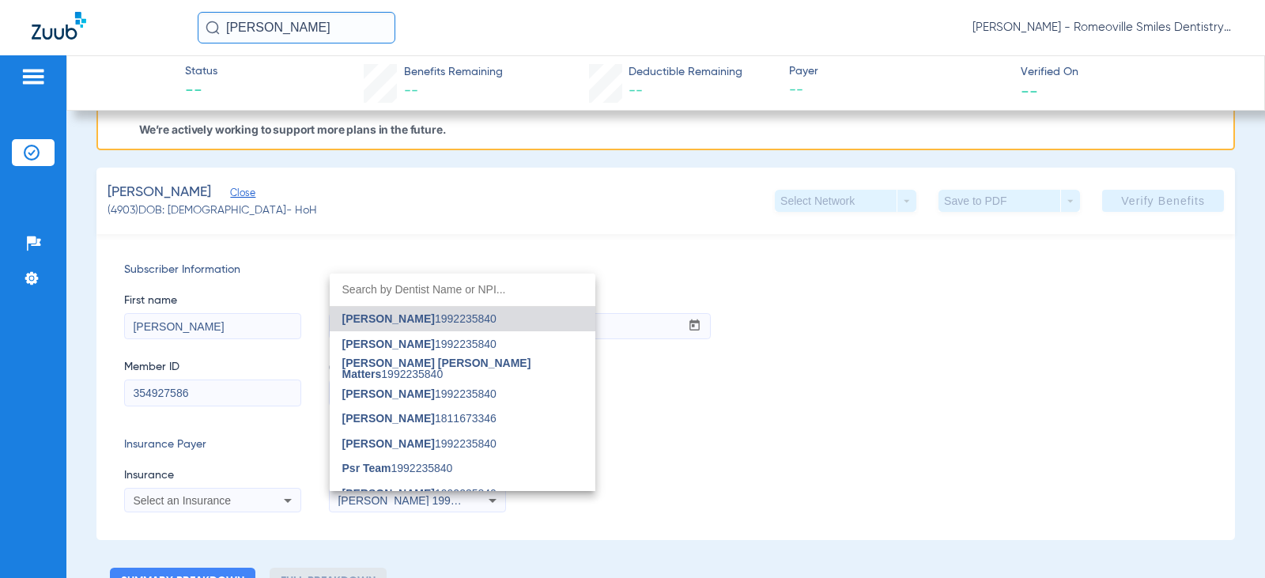
click at [680, 440] on div at bounding box center [632, 289] width 1265 height 578
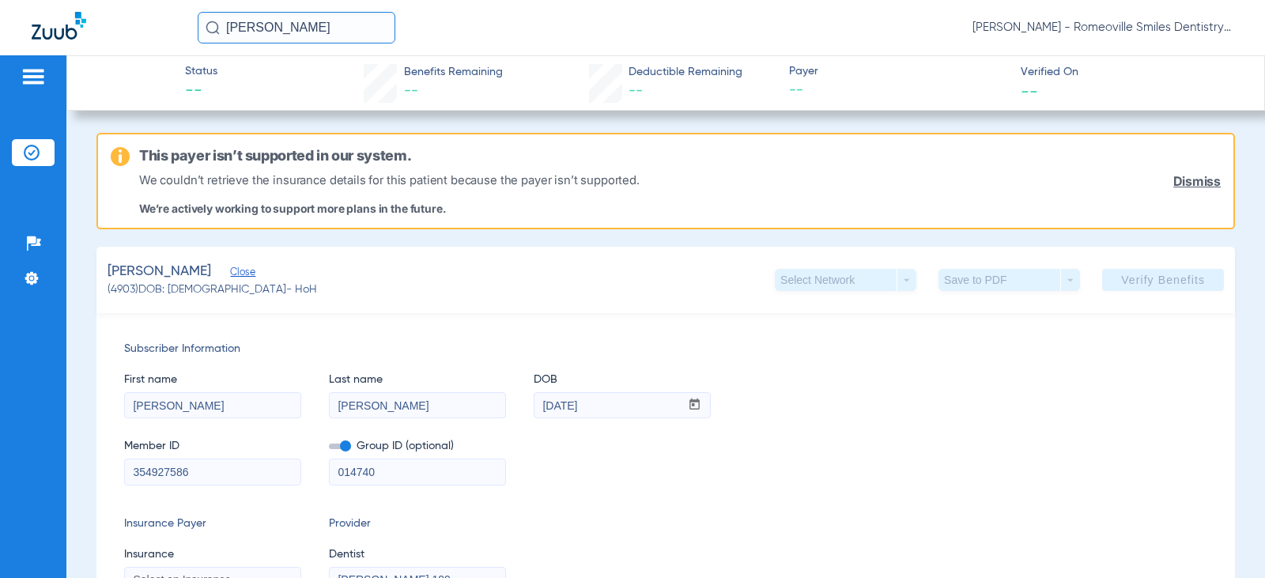
scroll to position [79, 0]
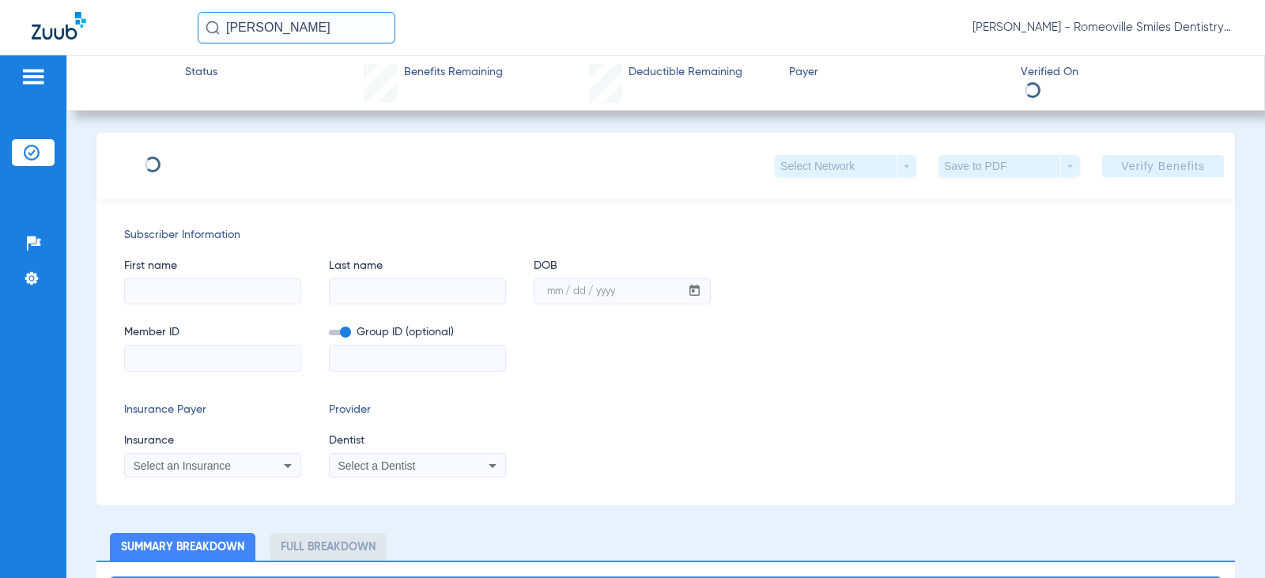
type input "Naniette"
type input "Schmakel"
type input "07/17/1951"
type input "101369660500"
type input "000003IL000013"
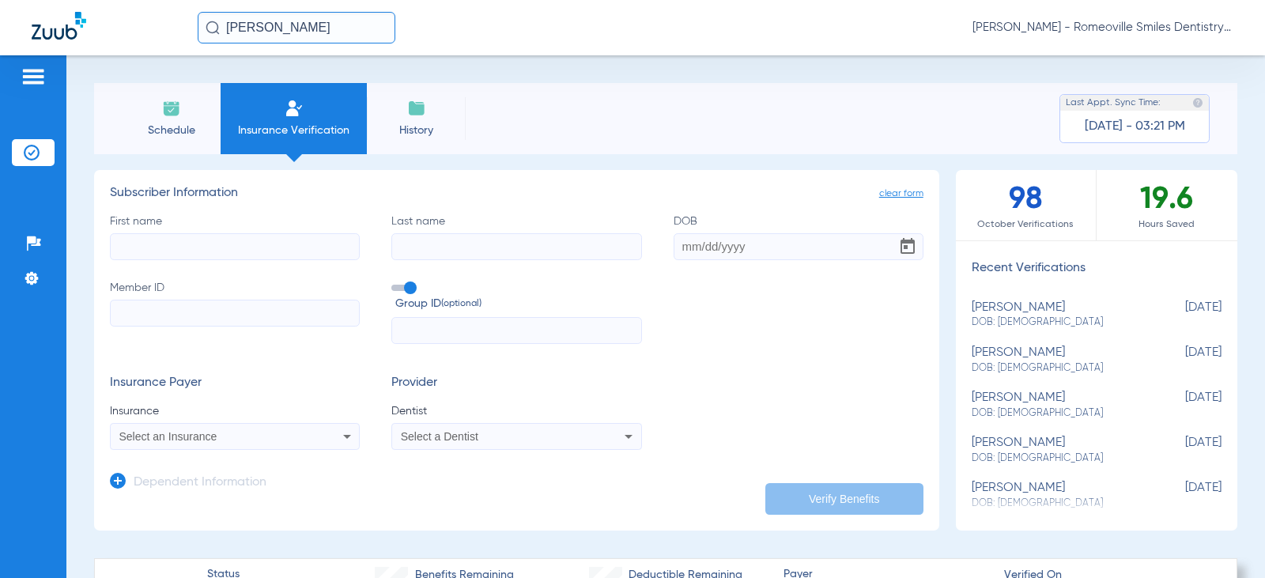
click at [21, 61] on div "Patients Insurance Verification Setup Help Center Settings" at bounding box center [33, 344] width 66 height 578
click at [40, 78] on img at bounding box center [33, 76] width 25 height 19
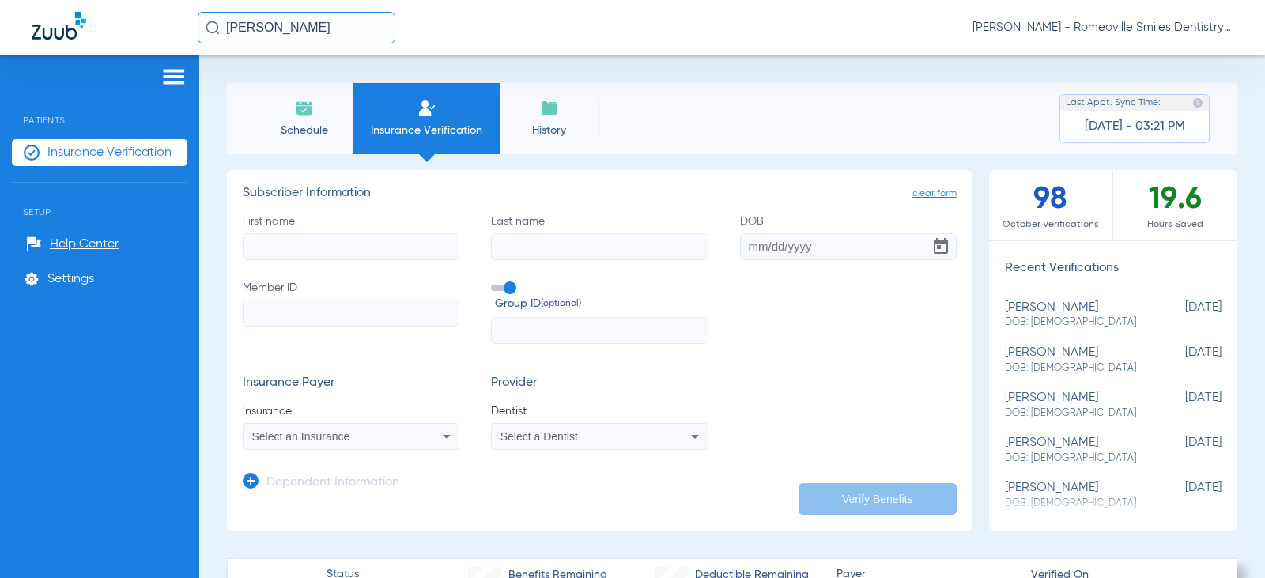
click at [31, 122] on span "Patients" at bounding box center [100, 108] width 176 height 35
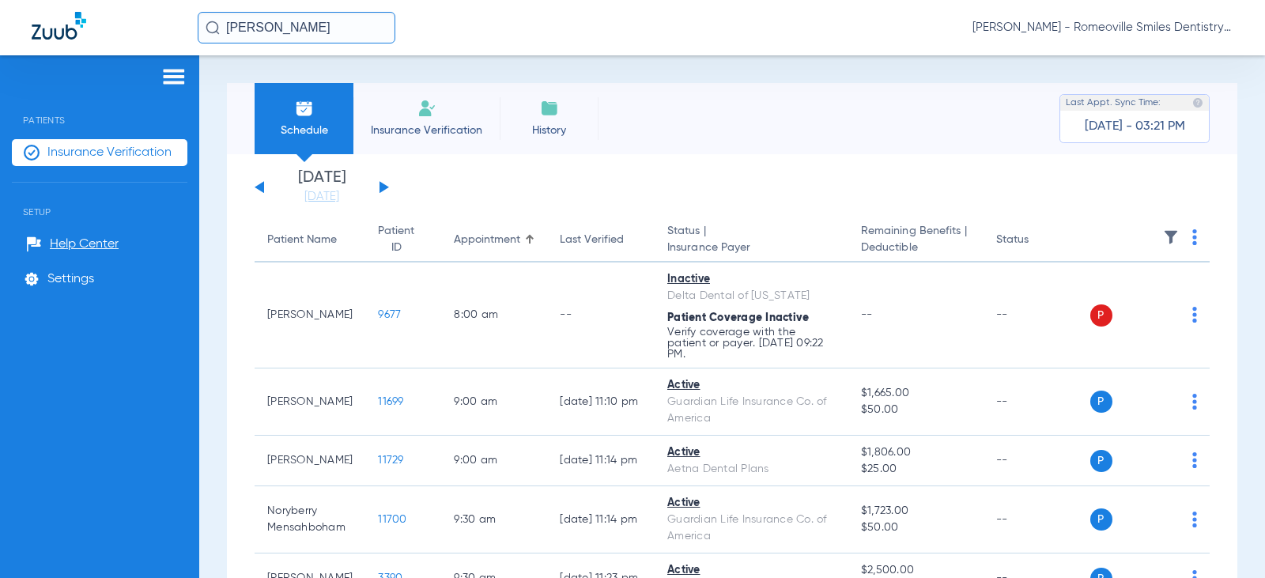
click at [264, 187] on div "Saturday 08-02-2025 Sunday 08-03-2025 Monday 08-04-2025 Tuesday 08-05-2025 Wedn…" at bounding box center [322, 187] width 134 height 35
click at [261, 187] on button at bounding box center [259, 187] width 9 height 12
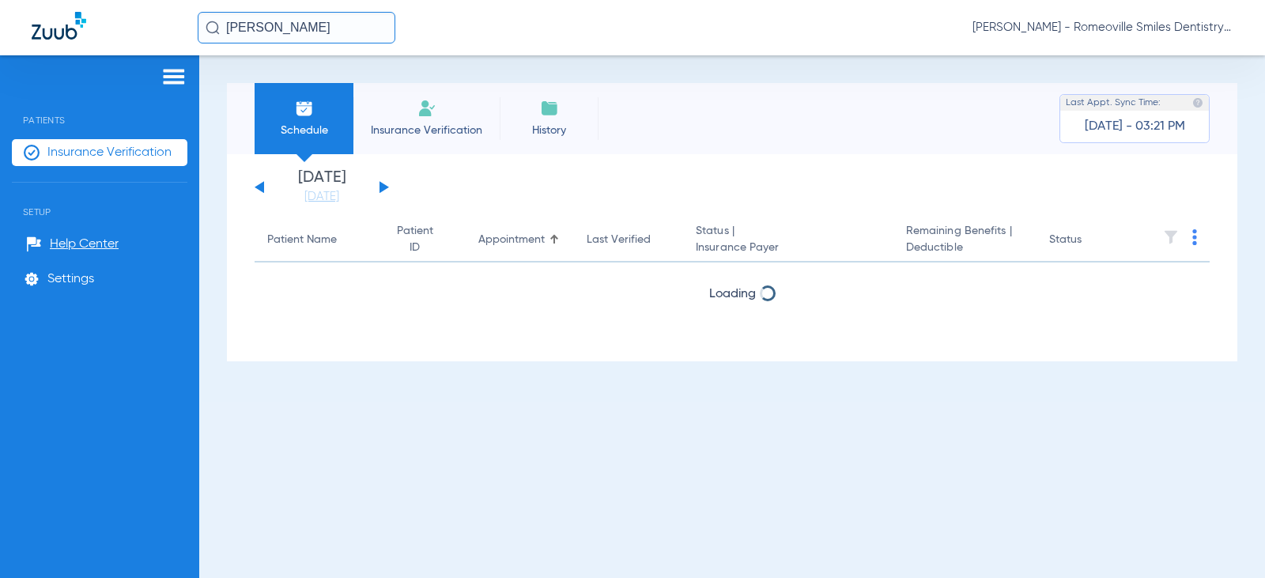
click at [261, 187] on button at bounding box center [259, 187] width 9 height 12
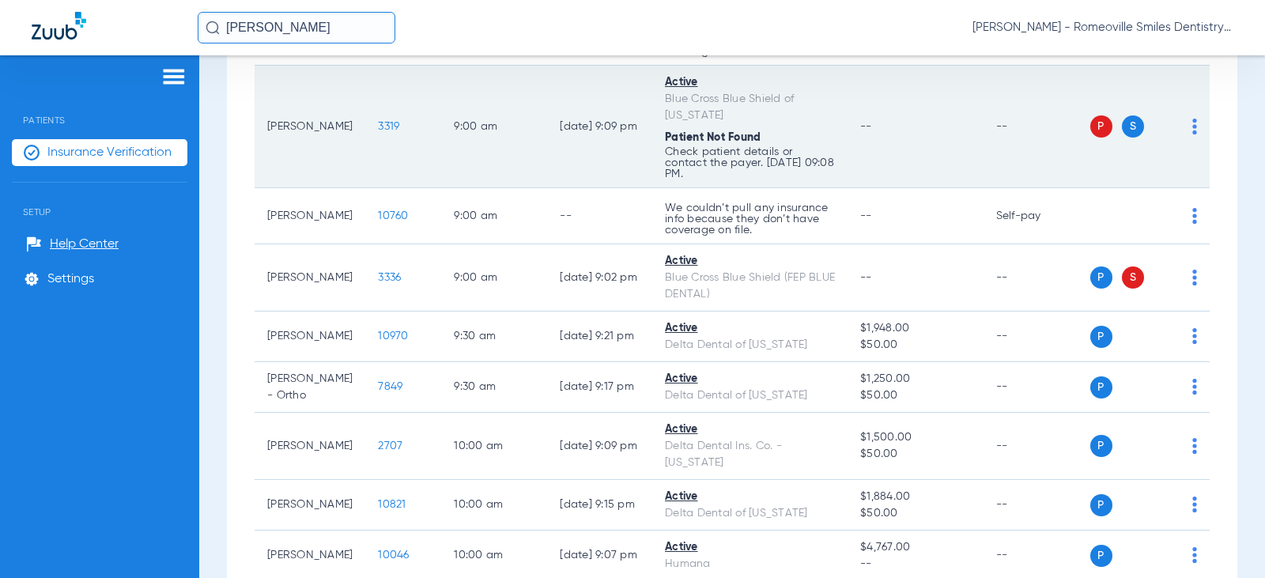
scroll to position [158, 0]
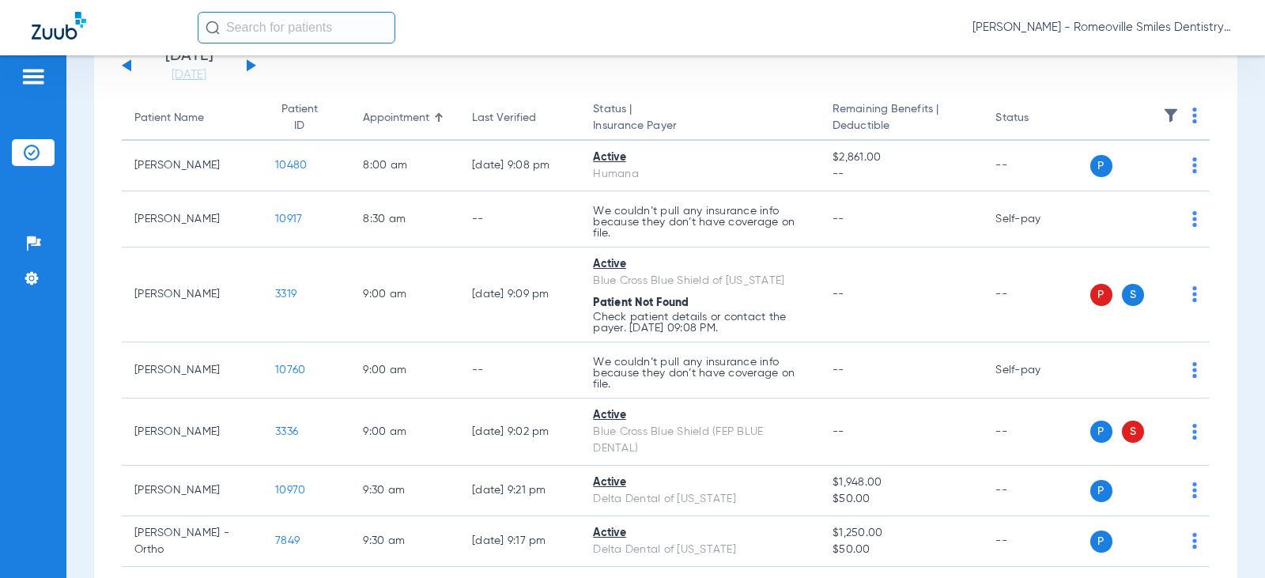
scroll to position [6, 0]
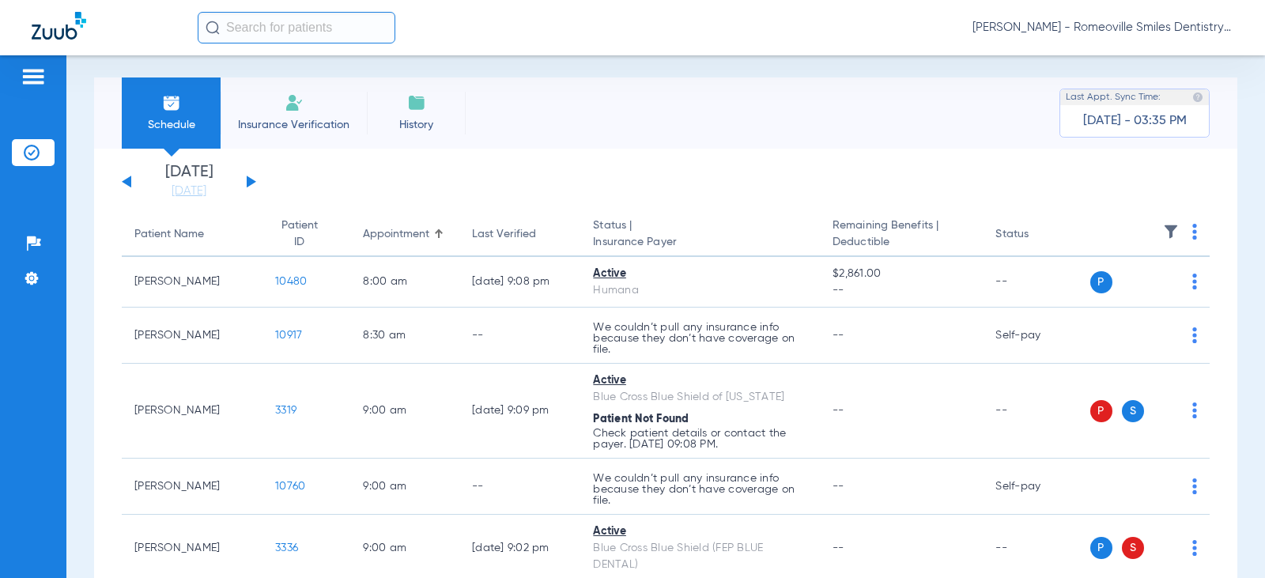
click at [267, 29] on input "text" at bounding box center [297, 28] width 198 height 32
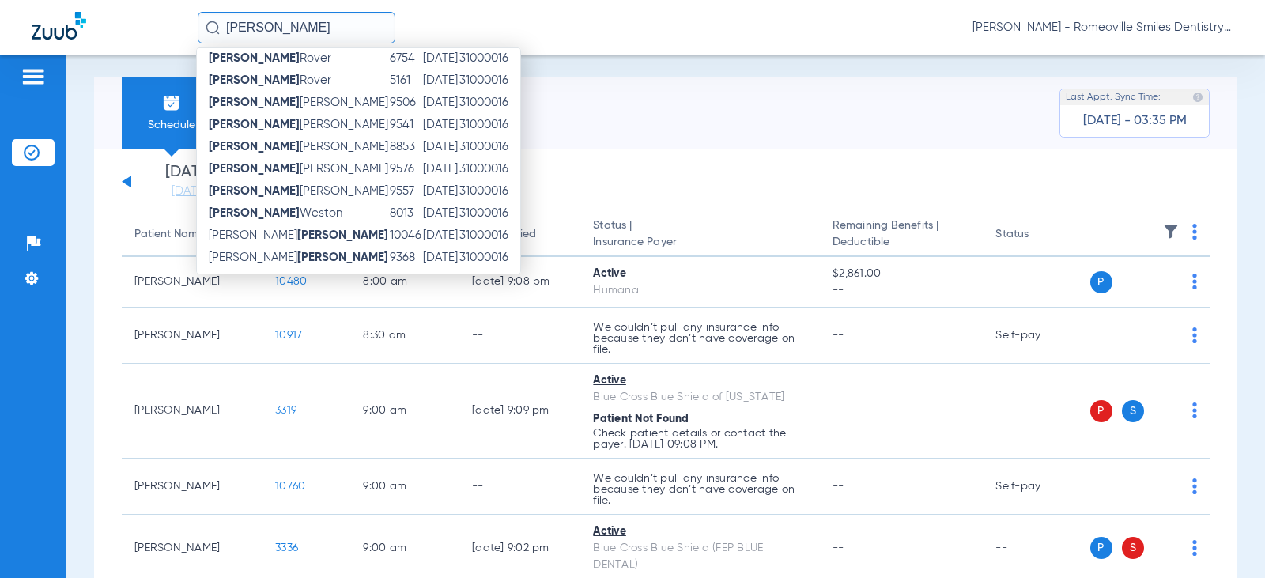
scroll to position [251, 0]
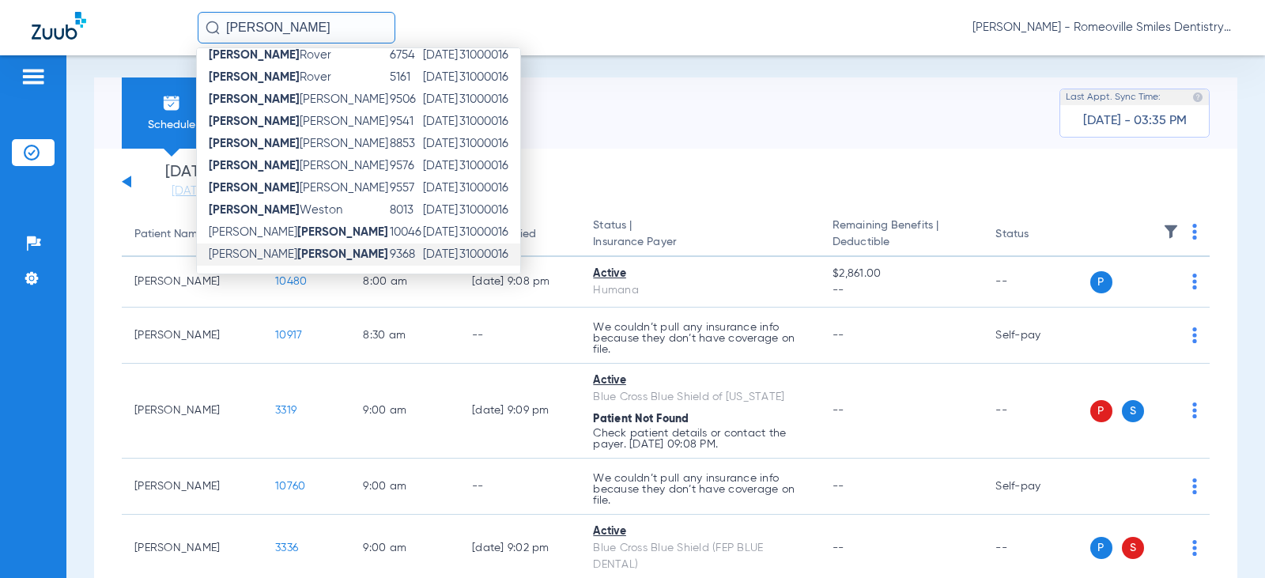
type input "[PERSON_NAME]"
click at [297, 255] on strong "[PERSON_NAME]" at bounding box center [342, 254] width 91 height 12
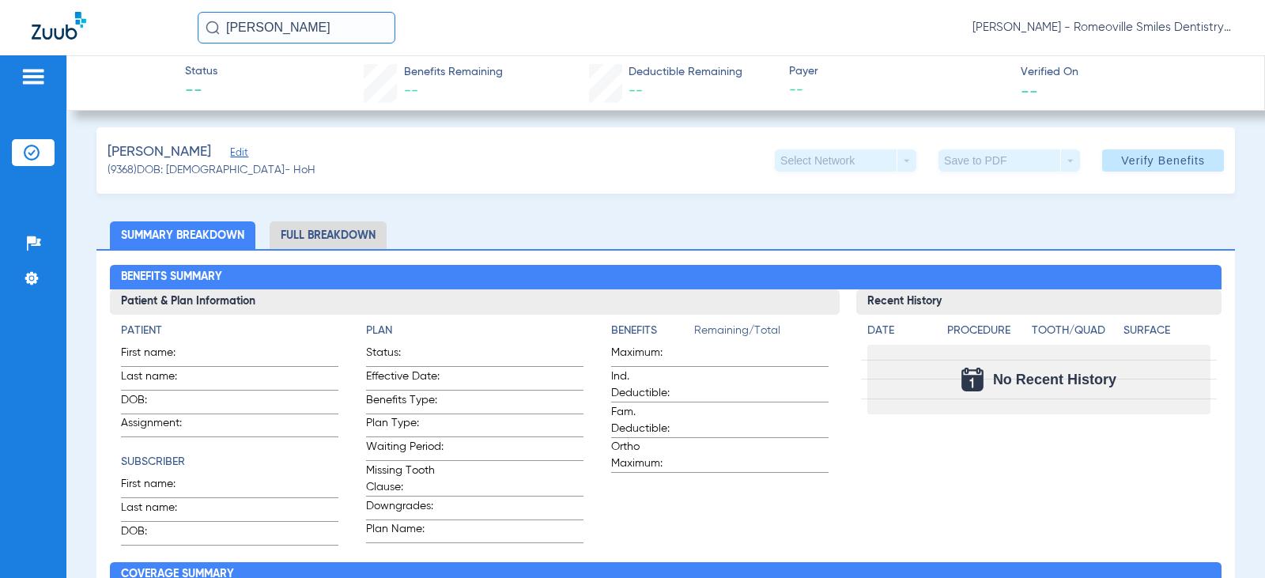
click at [310, 235] on li "Full Breakdown" at bounding box center [328, 235] width 117 height 28
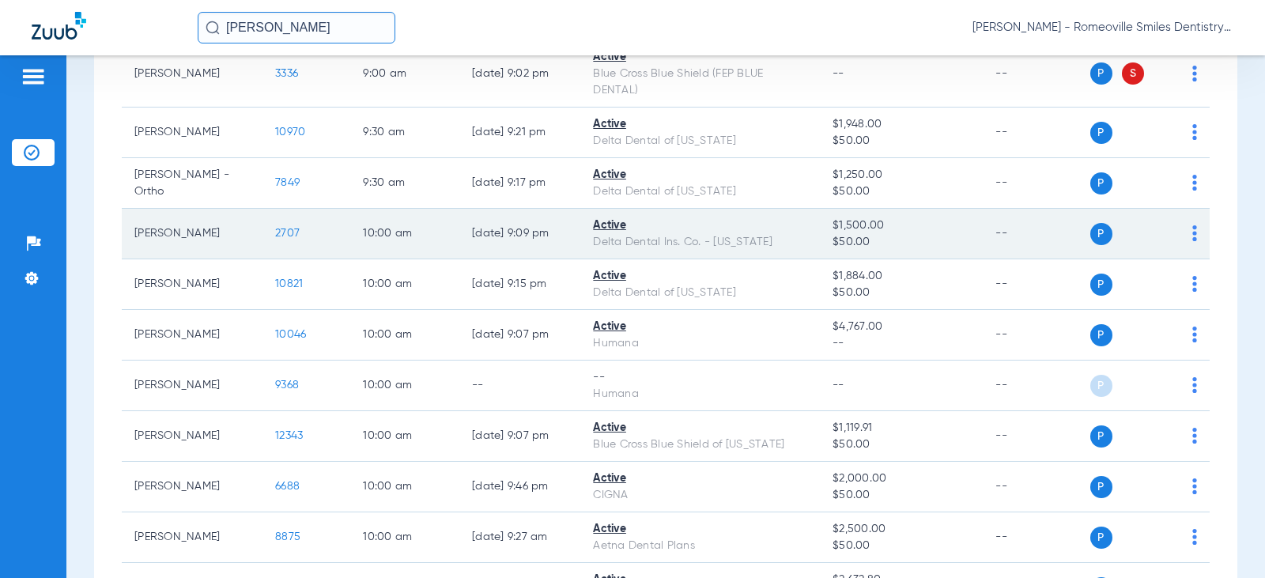
scroll to position [85, 0]
